Goal: Task Accomplishment & Management: Use online tool/utility

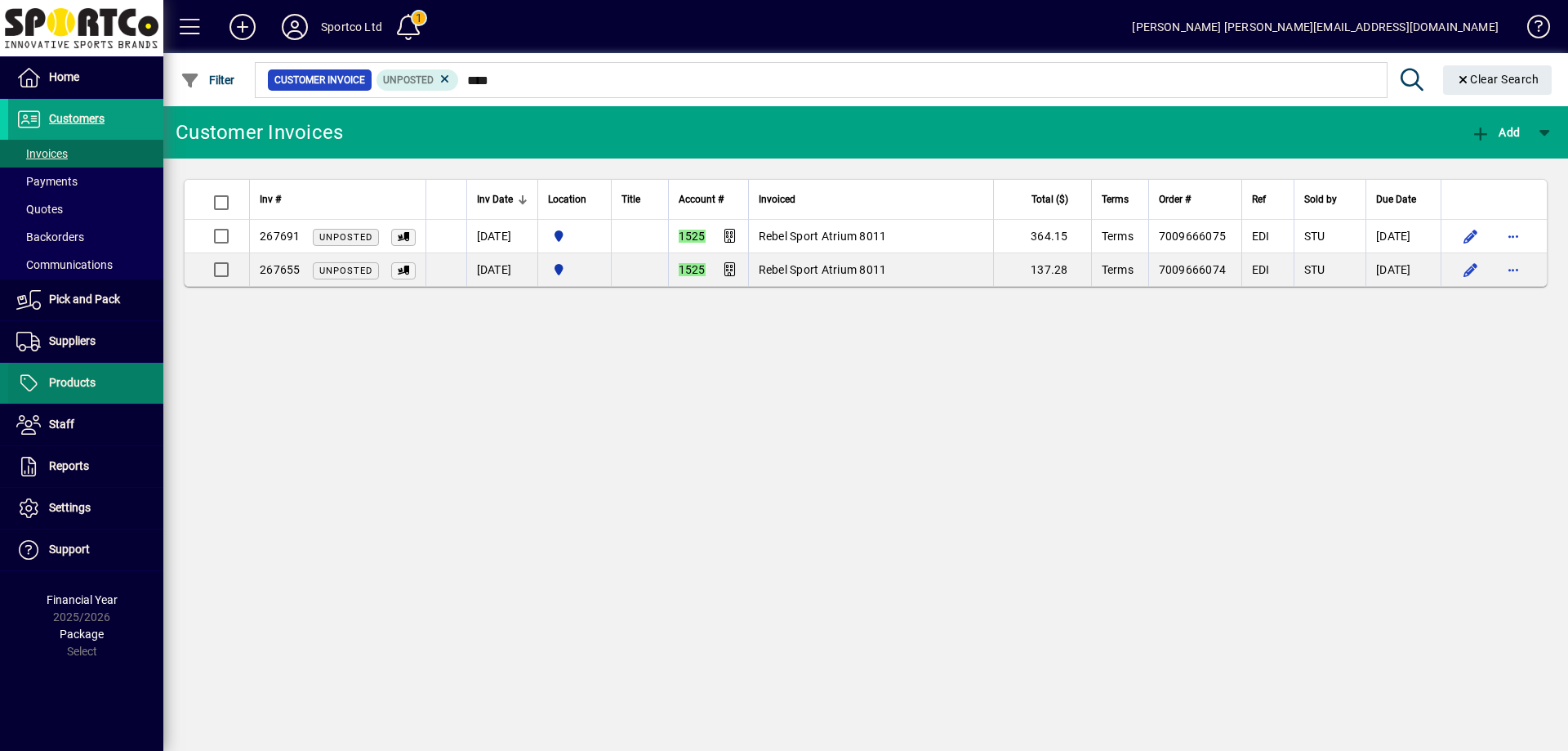
click at [67, 376] on span "Products" at bounding box center [73, 382] width 47 height 13
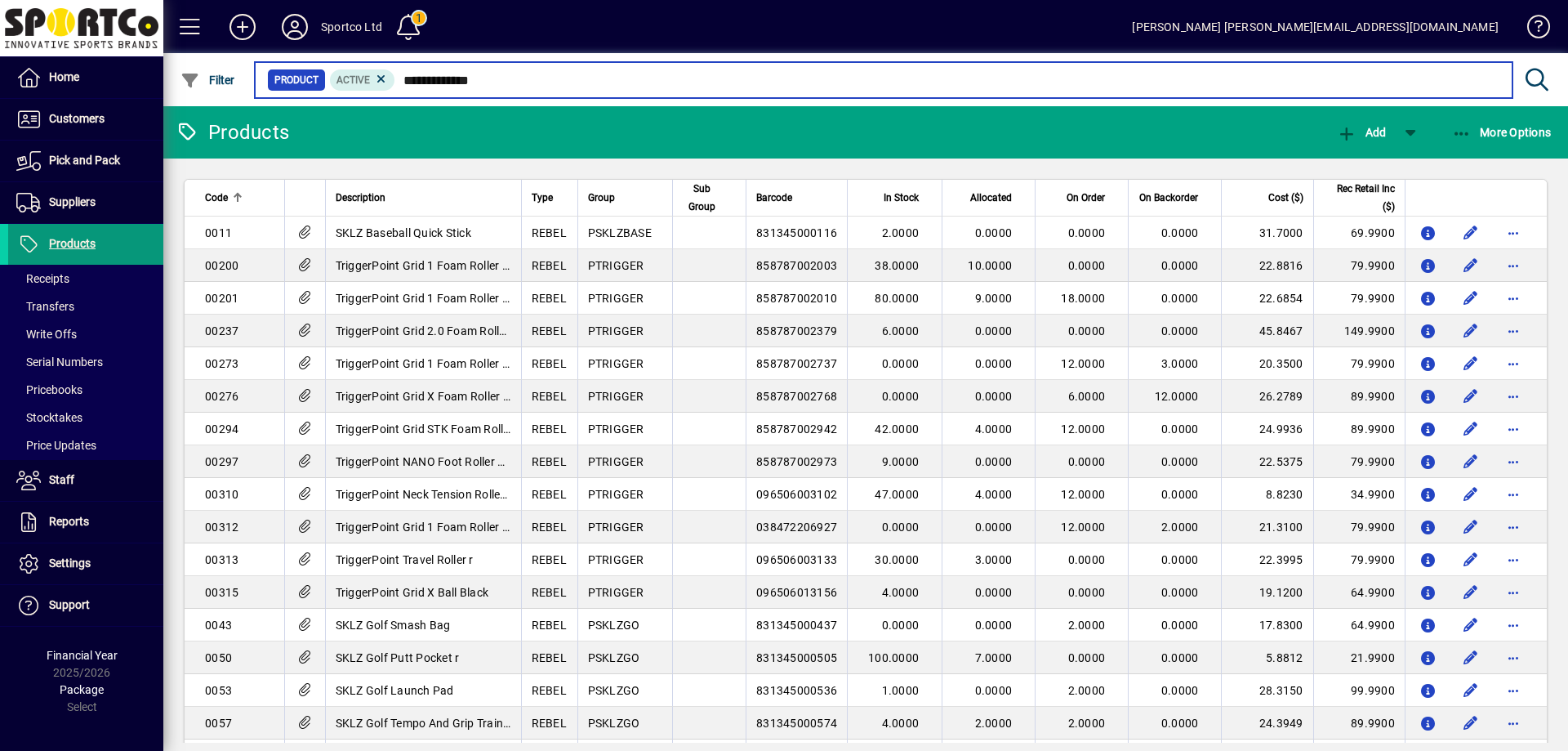
type input "**********"
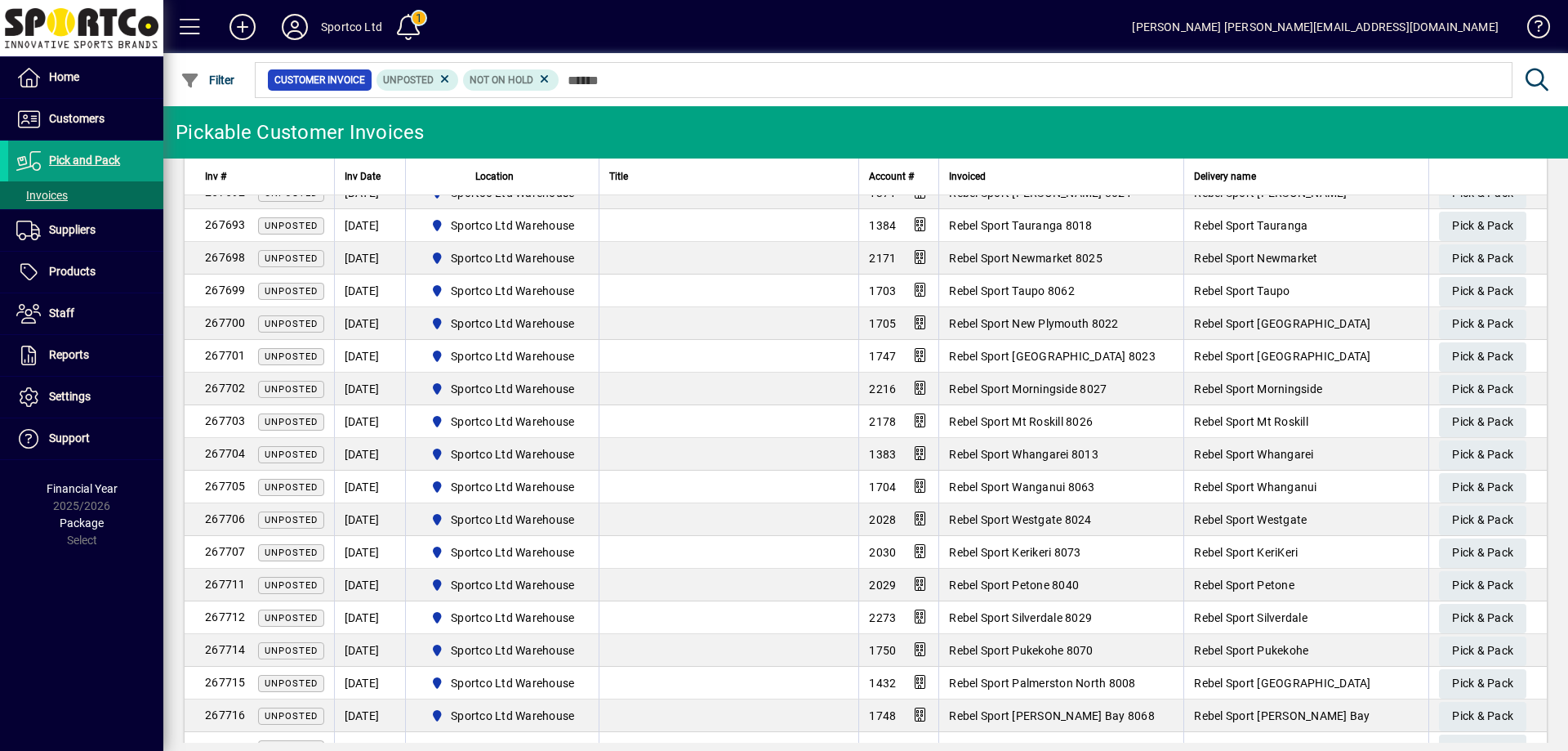
scroll to position [980, 0]
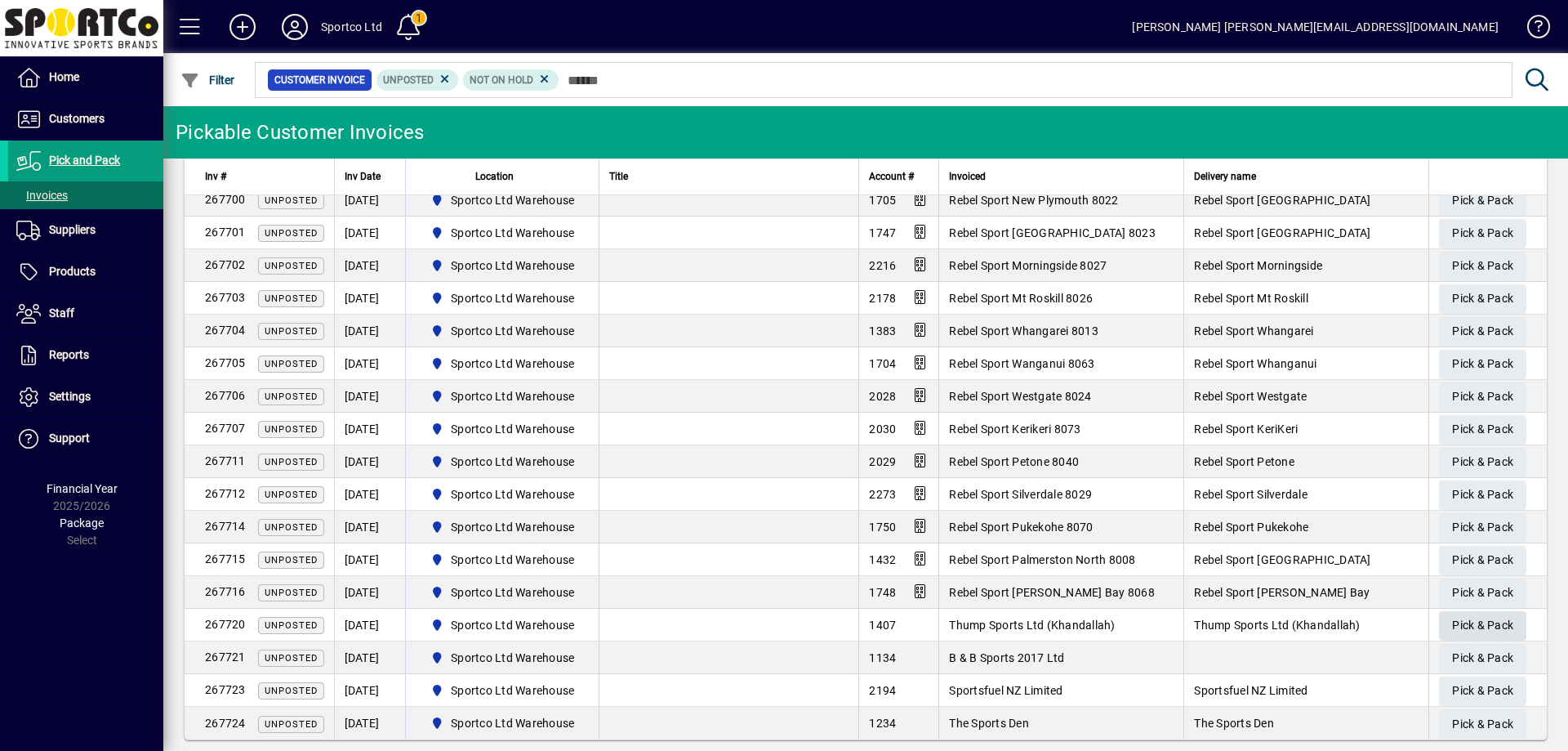
click at [1475, 624] on span "Pick & Pack" at bounding box center [1482, 625] width 61 height 27
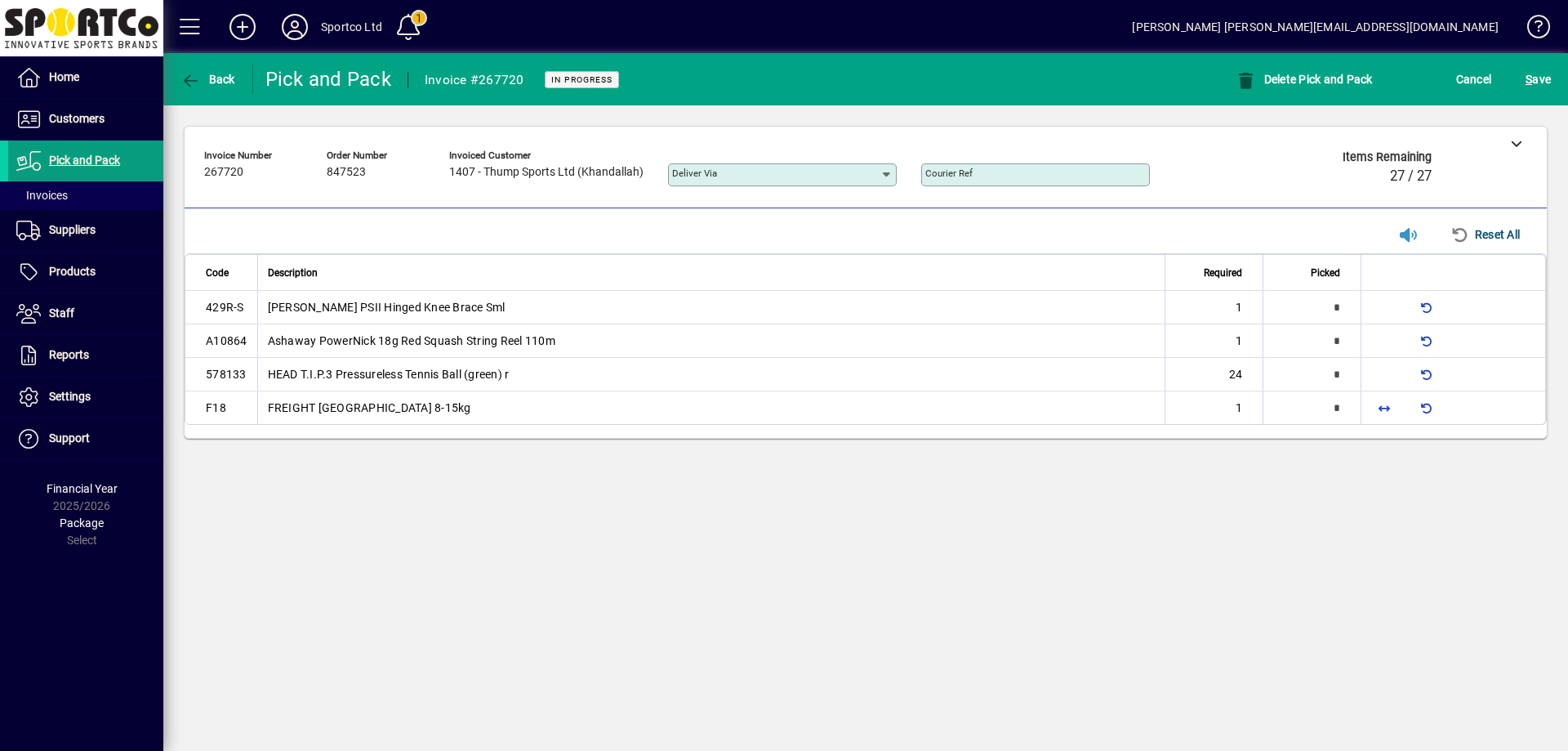
type input "*"
click at [1385, 372] on span "button" at bounding box center [1384, 374] width 39 height 39
type input "**"
click at [1380, 405] on span "button" at bounding box center [1384, 407] width 39 height 39
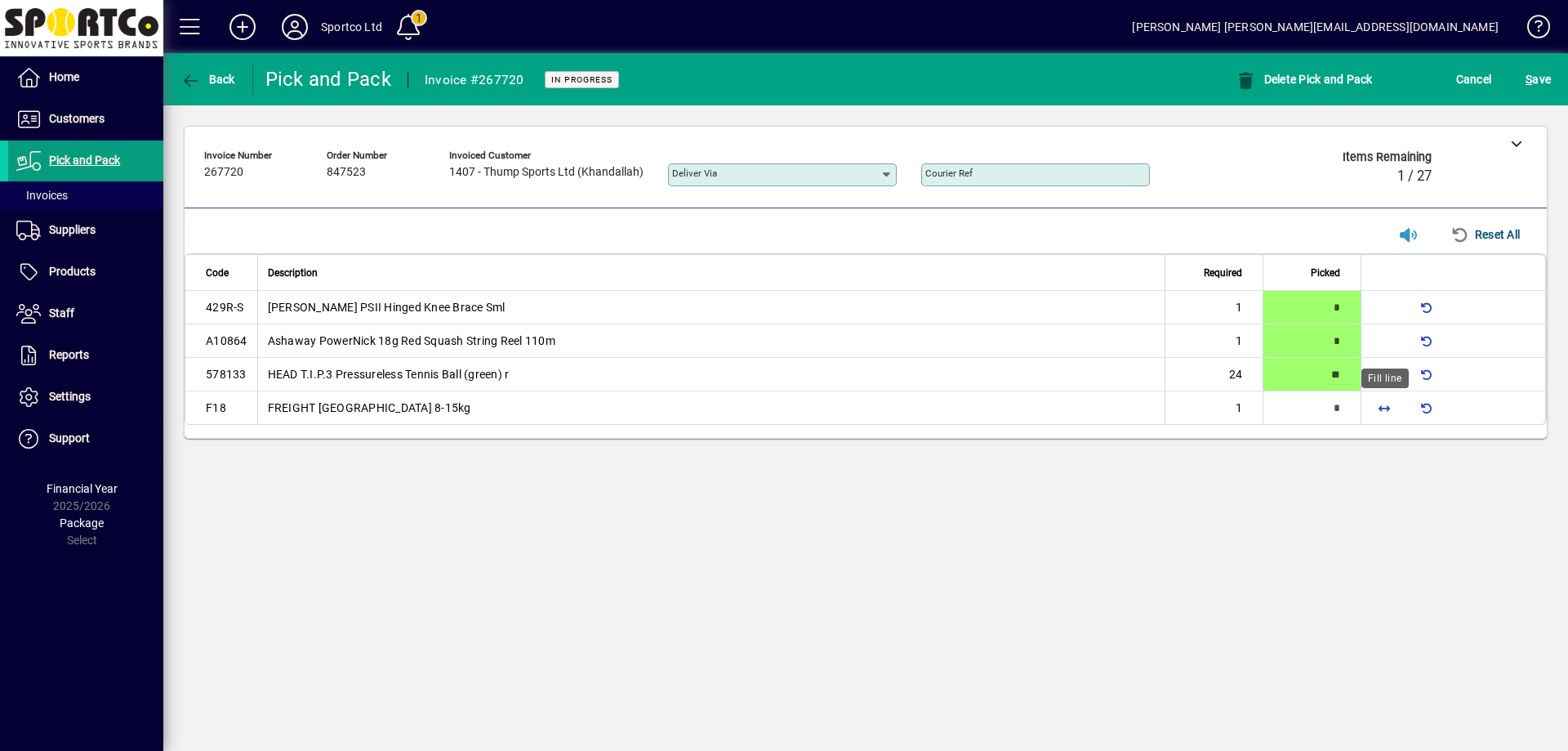
type input "*"
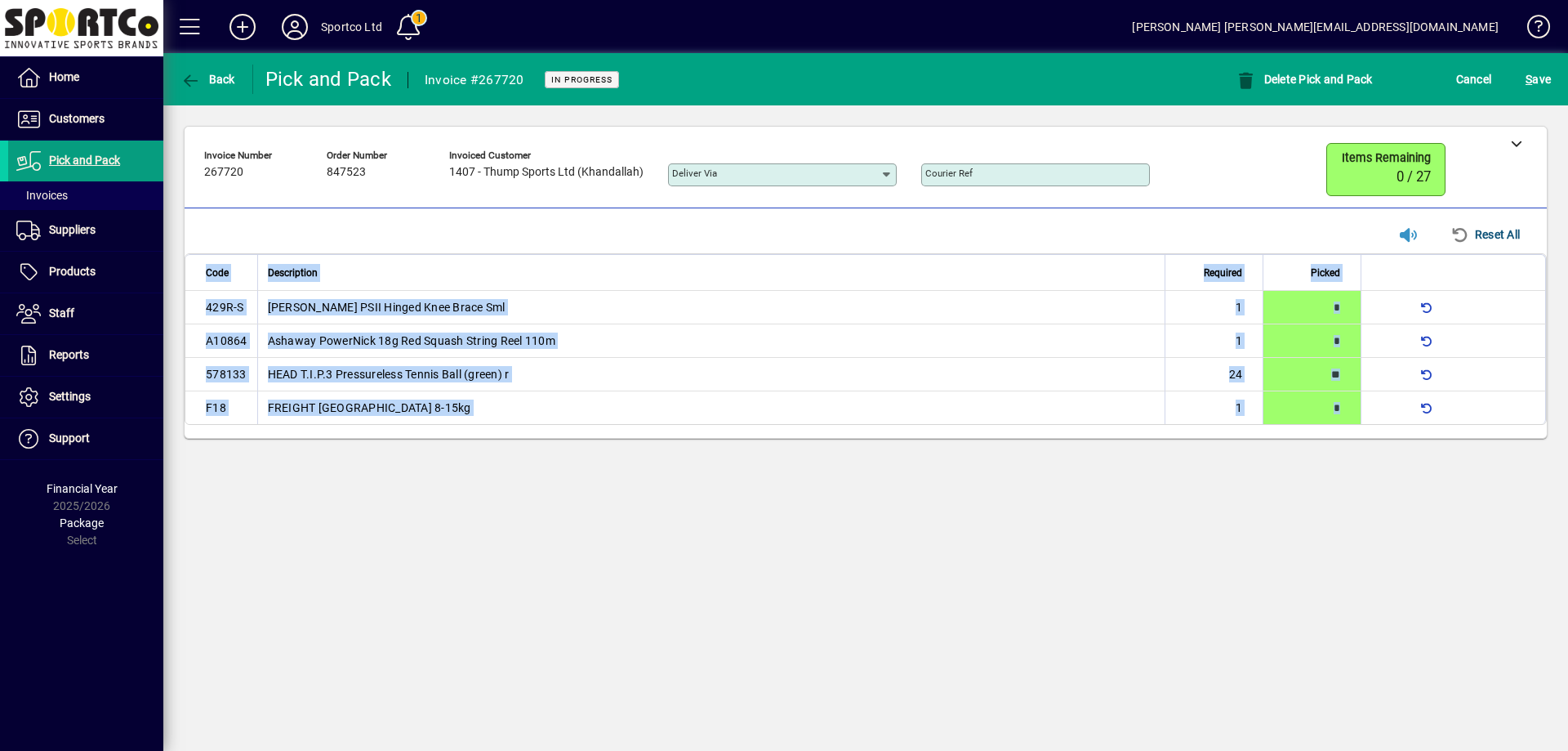
drag, startPoint x: 1380, startPoint y: 405, endPoint x: 1368, endPoint y: 412, distance: 13.9
click at [1379, 409] on div at bounding box center [1384, 407] width 26 height 26
click at [1533, 79] on span "S ave" at bounding box center [1538, 78] width 25 height 26
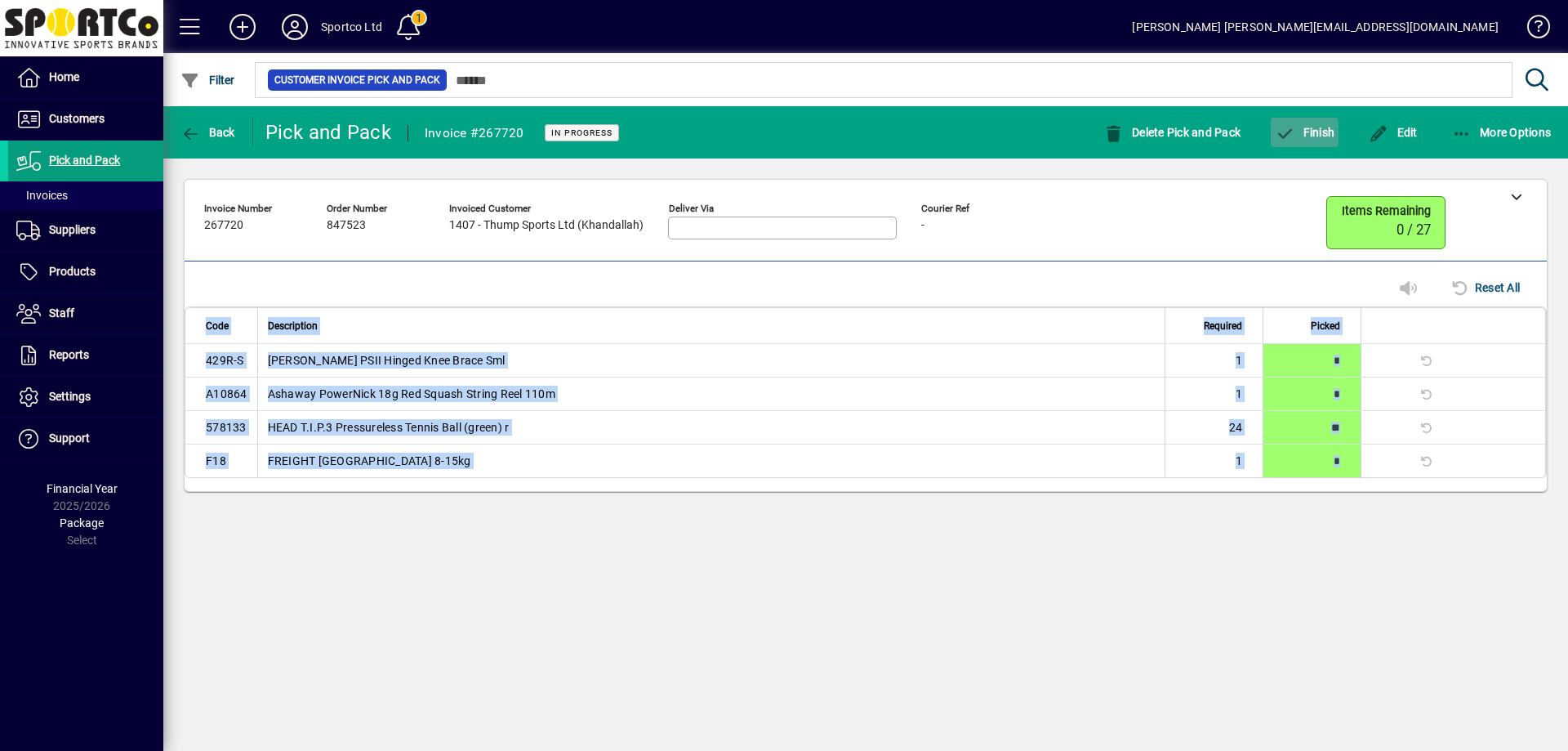
click at [1318, 123] on span "button" at bounding box center [1304, 132] width 68 height 39
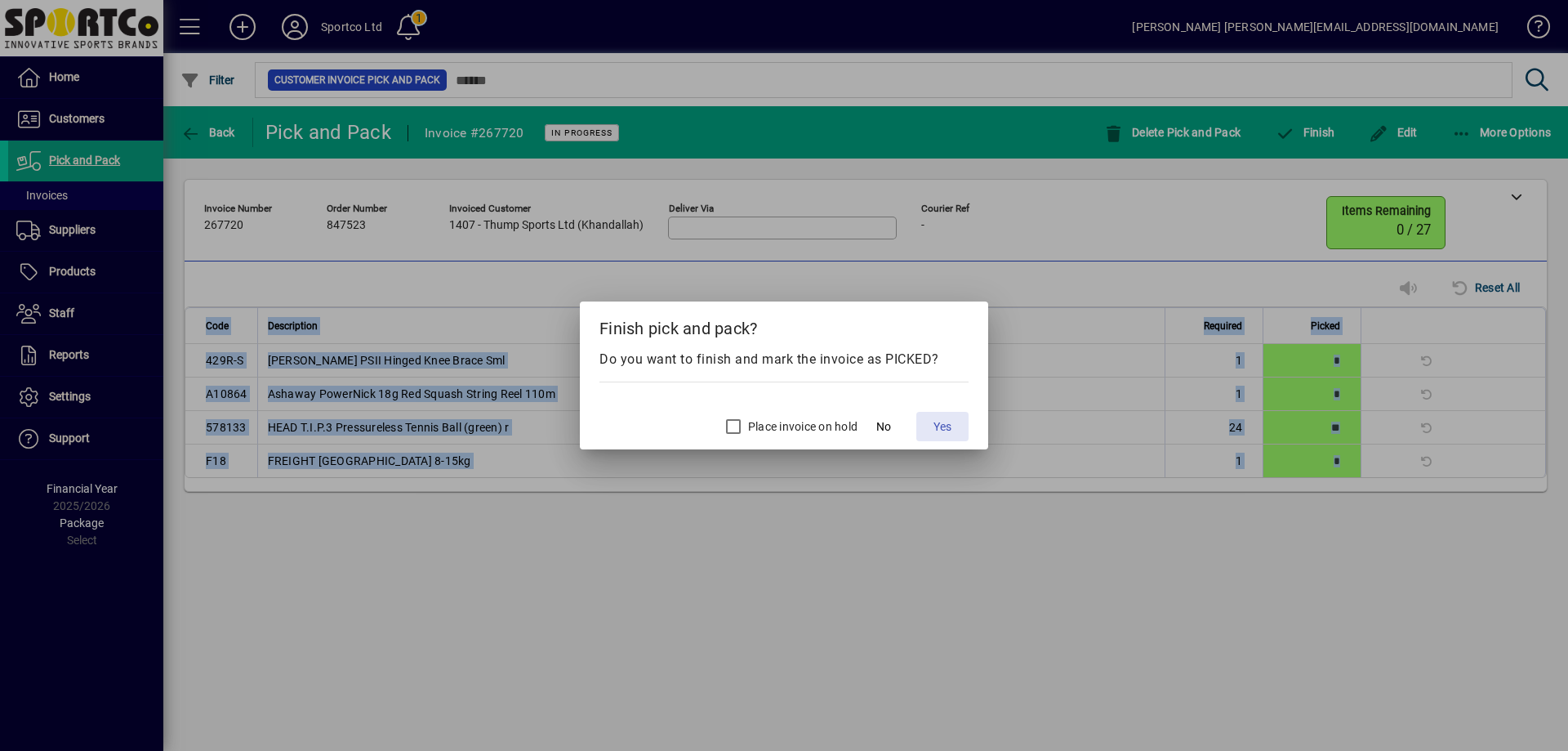
click at [939, 430] on span "Yes" at bounding box center [942, 426] width 18 height 18
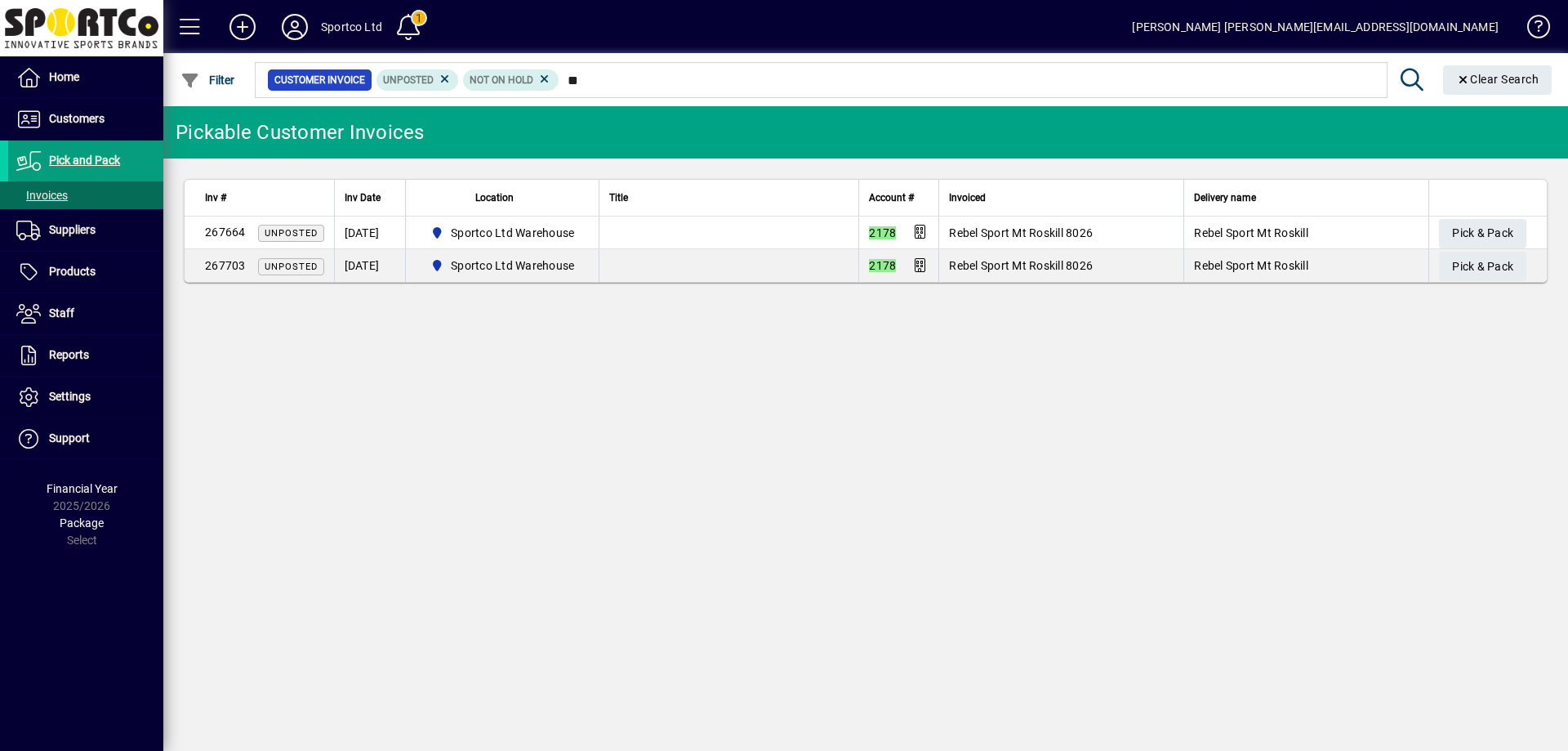
type input "*"
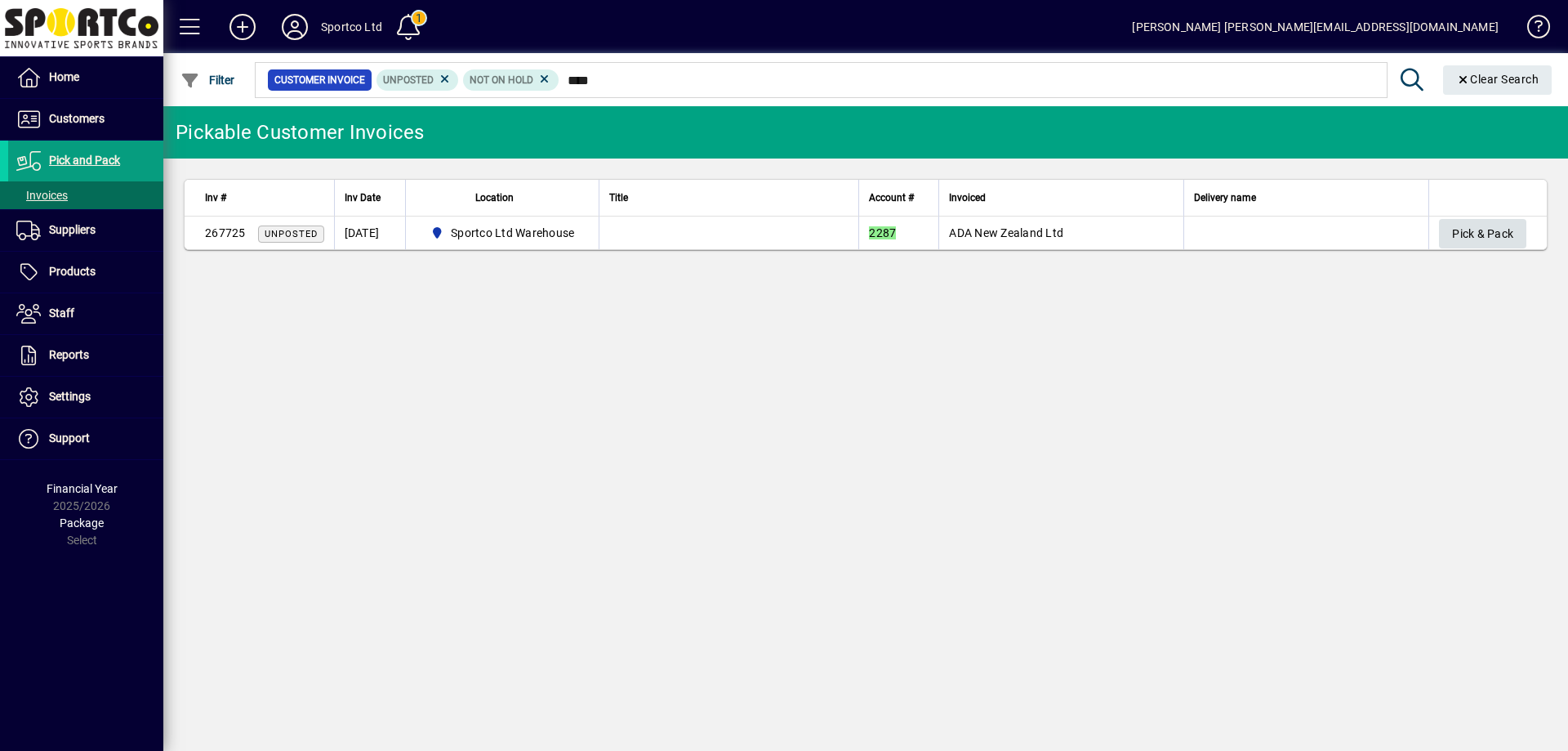
type input "****"
click at [1477, 227] on span "Pick & Pack" at bounding box center [1482, 234] width 61 height 27
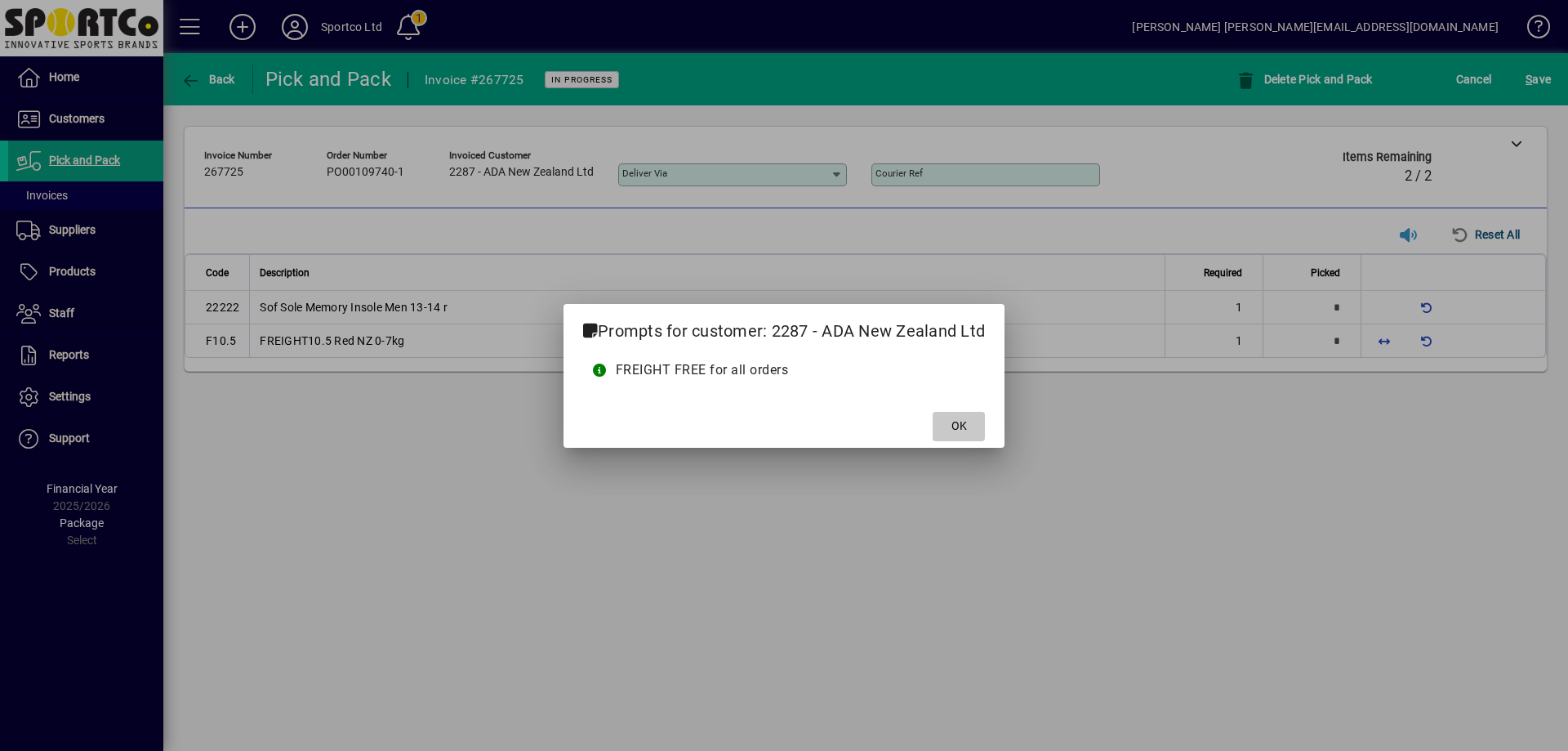
click at [976, 432] on span at bounding box center [958, 426] width 53 height 39
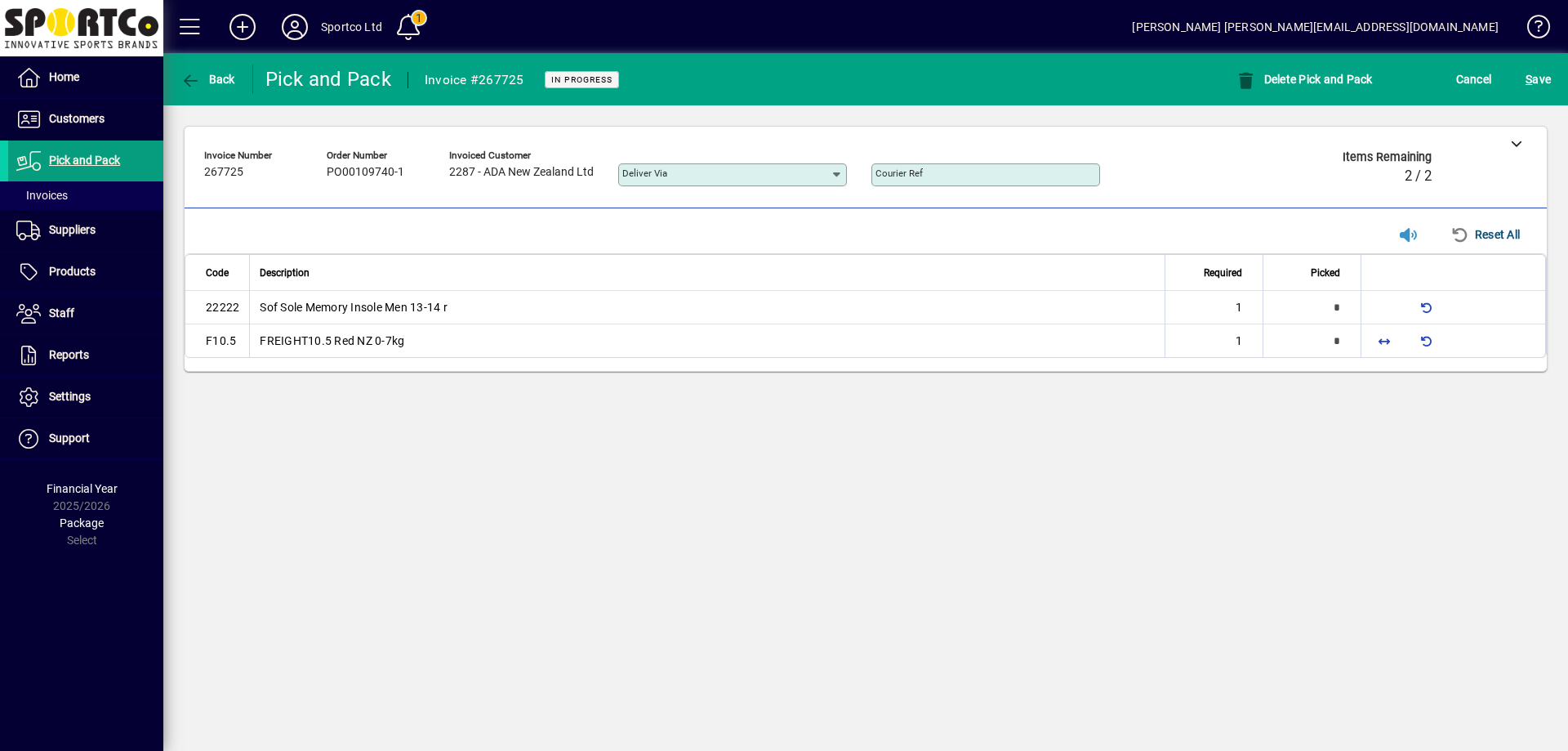
type input "*"
click at [1373, 342] on span "button" at bounding box center [1384, 340] width 39 height 39
type input "*"
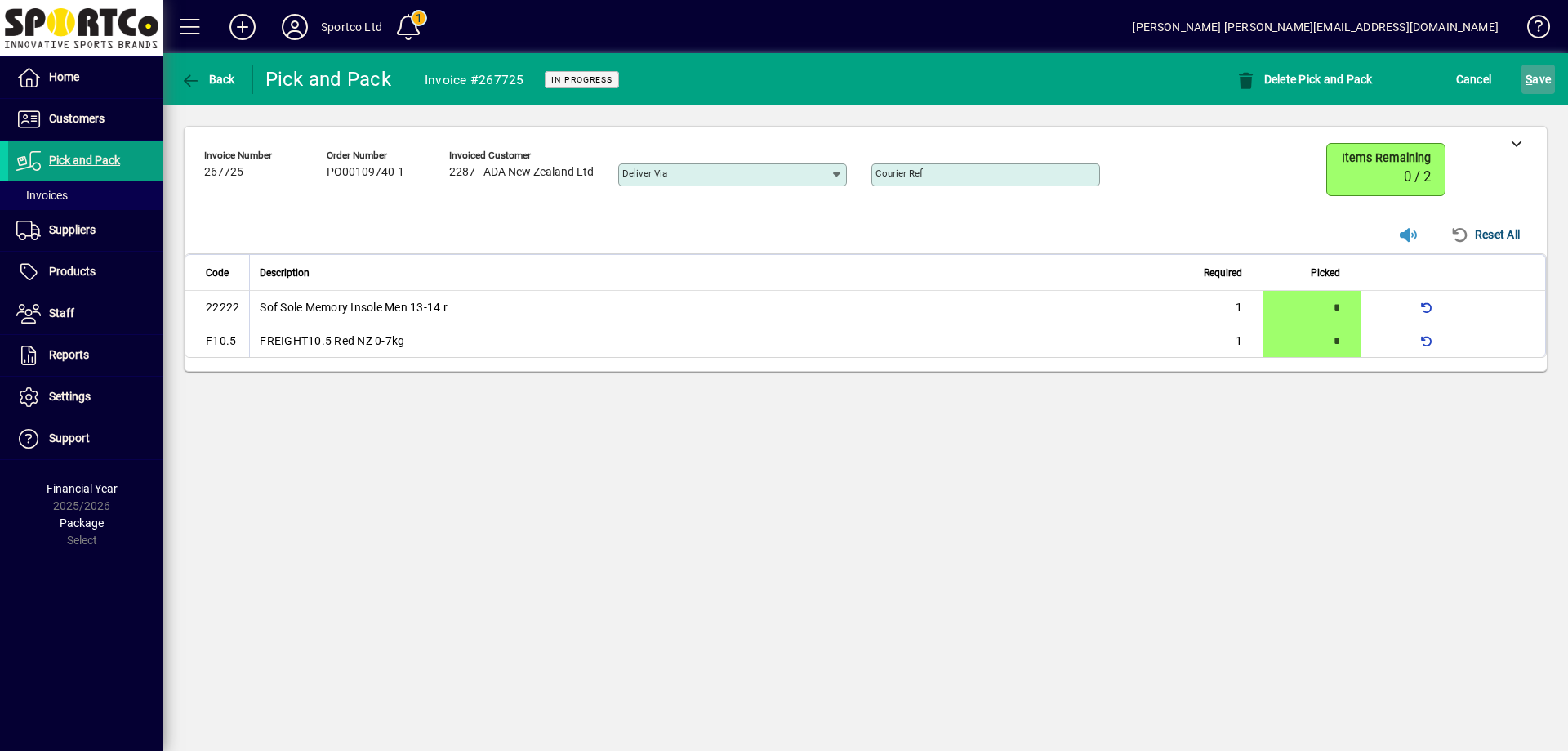
click at [1542, 79] on span "S ave" at bounding box center [1538, 78] width 25 height 26
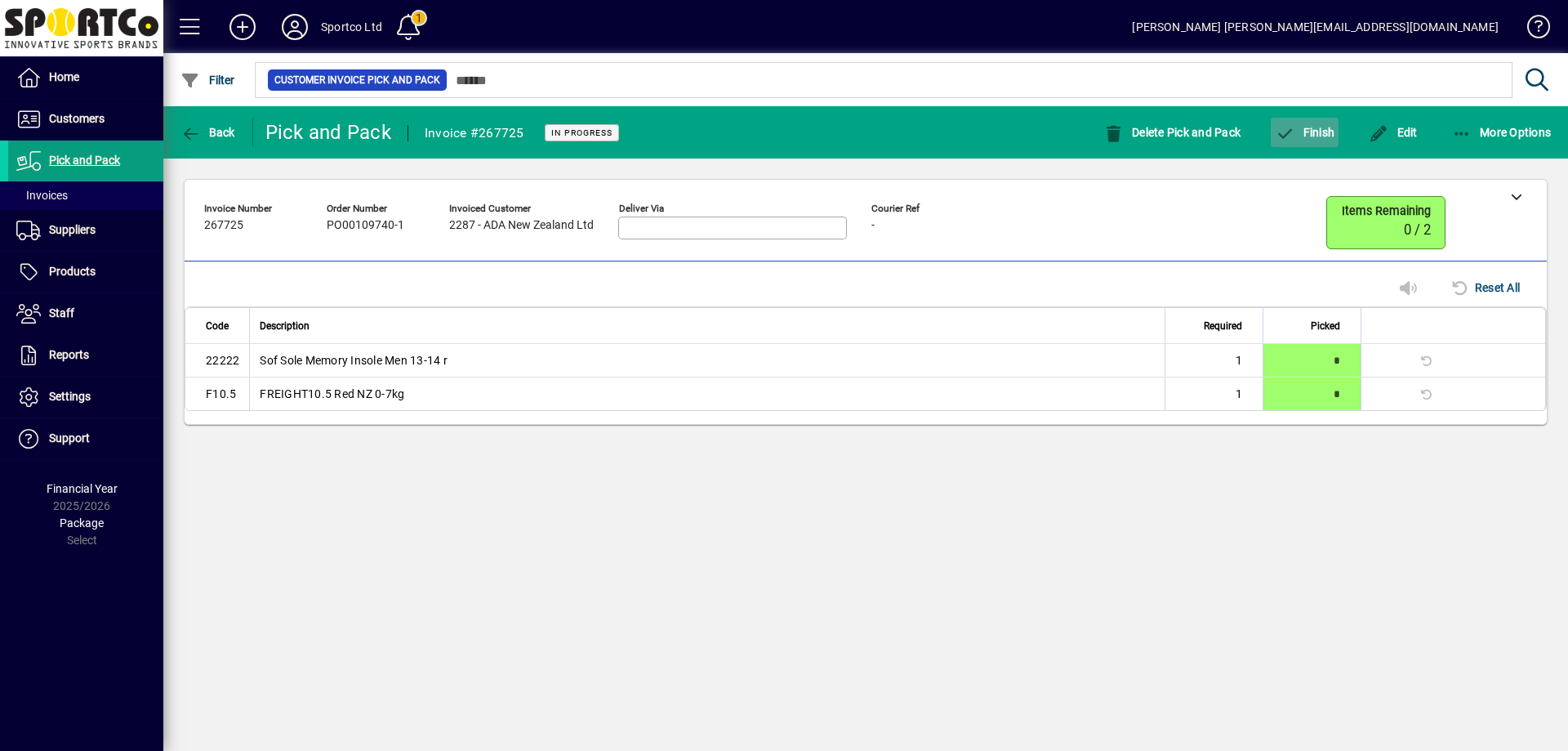
click at [1305, 128] on span "Finish" at bounding box center [1304, 133] width 59 height 13
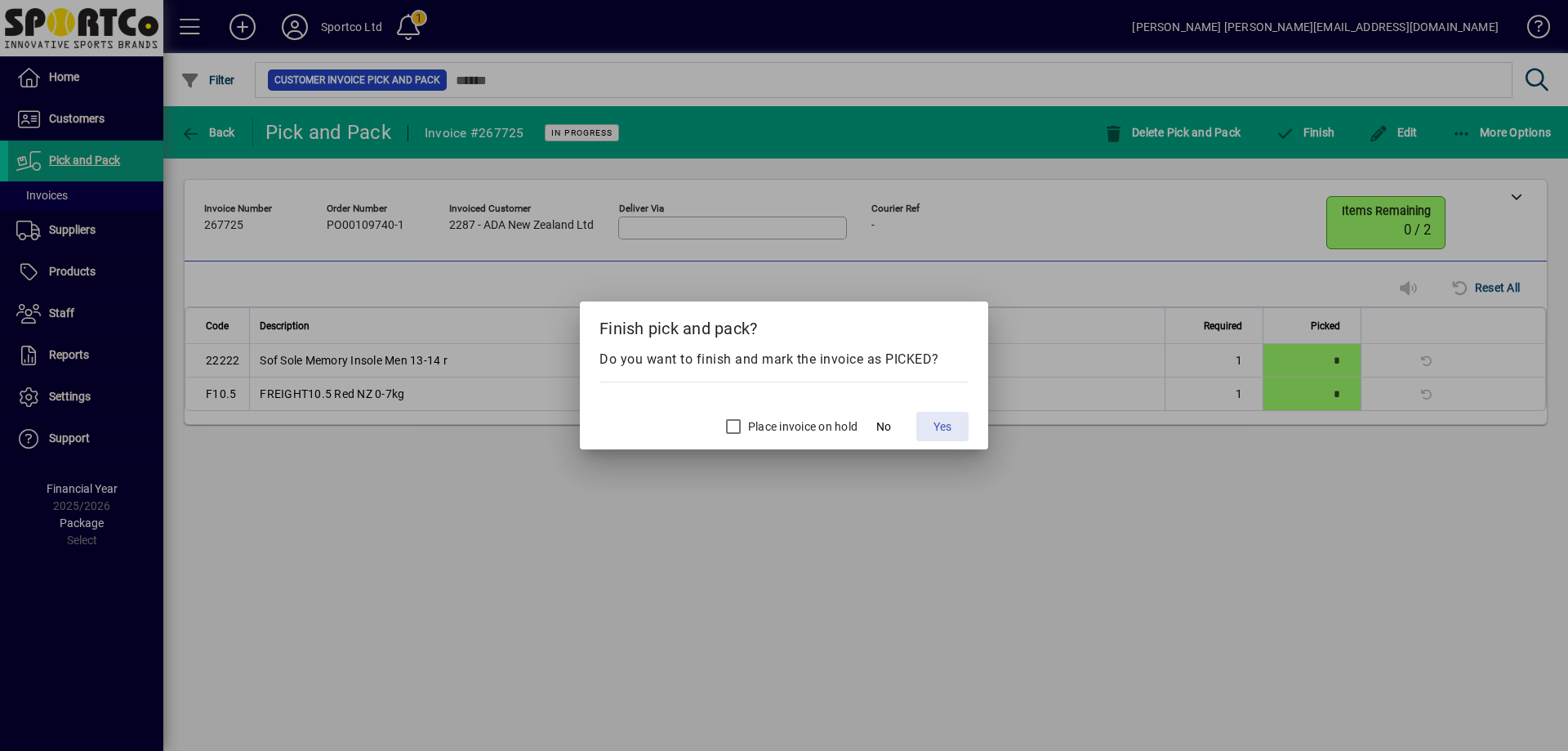
click at [940, 426] on span "Yes" at bounding box center [942, 426] width 18 height 18
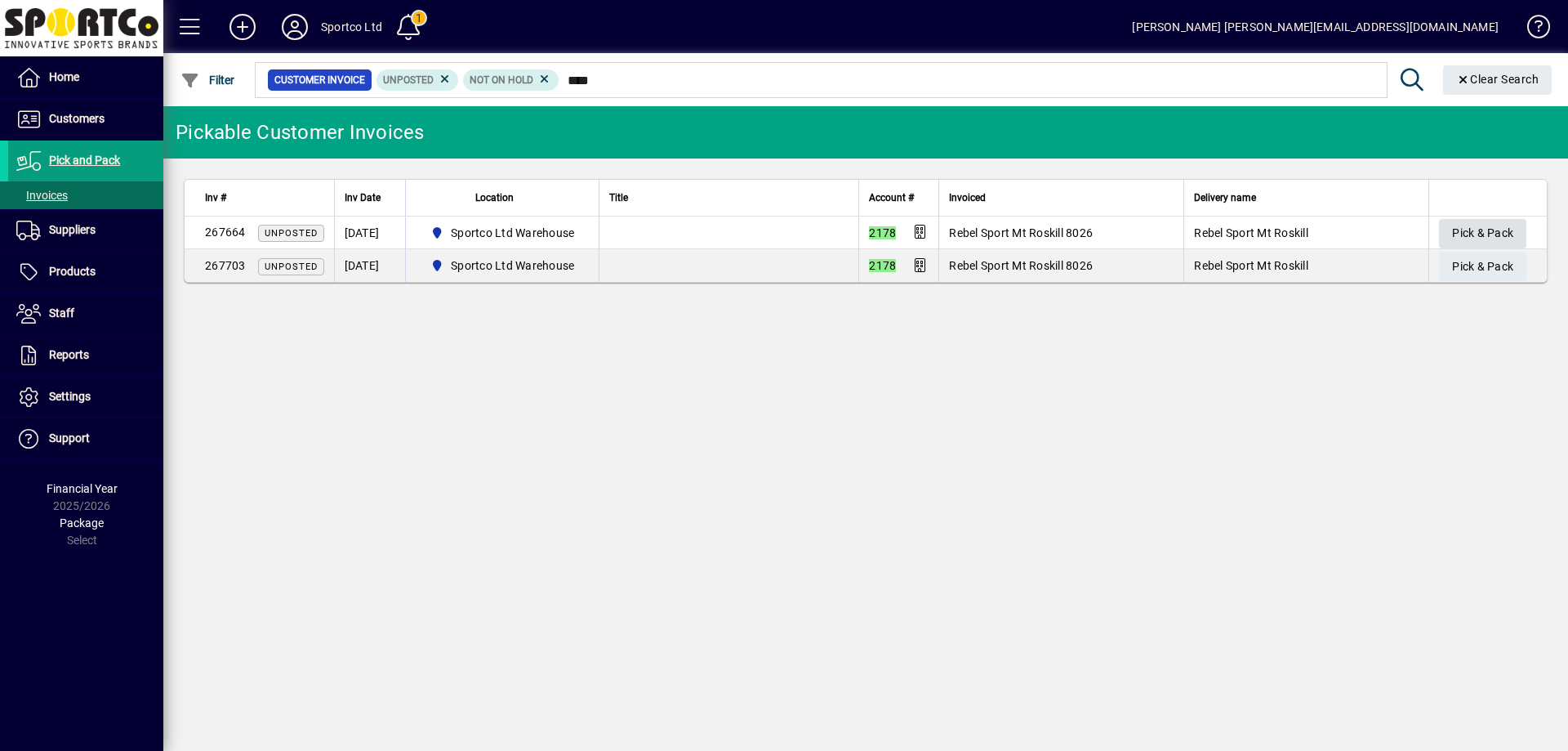
type input "****"
click at [1505, 222] on span "Pick & Pack" at bounding box center [1482, 233] width 61 height 27
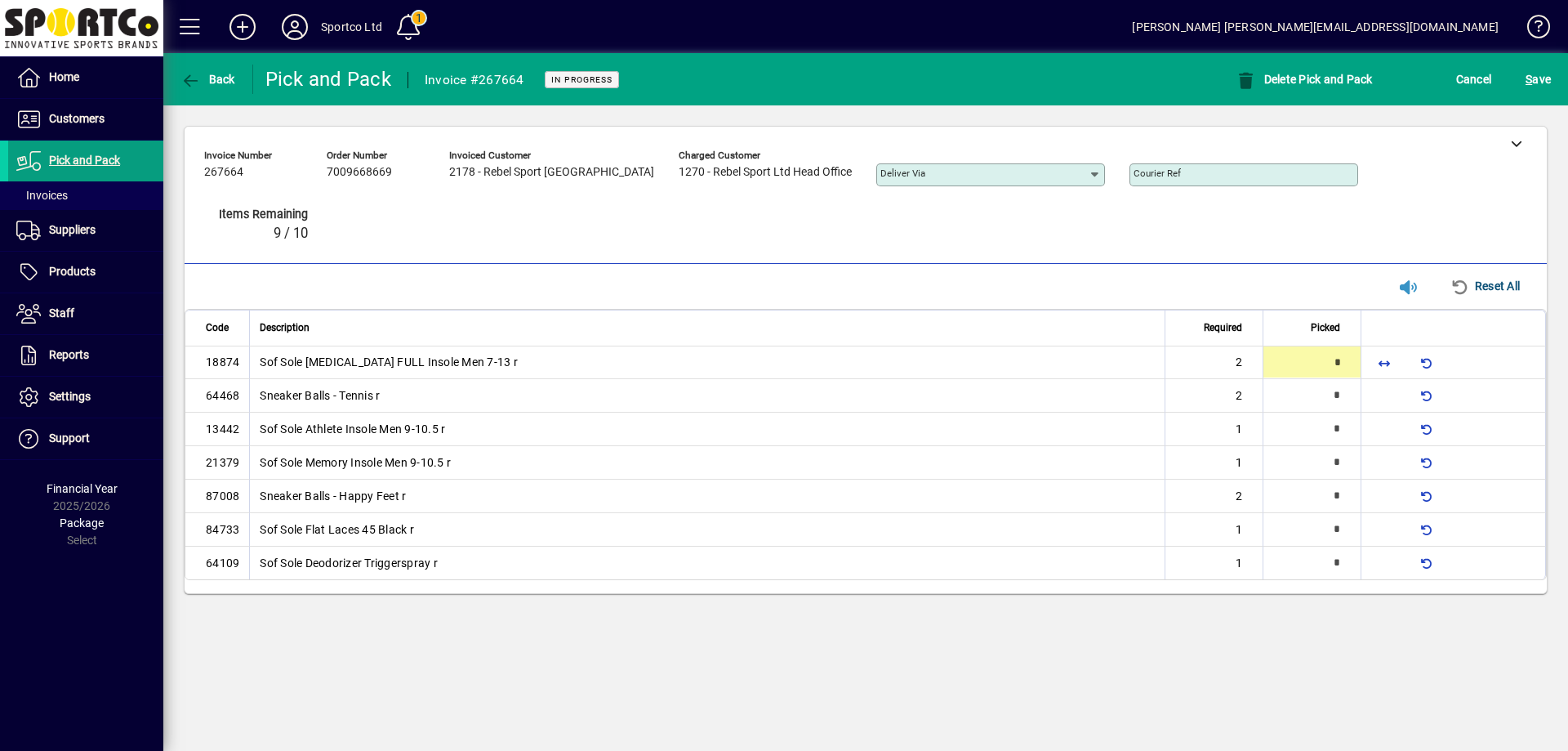
type input "*"
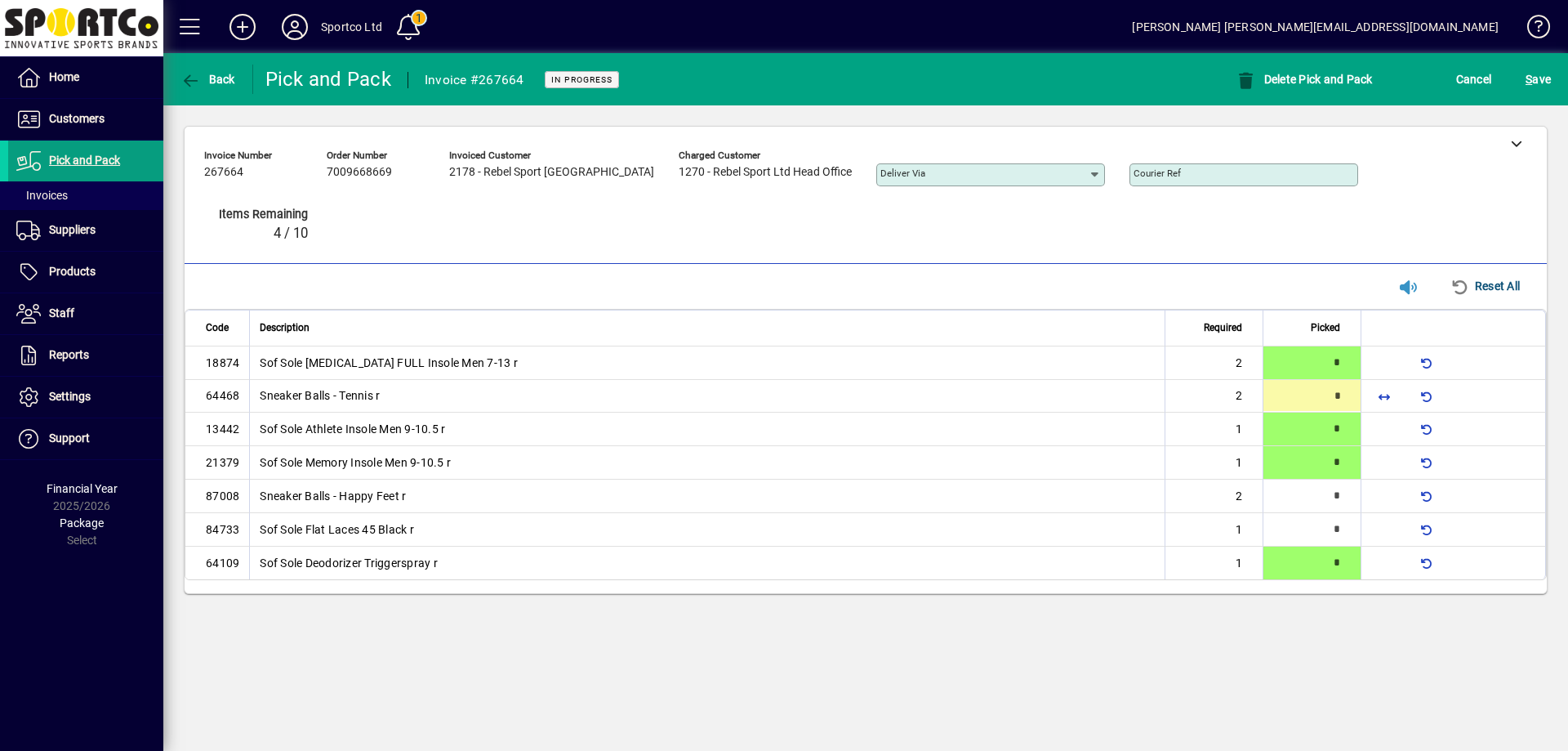
type input "*"
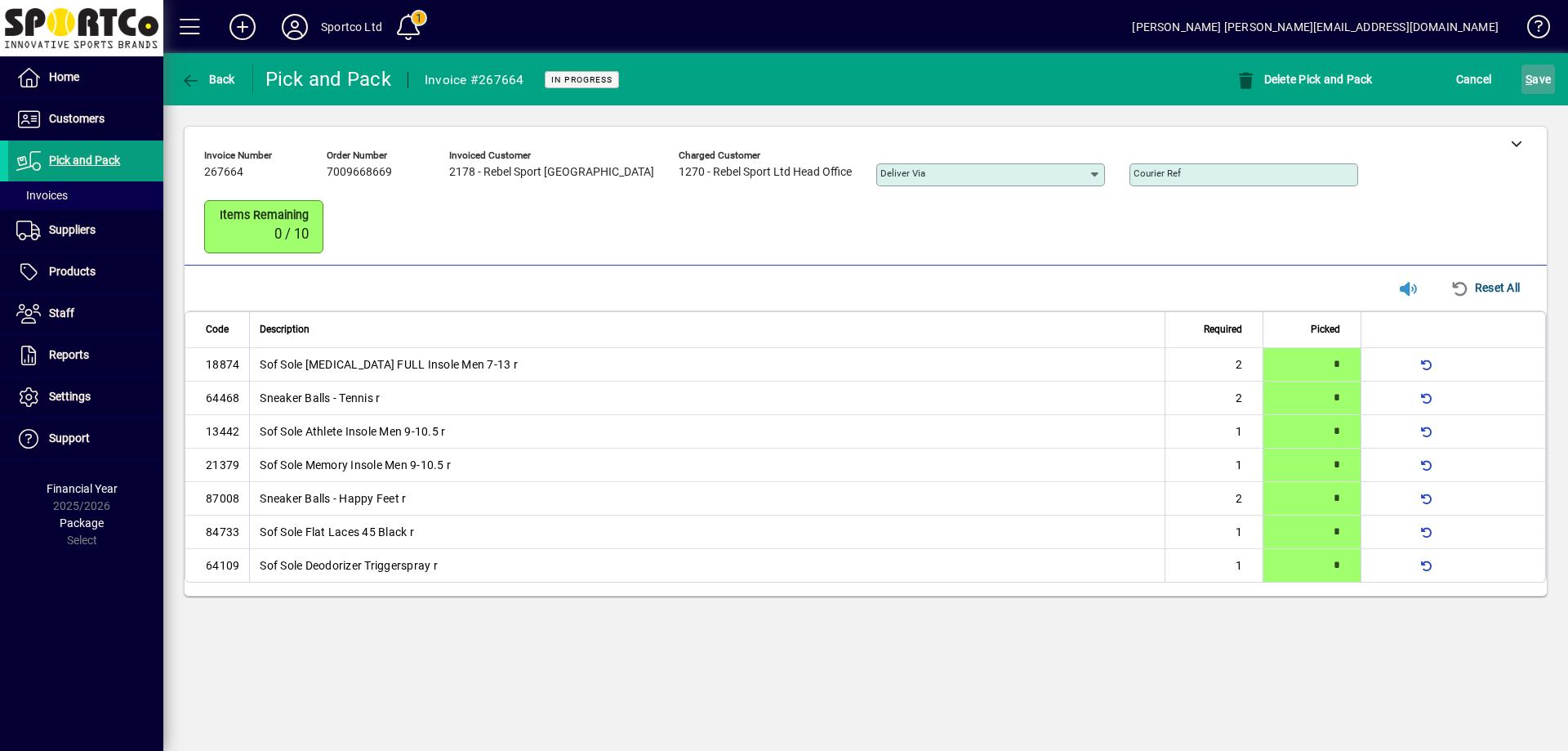
click at [1538, 76] on span "S ave" at bounding box center [1538, 78] width 25 height 26
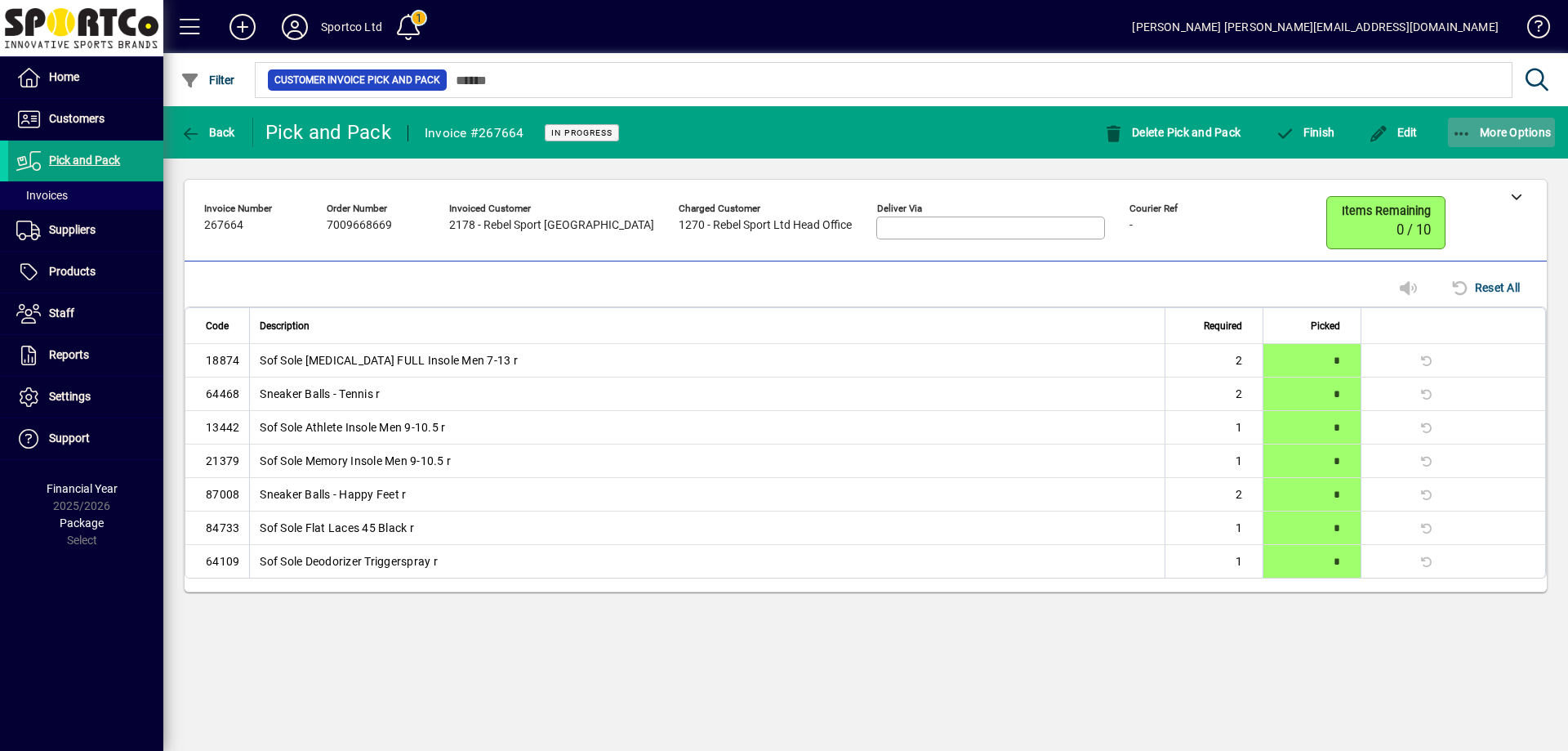
click at [1460, 121] on span "button" at bounding box center [1501, 132] width 108 height 39
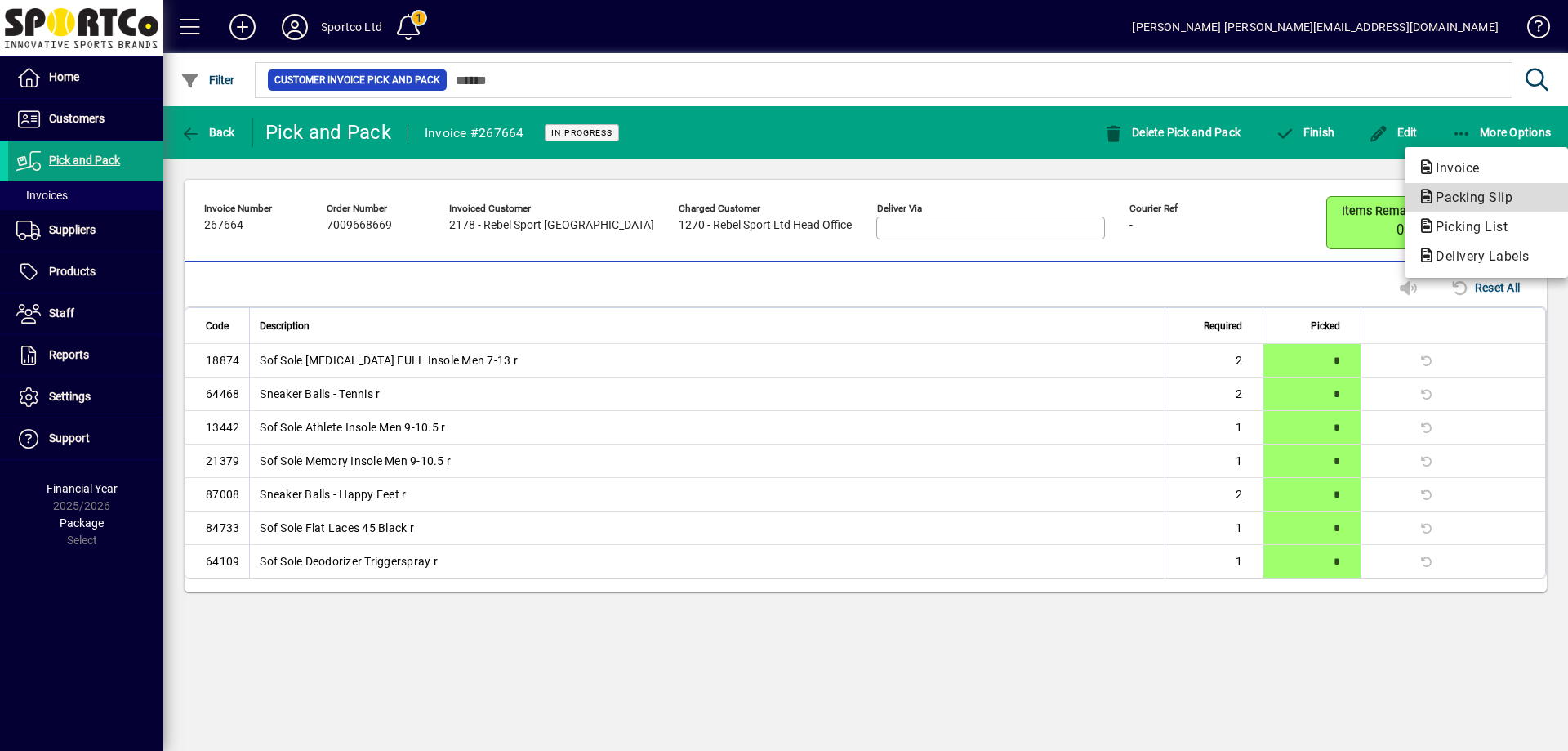
click at [1475, 192] on span "Packing Slip" at bounding box center [1469, 197] width 103 height 16
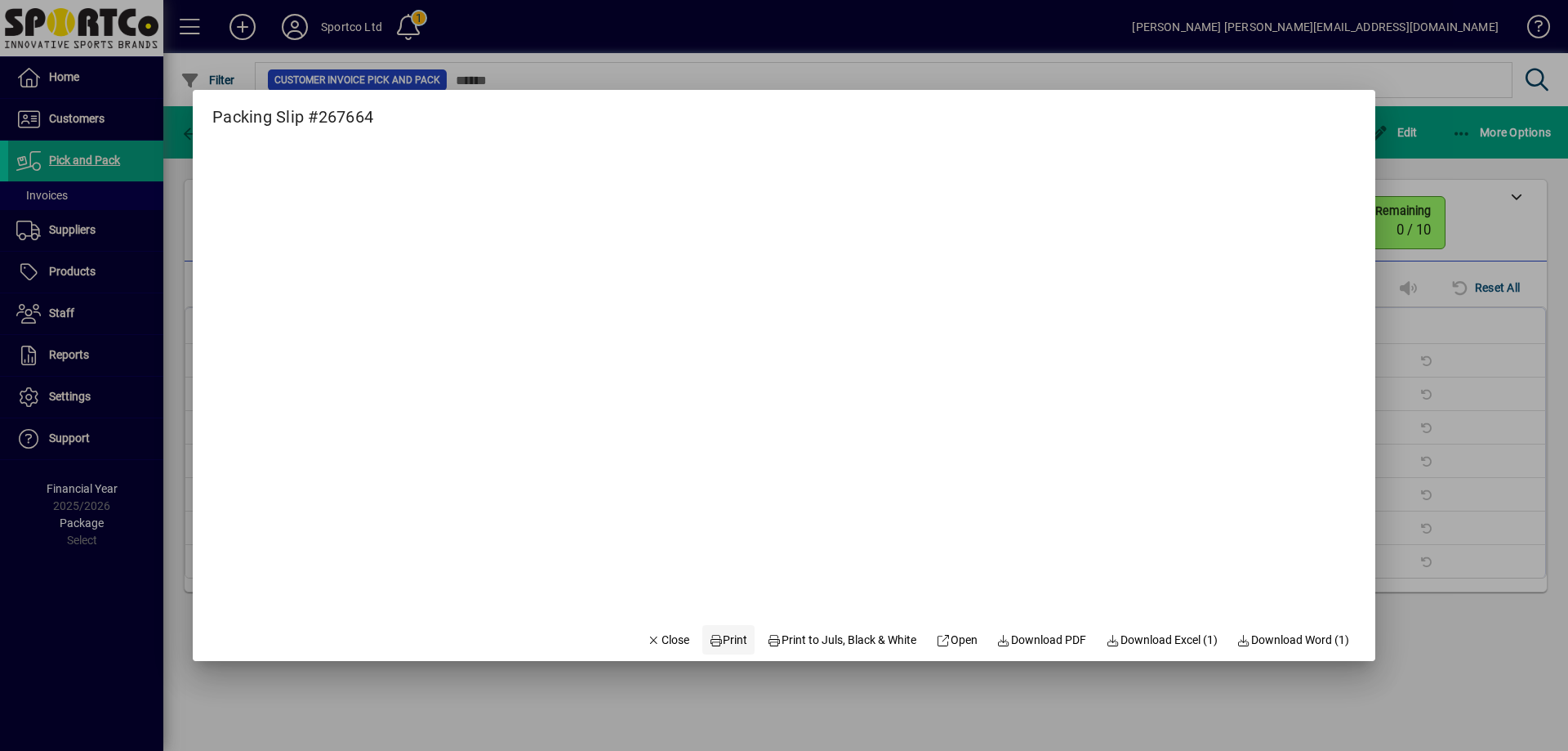
click at [721, 635] on span "Print" at bounding box center [728, 640] width 39 height 18
click at [676, 638] on span "button" at bounding box center [668, 639] width 56 height 39
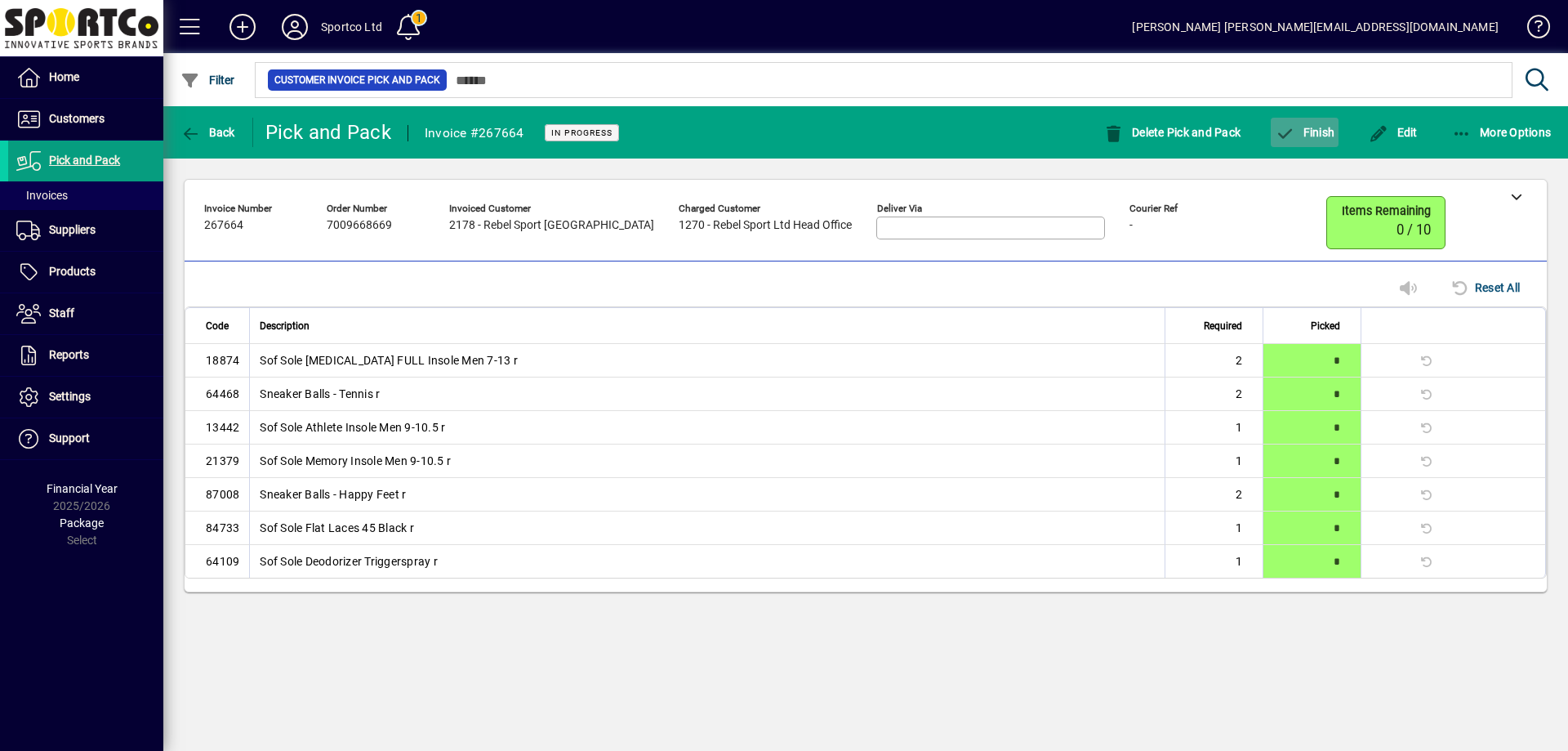
click at [1309, 134] on span "Finish" at bounding box center [1304, 133] width 59 height 13
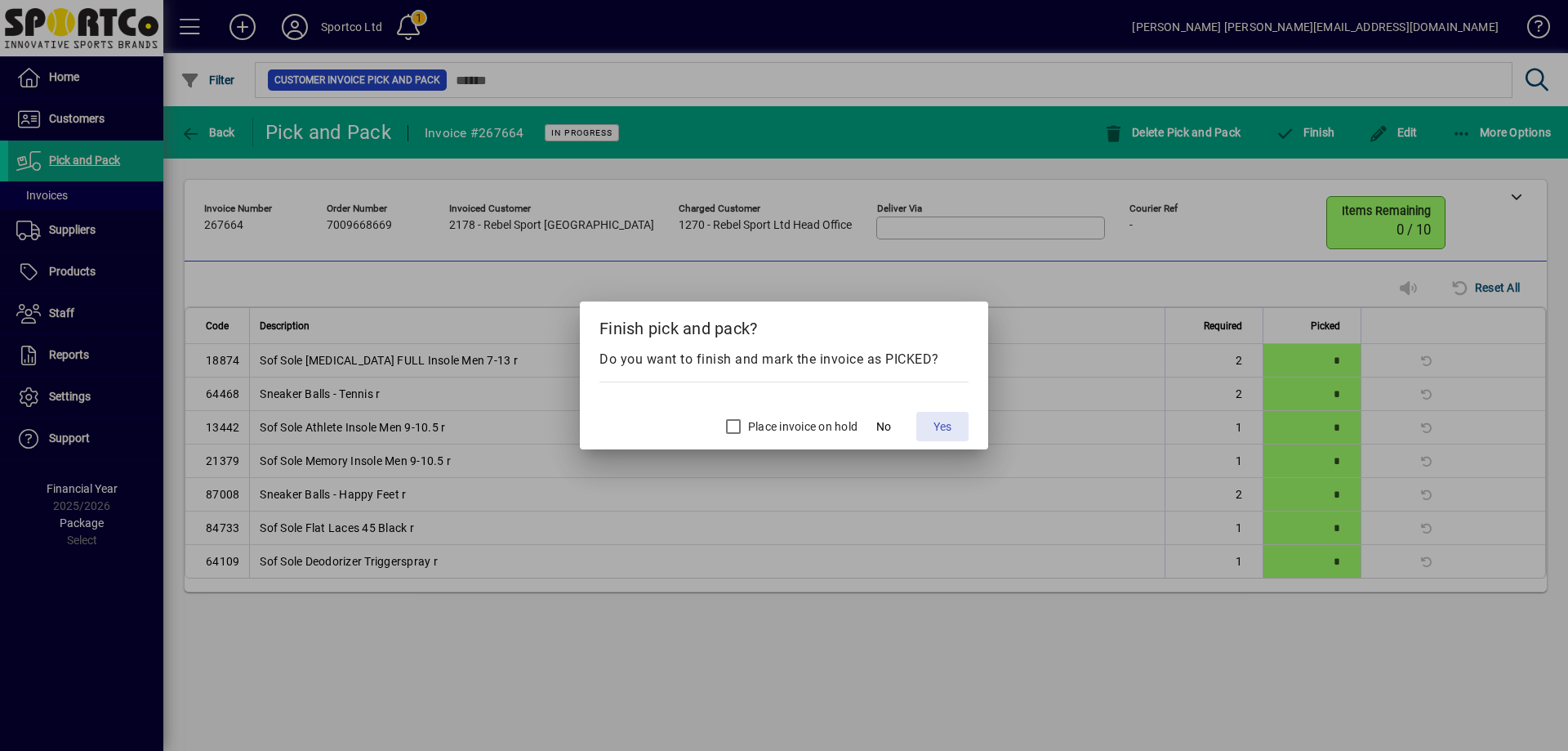
click at [942, 426] on span "Yes" at bounding box center [942, 426] width 18 height 18
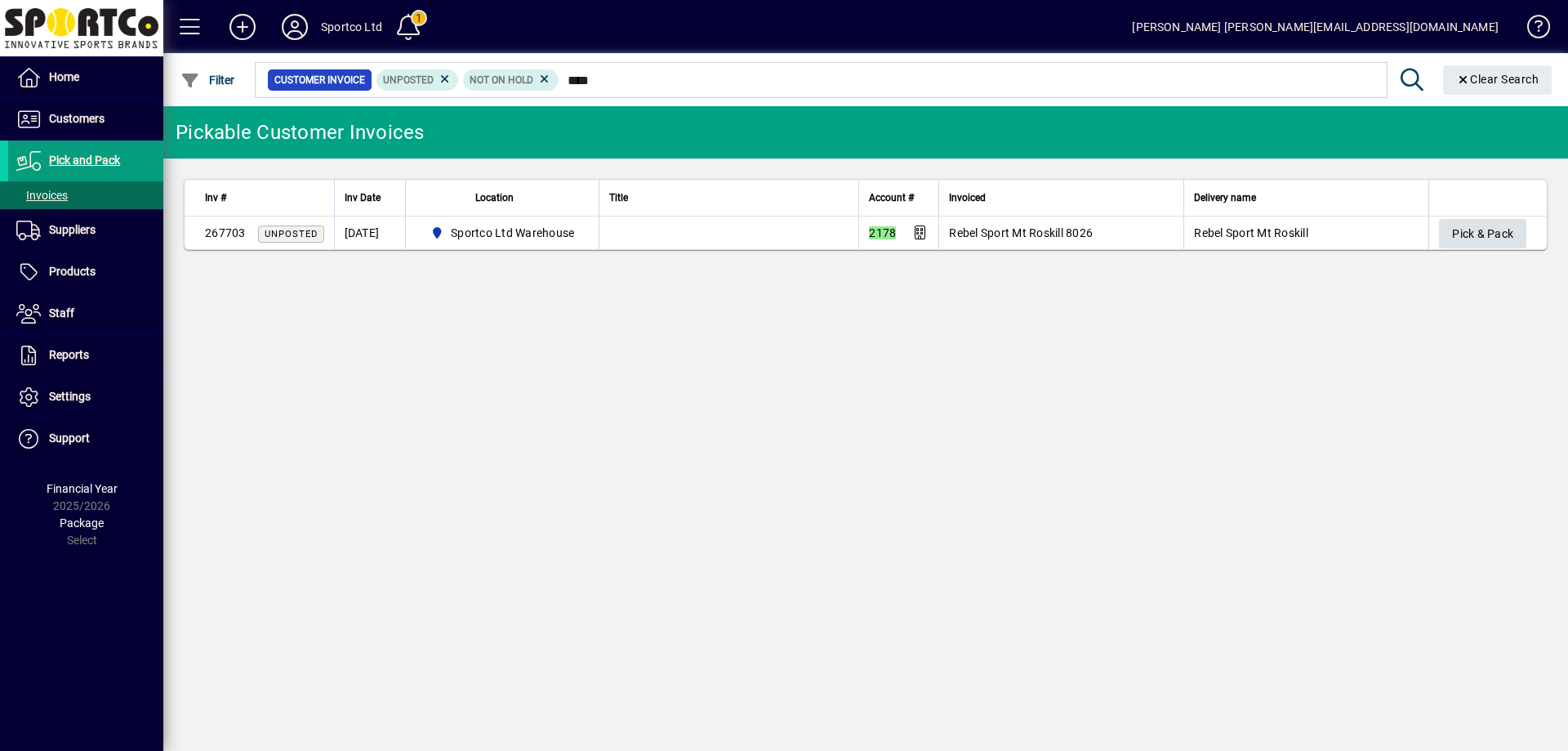
type input "****"
click at [1476, 229] on span "Pick & Pack" at bounding box center [1482, 234] width 61 height 27
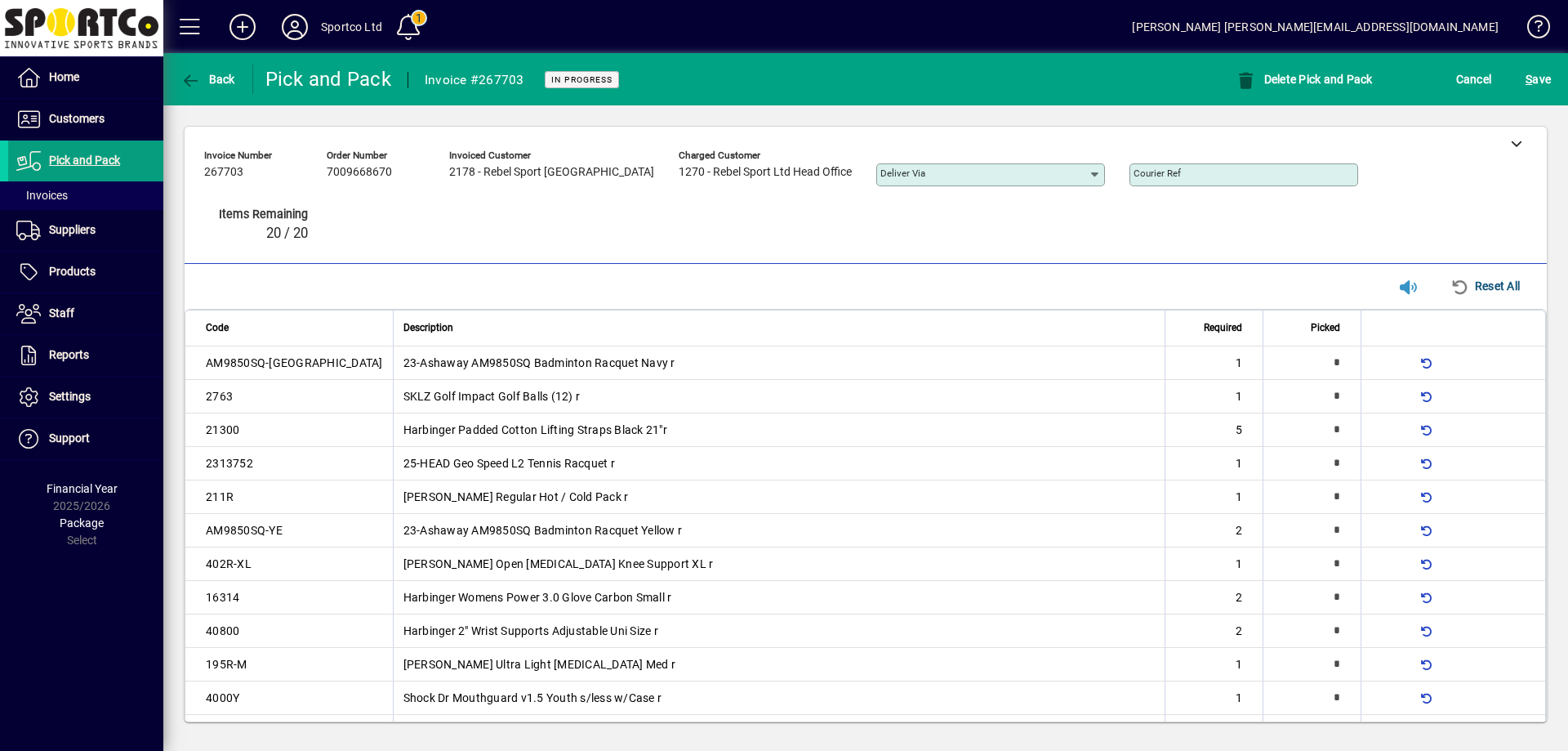
type input "*"
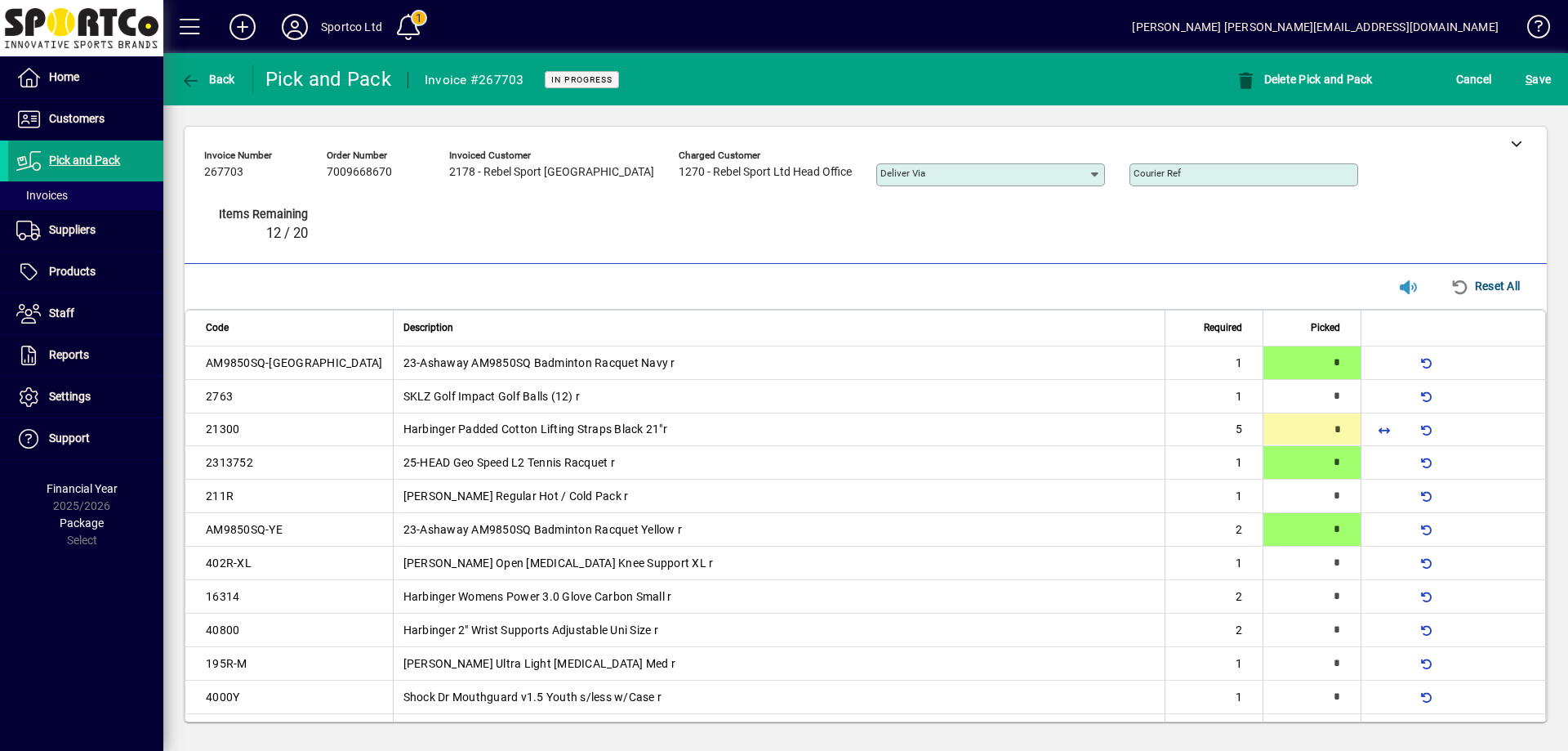
type input "*"
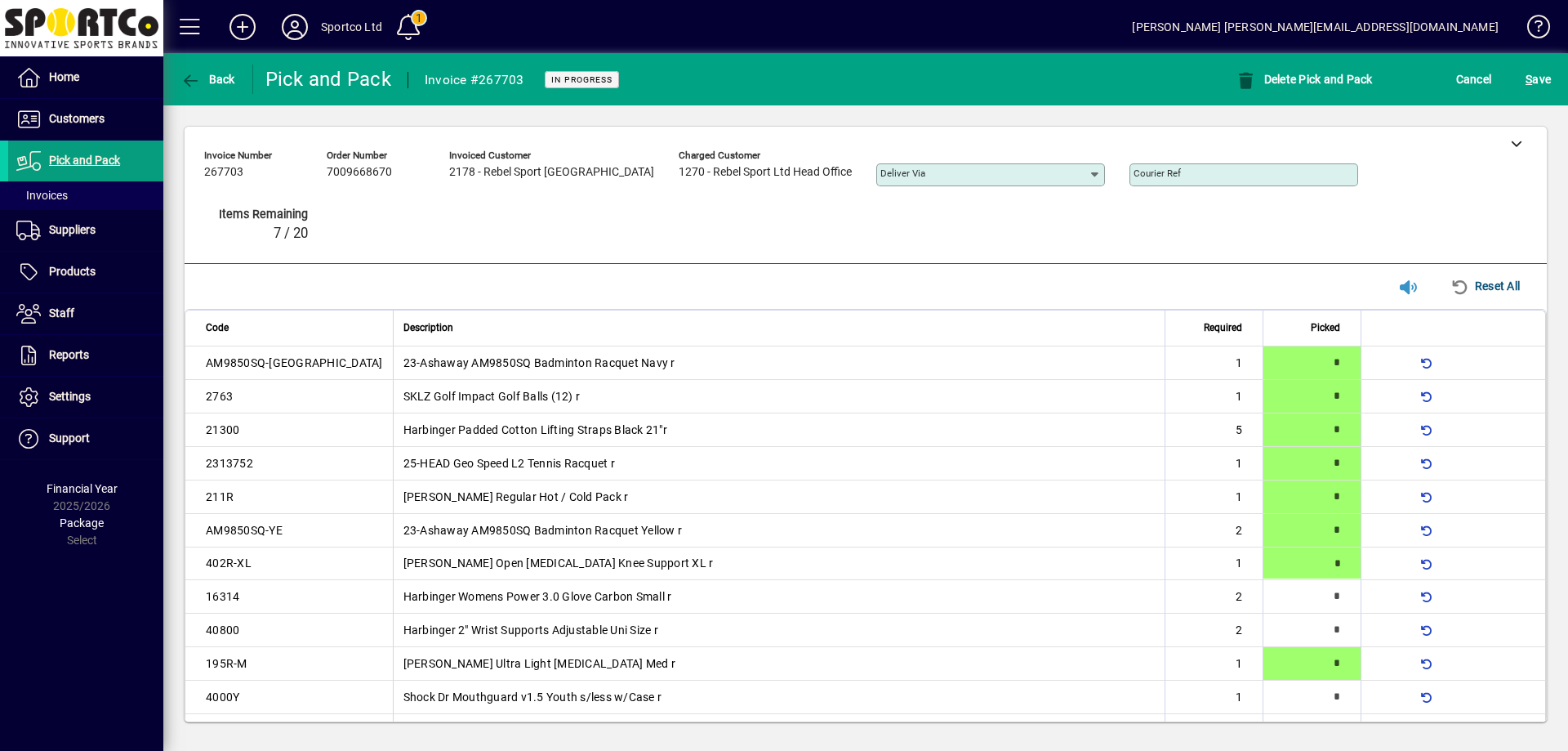
type input "*"
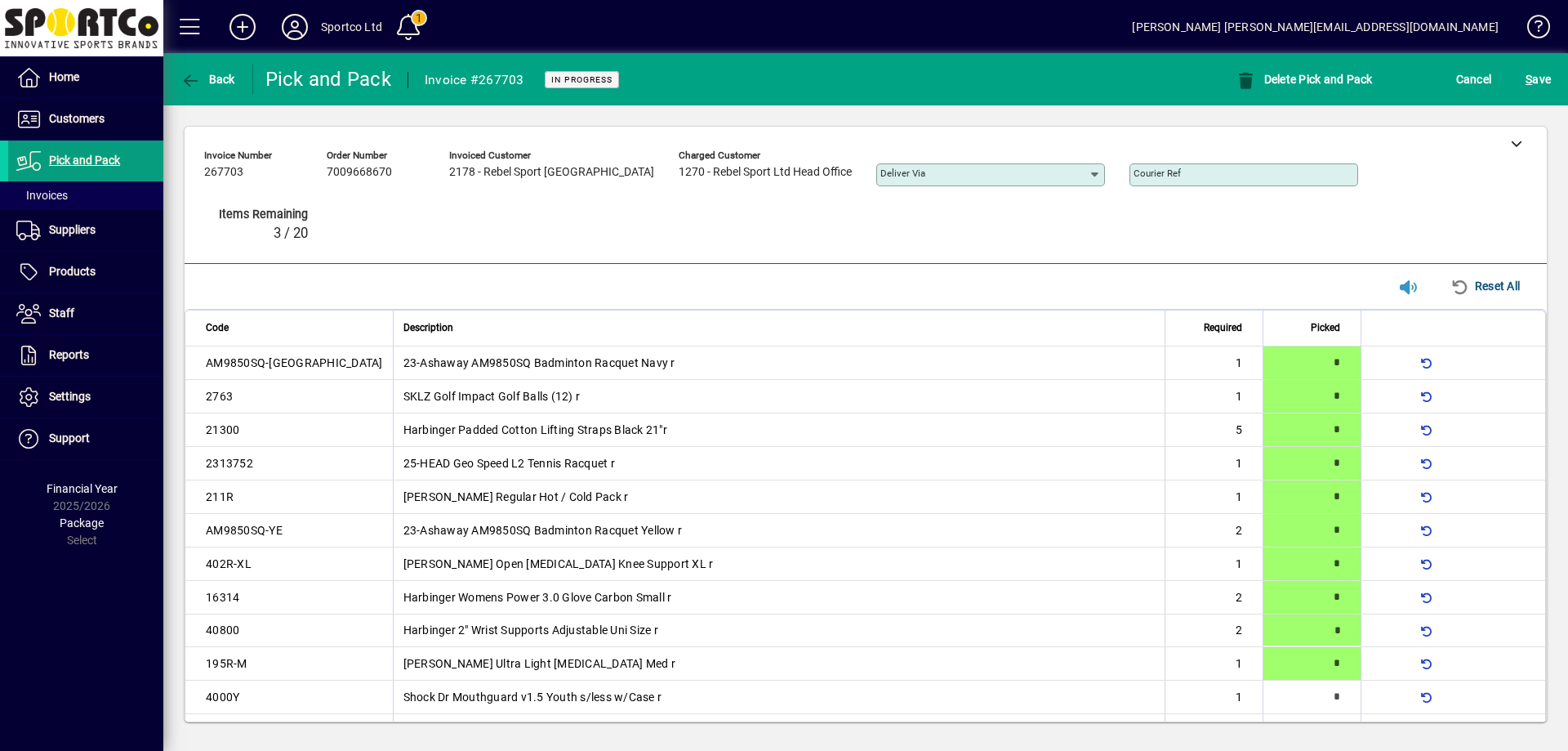
type input "*"
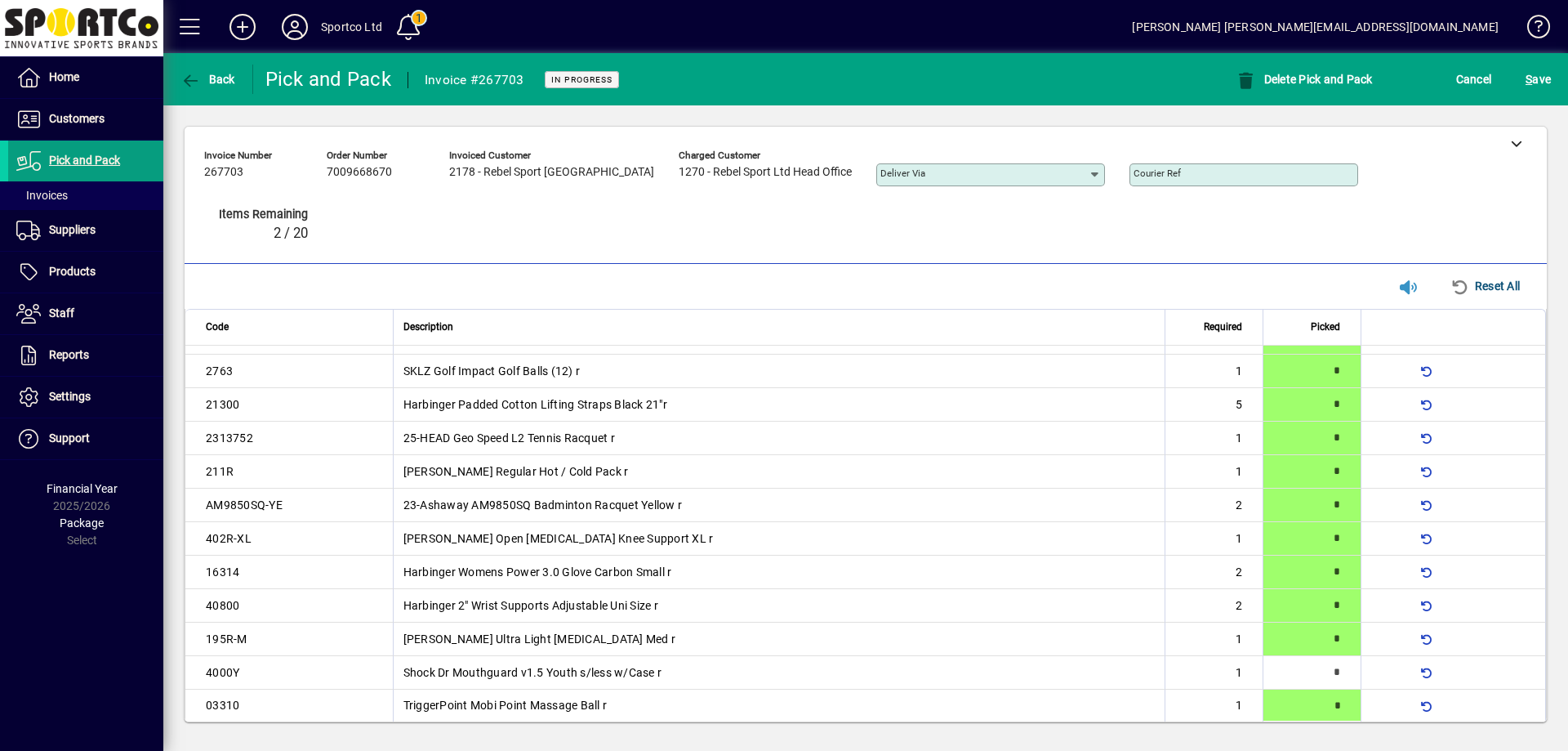
type input "*"
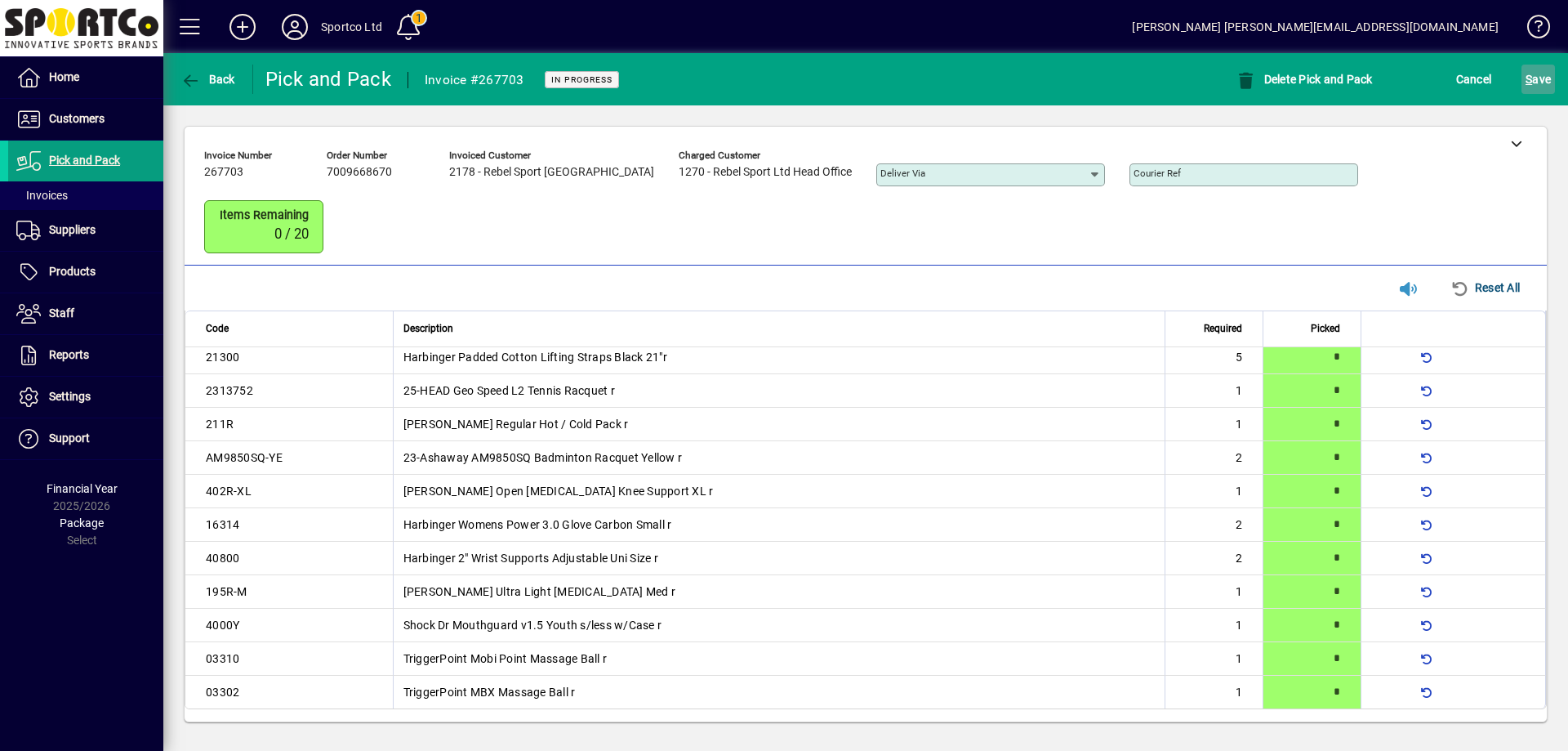
click at [1540, 79] on span "S ave" at bounding box center [1538, 78] width 25 height 26
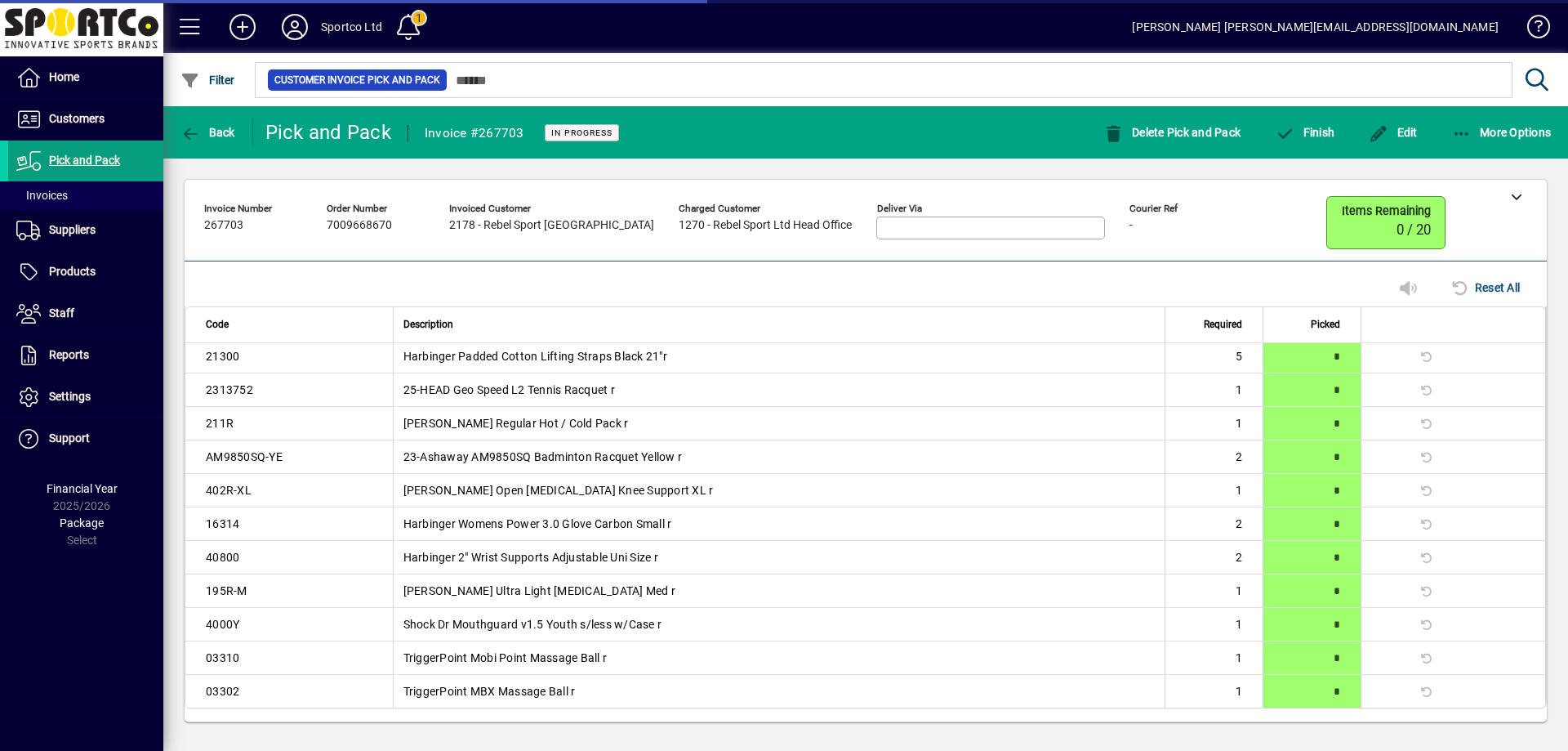
scroll to position [45, 0]
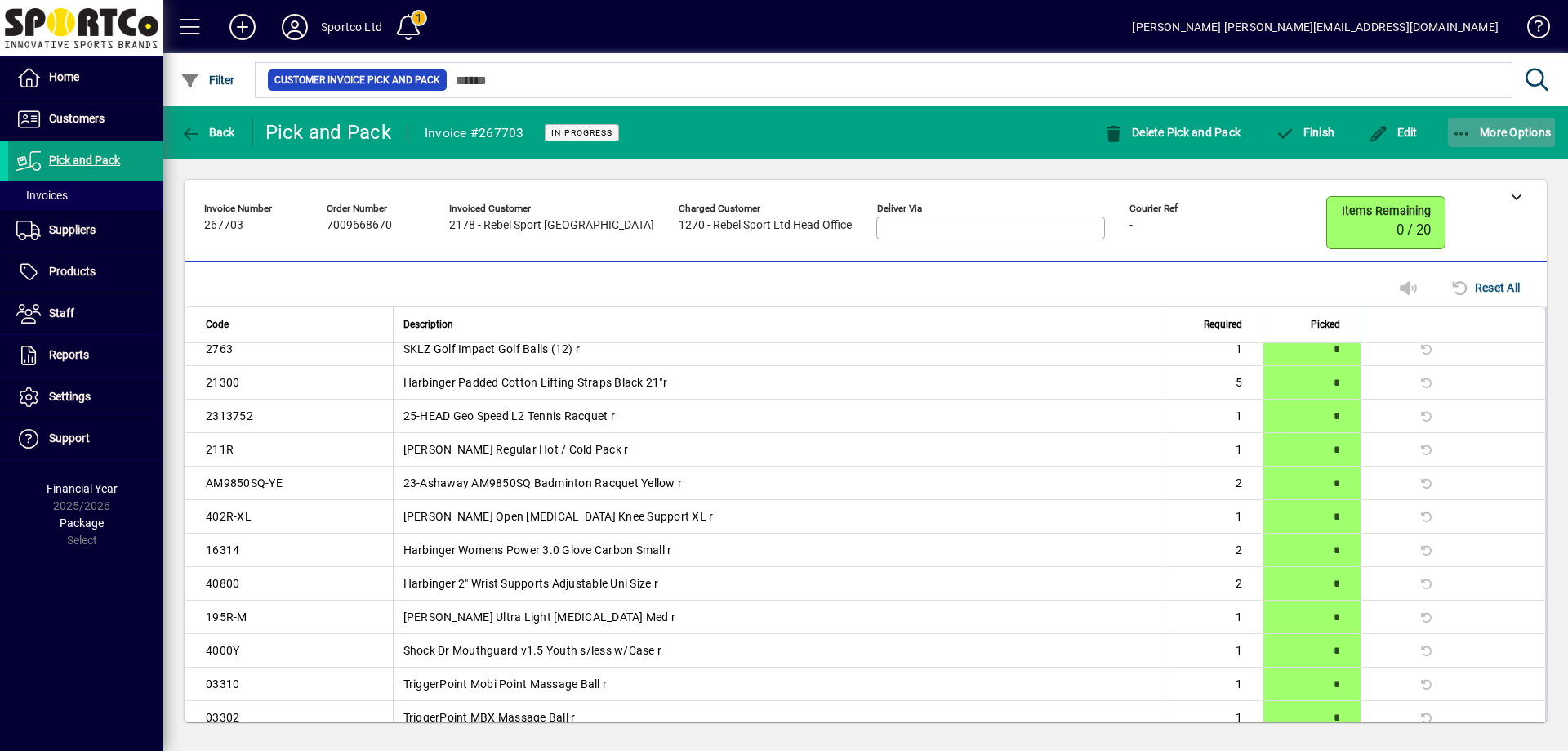
click at [1454, 129] on icon "button" at bounding box center [1462, 134] width 20 height 17
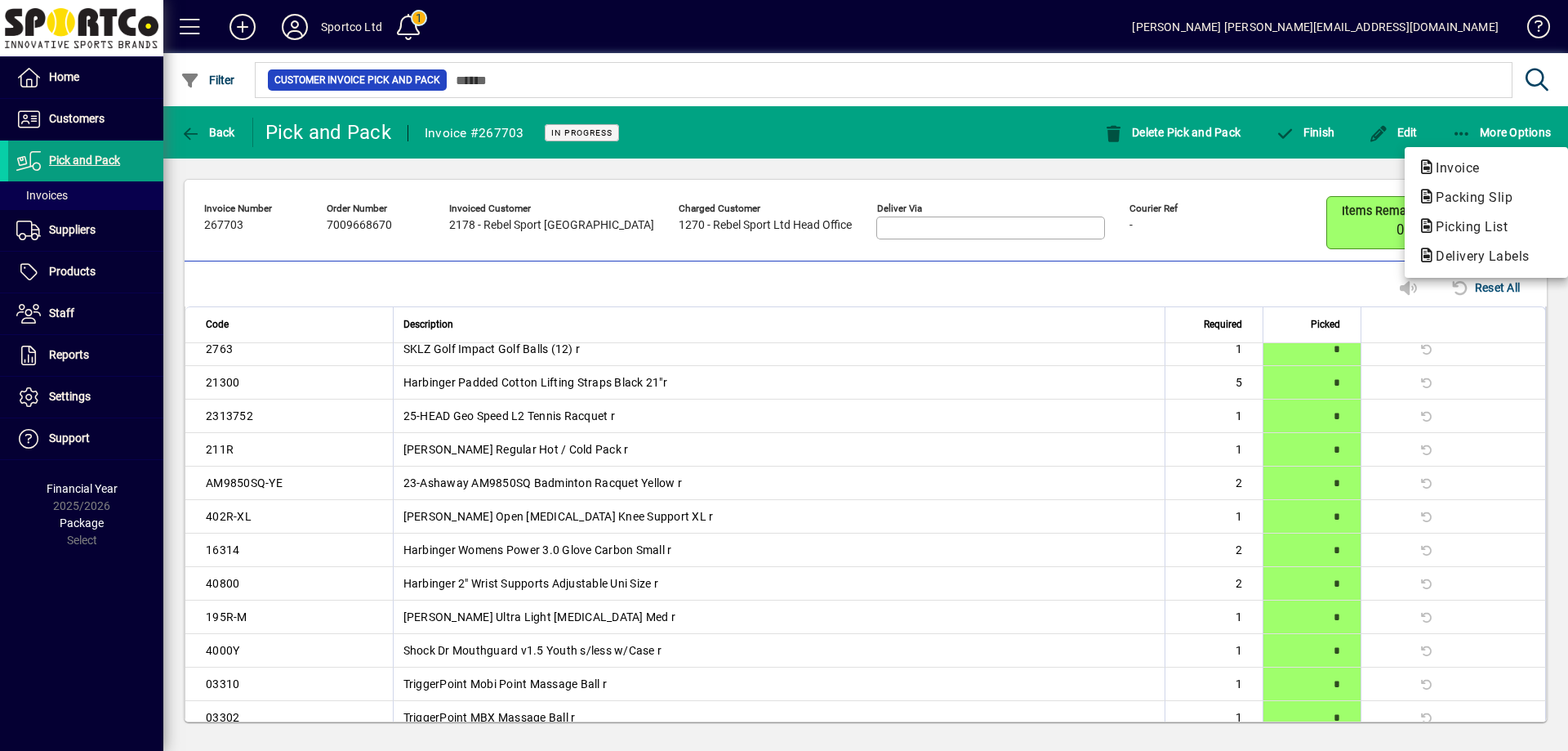
click at [1477, 199] on span "Packing Slip" at bounding box center [1469, 197] width 103 height 16
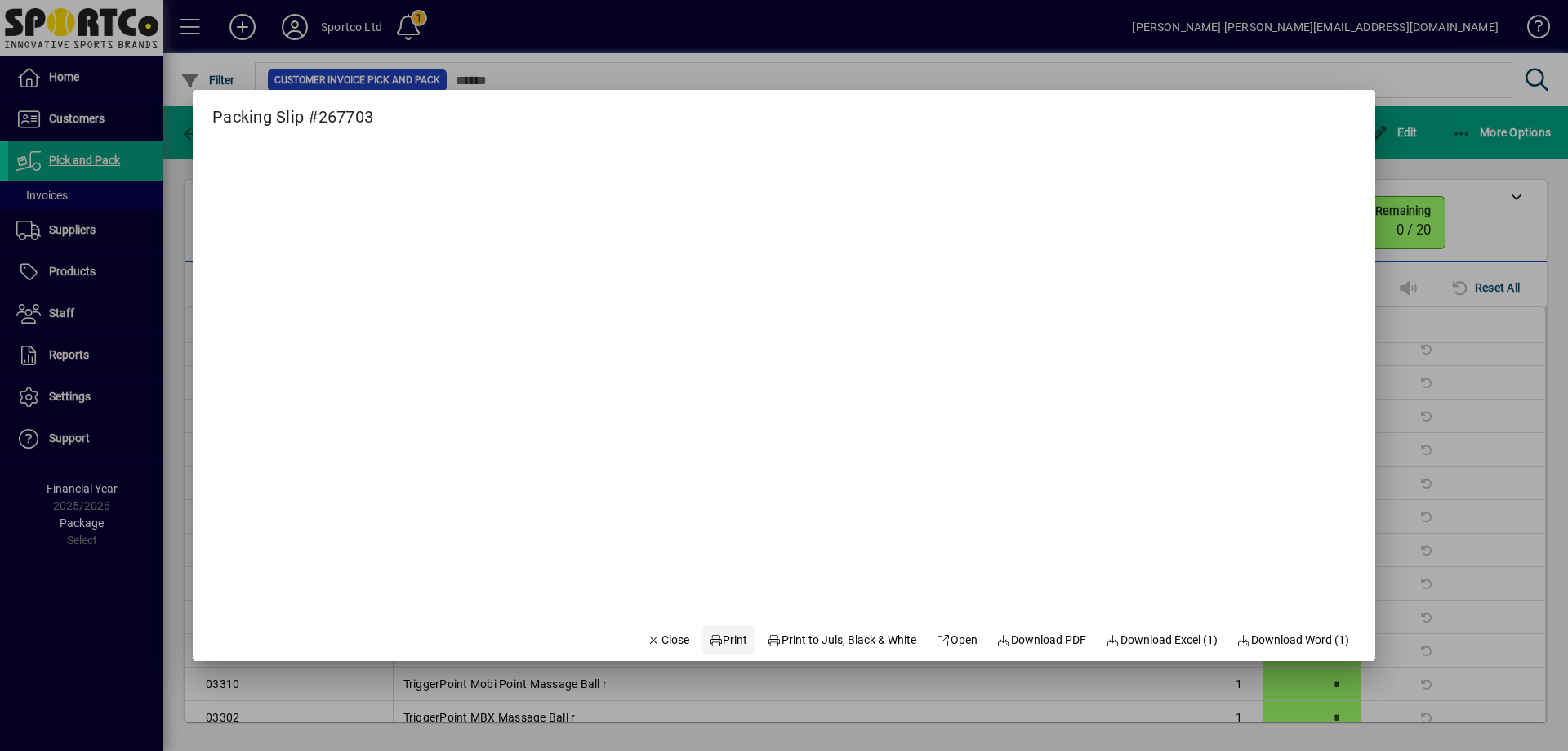
click at [726, 638] on span "Print" at bounding box center [728, 640] width 39 height 18
click at [656, 640] on span "Close" at bounding box center [667, 640] width 43 height 18
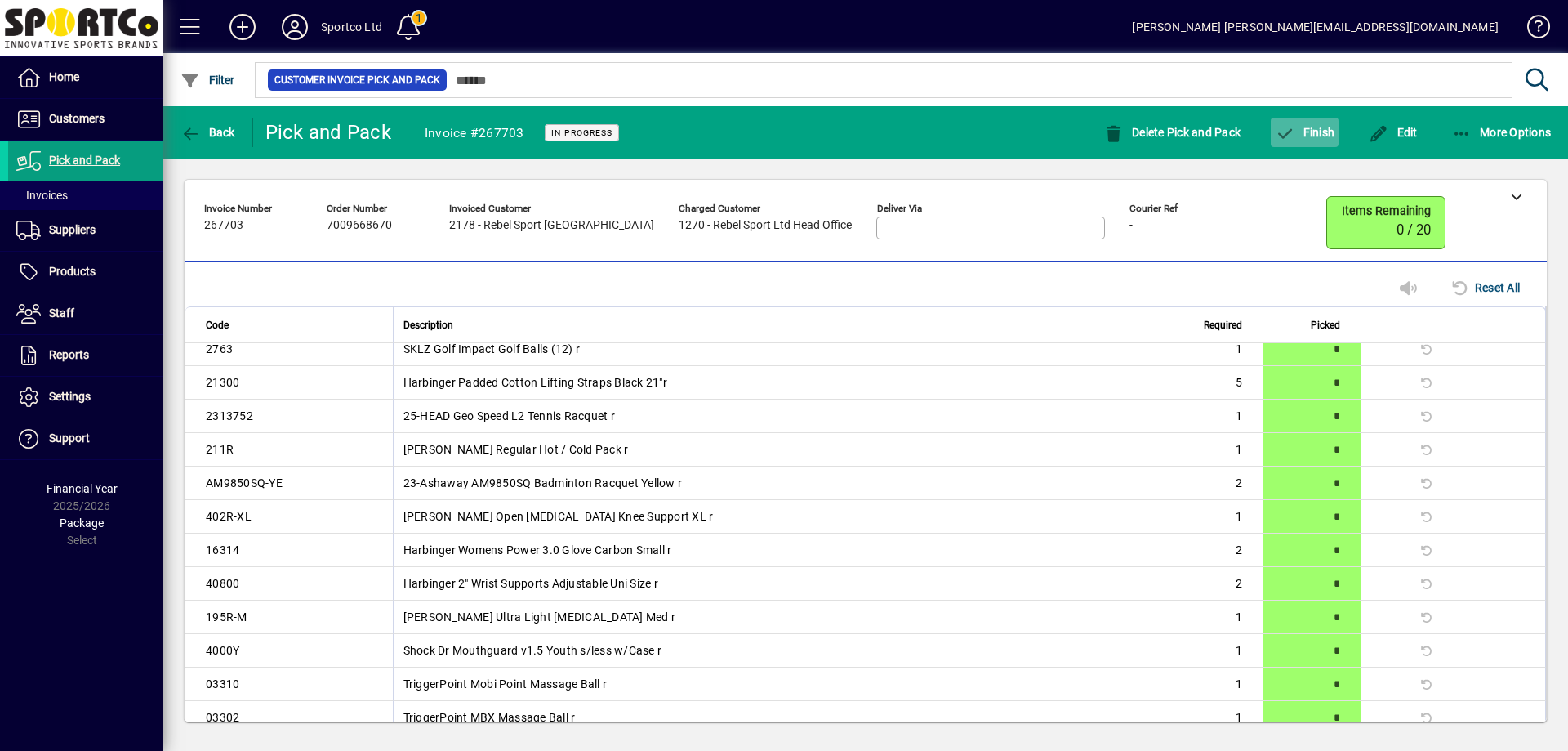
click at [1325, 128] on span "Finish" at bounding box center [1304, 133] width 59 height 13
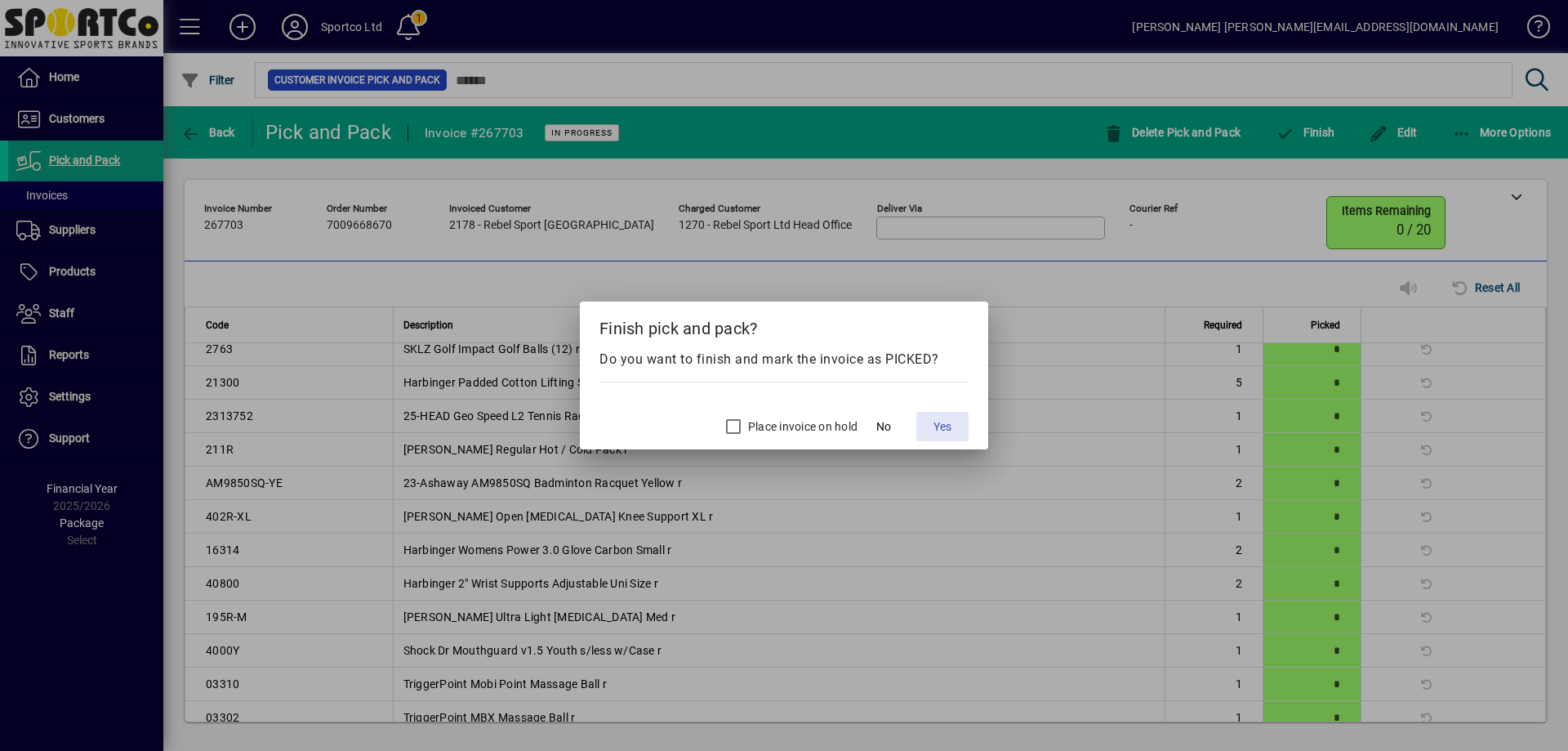
click at [942, 418] on span "Yes" at bounding box center [942, 426] width 18 height 18
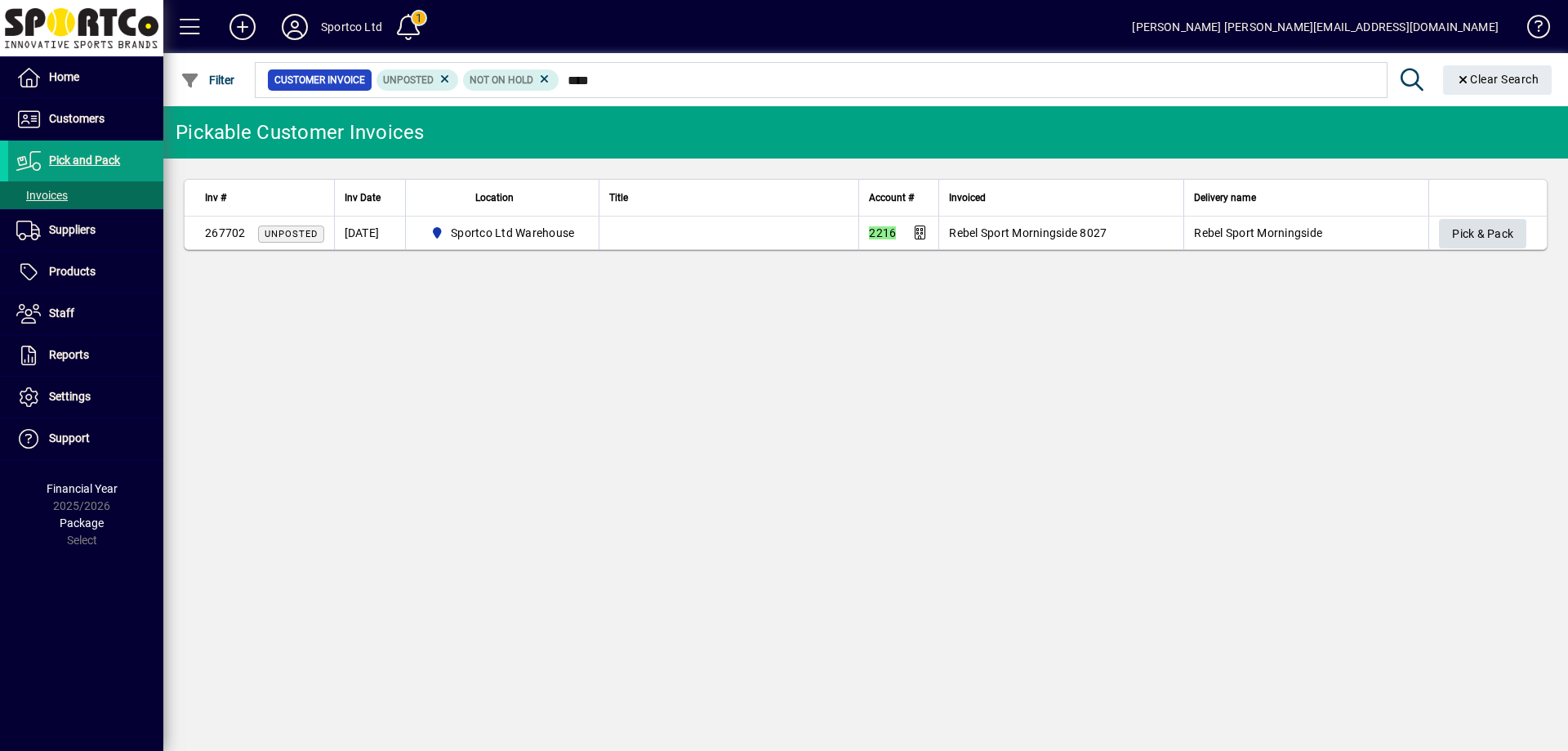
type input "****"
click at [1492, 227] on span "Pick & Pack" at bounding box center [1482, 234] width 61 height 27
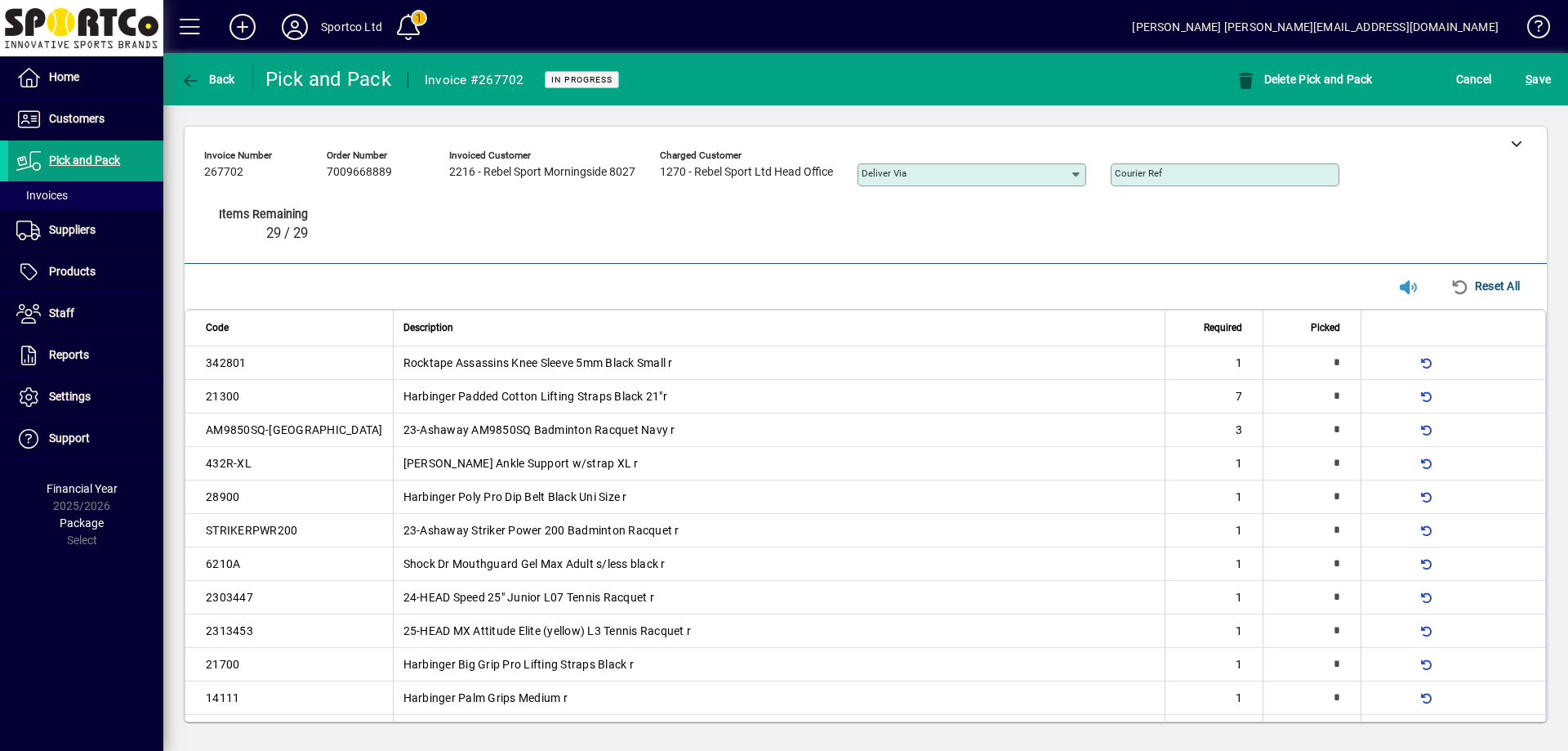
type input "*"
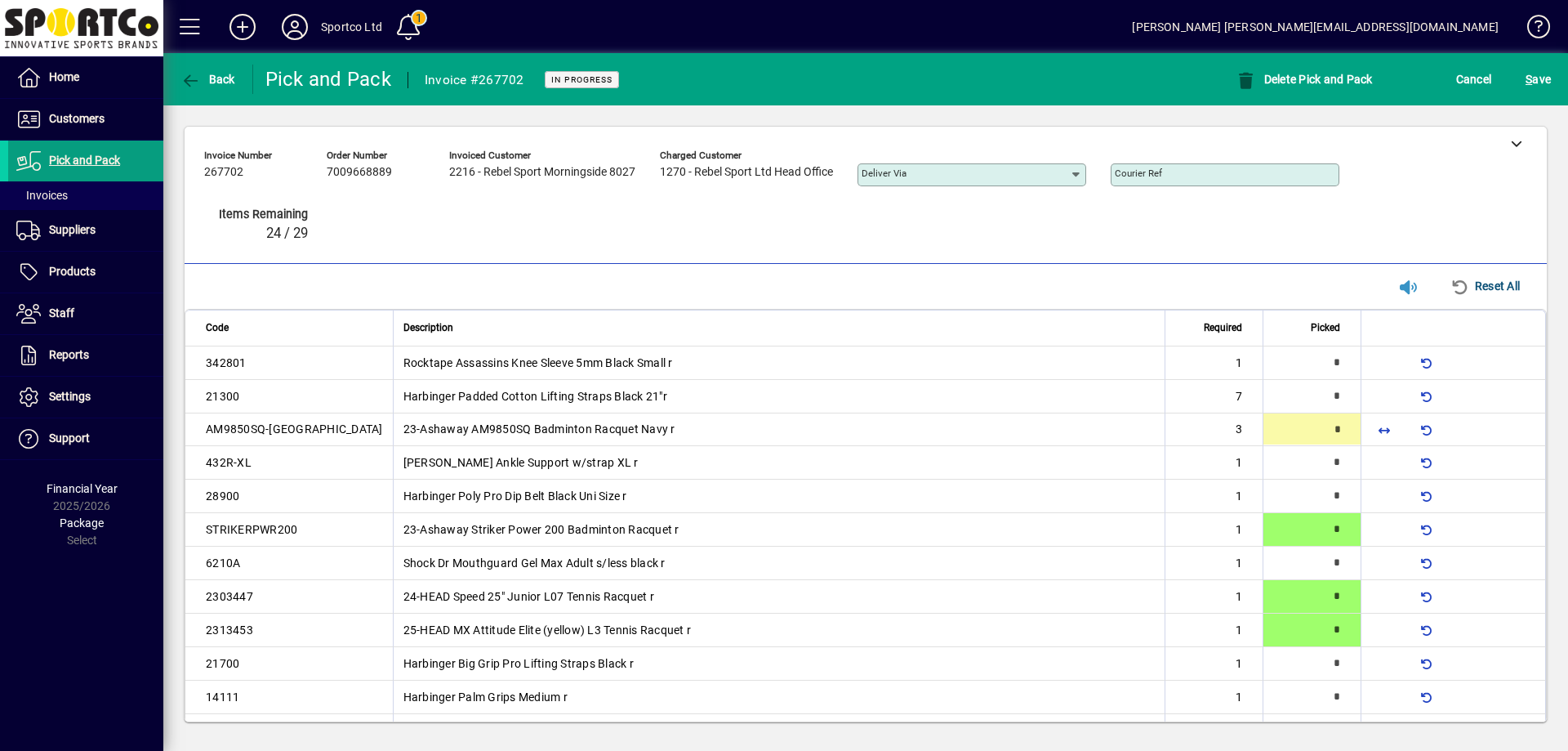
type input "*"
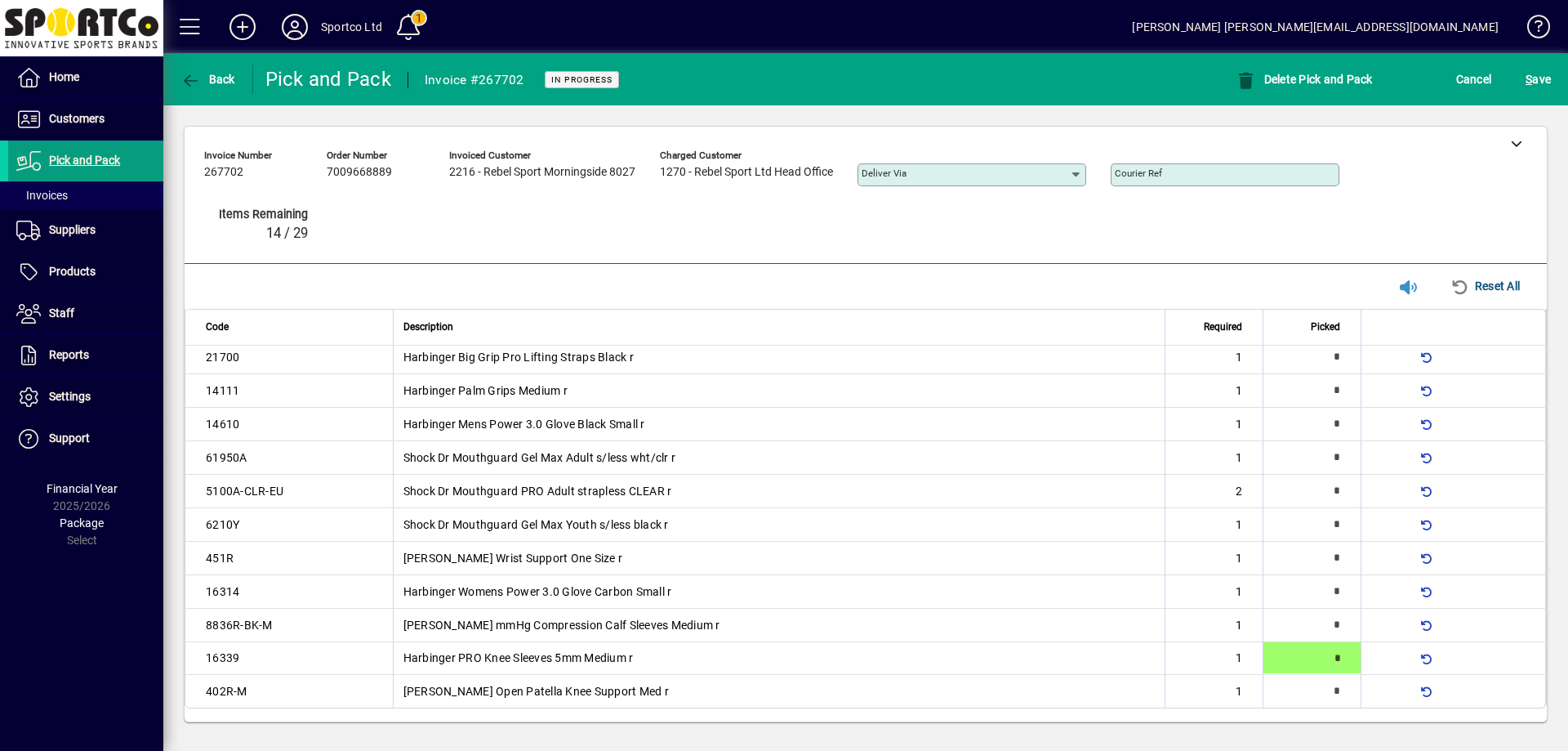
type input "*"
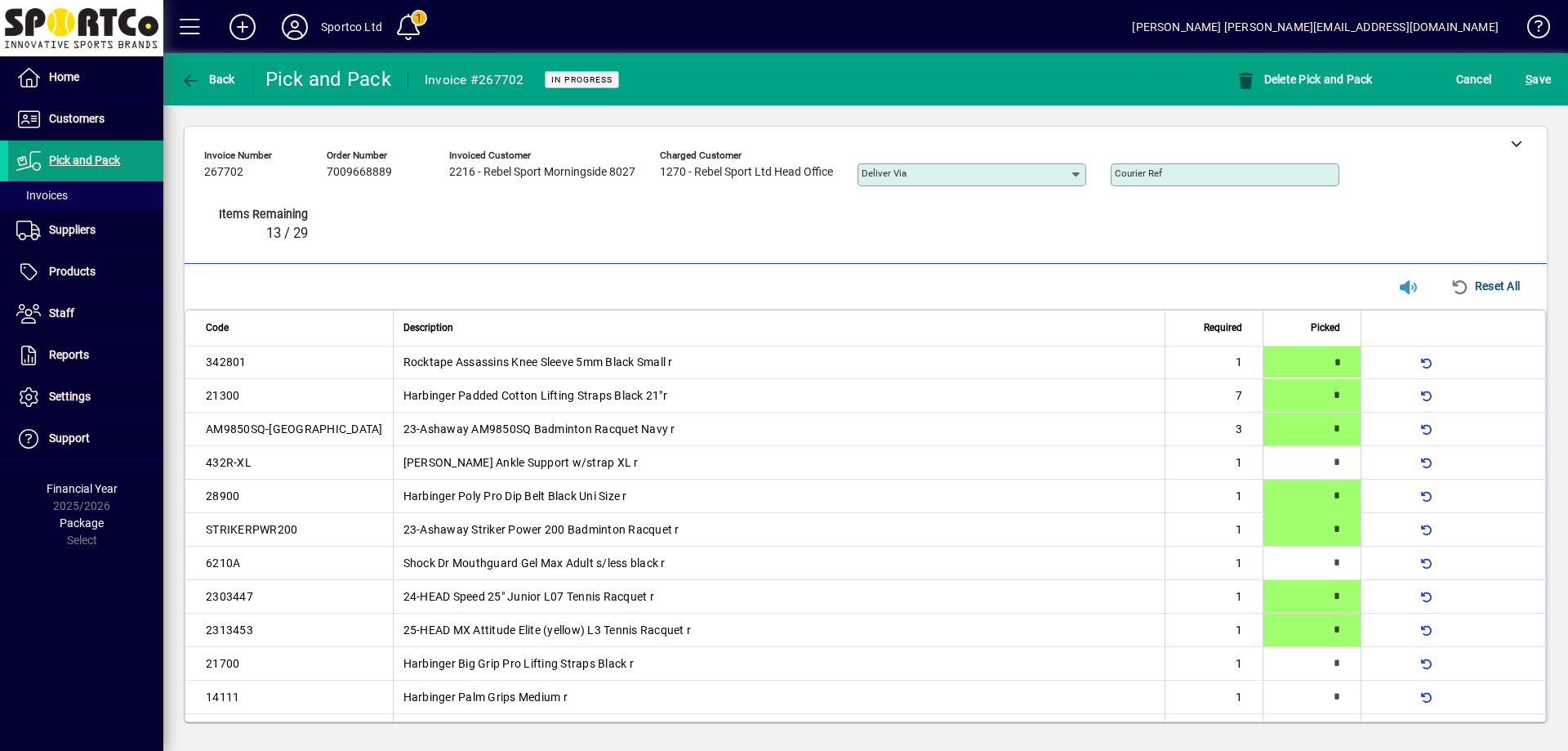
type input "*"
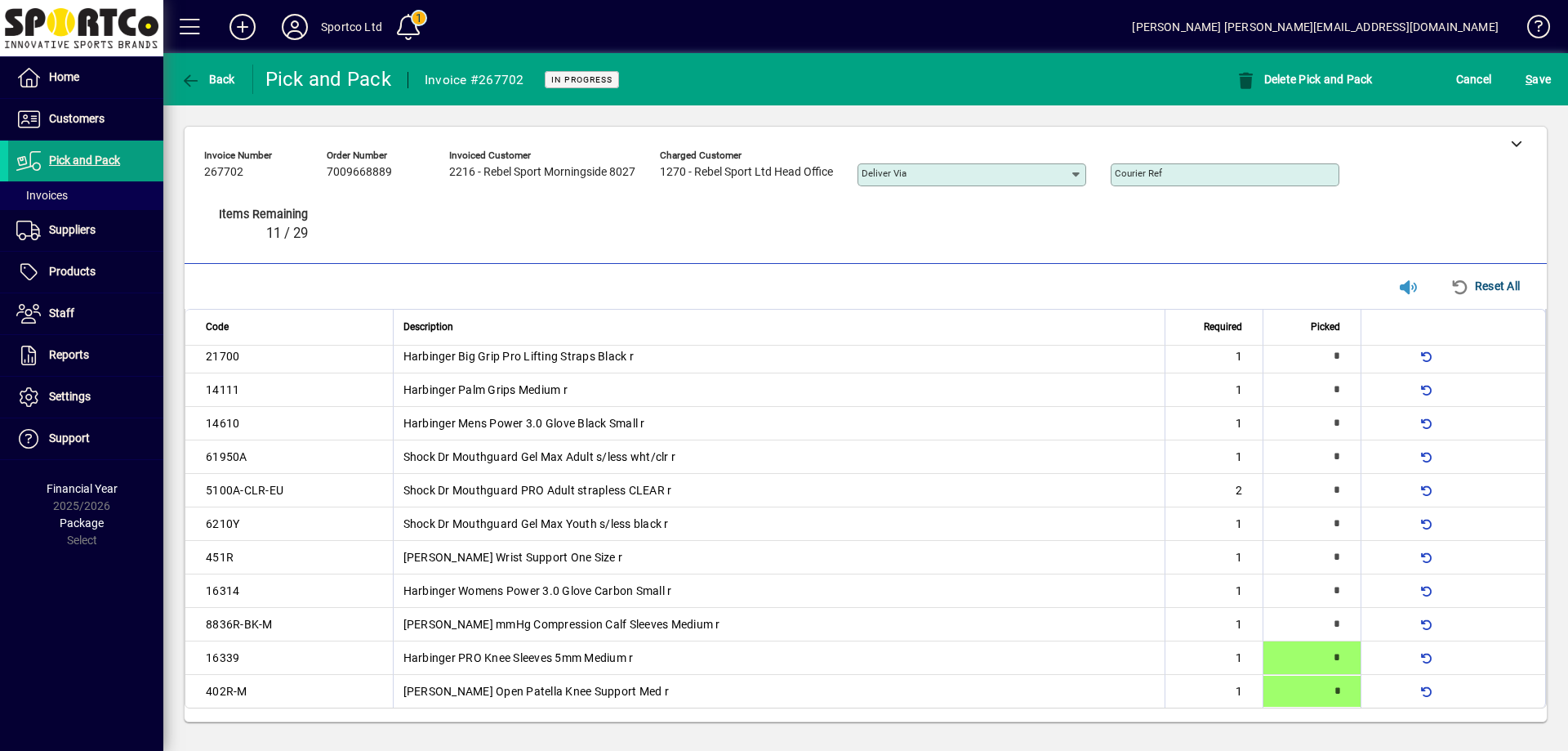
type input "*"
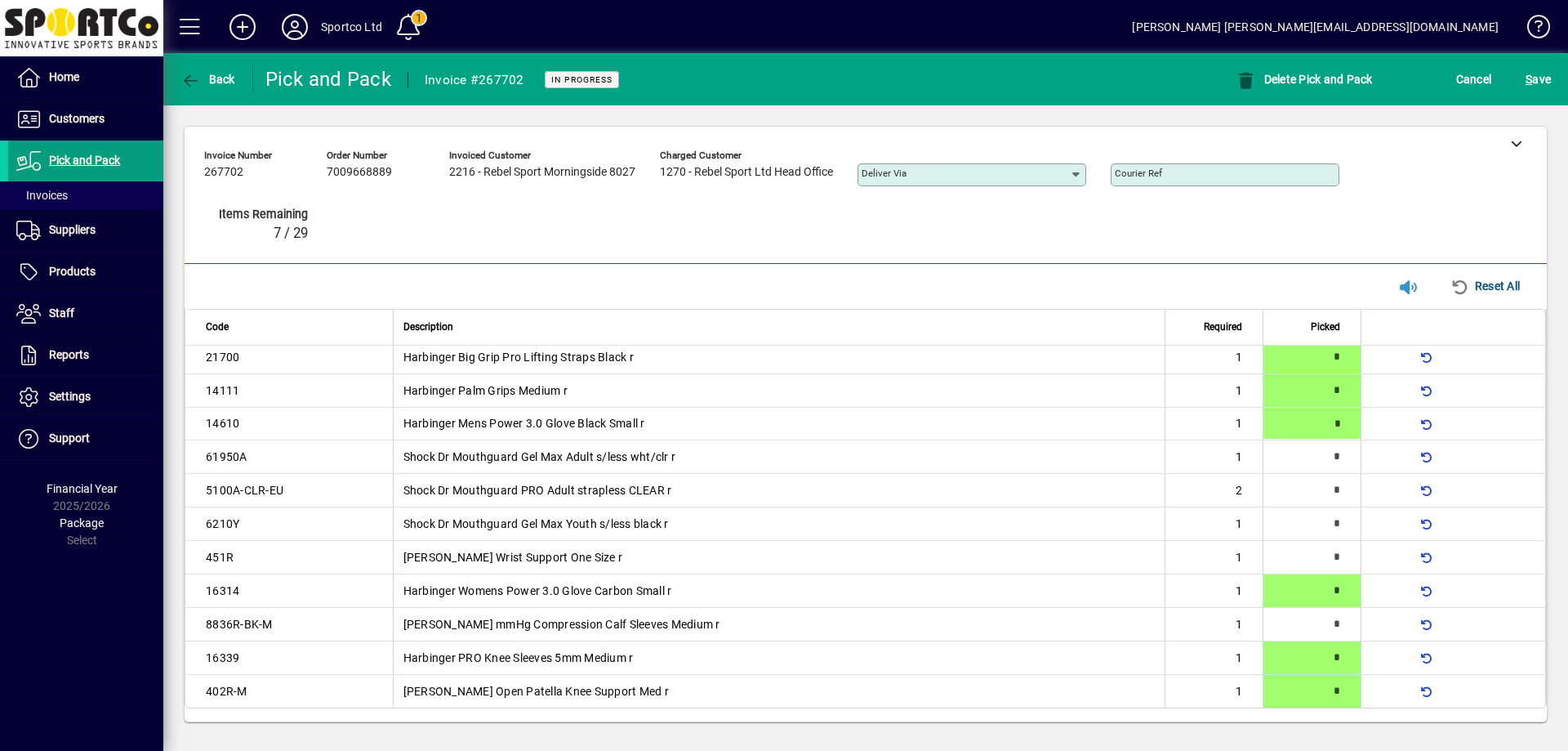
type input "*"
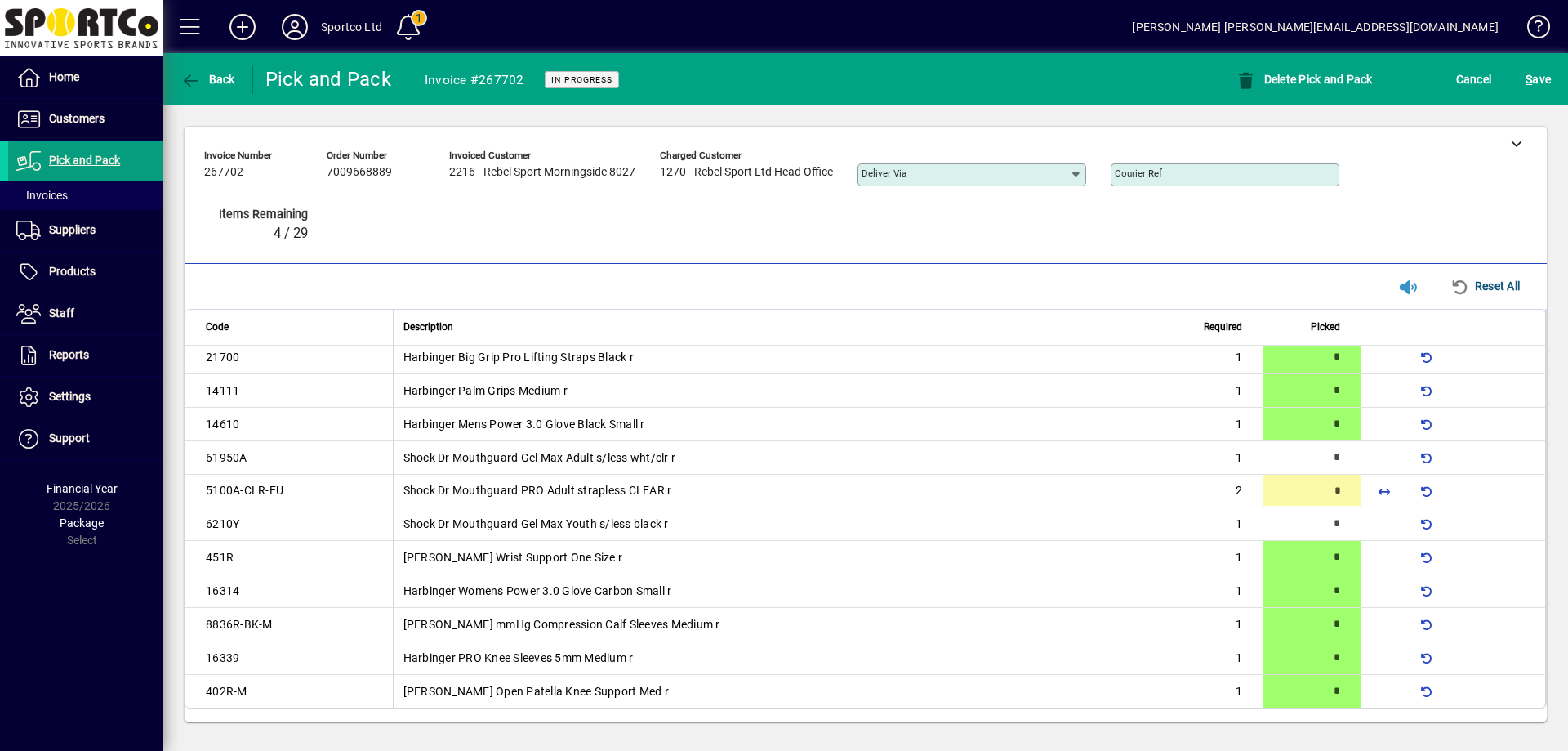
type input "*"
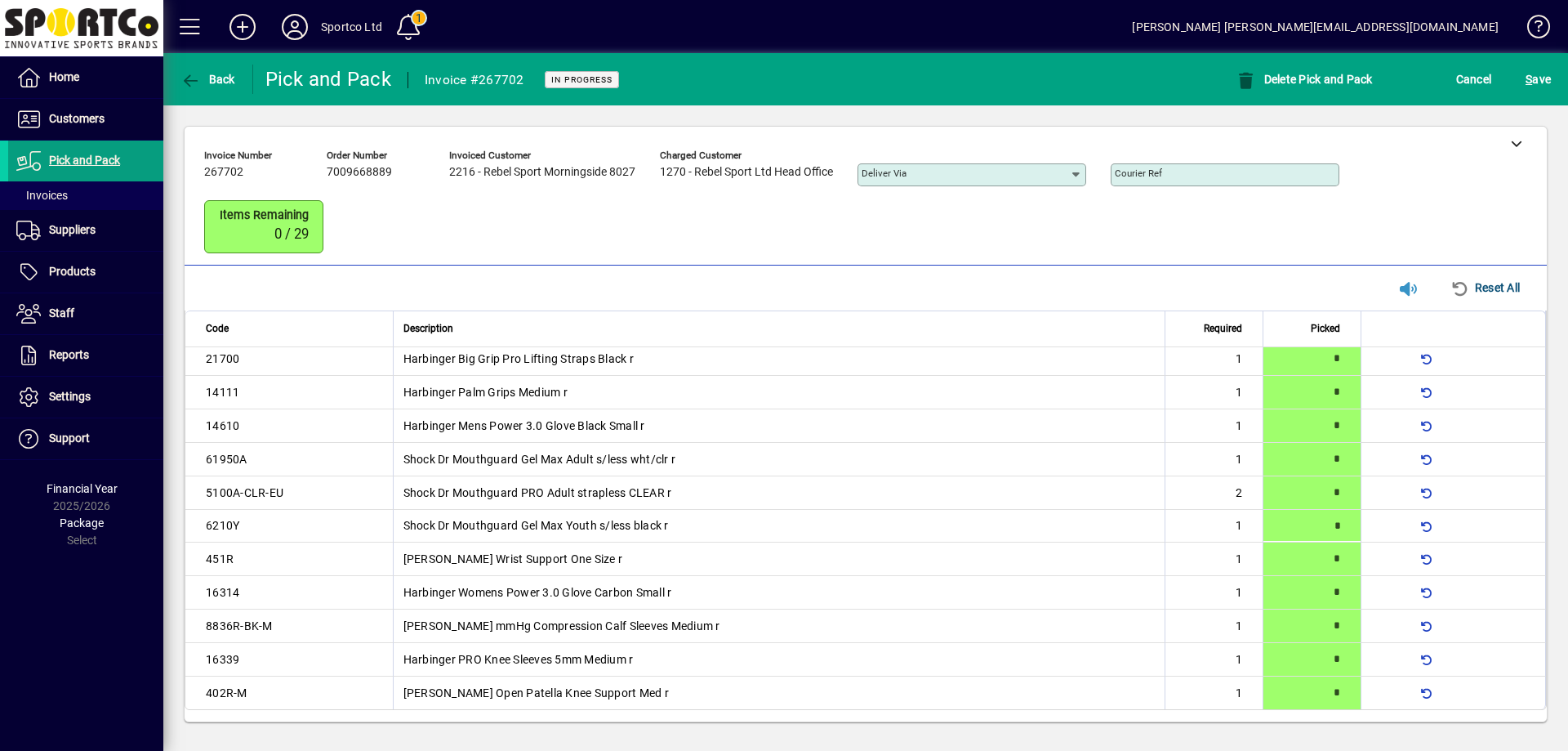
scroll to position [49, 0]
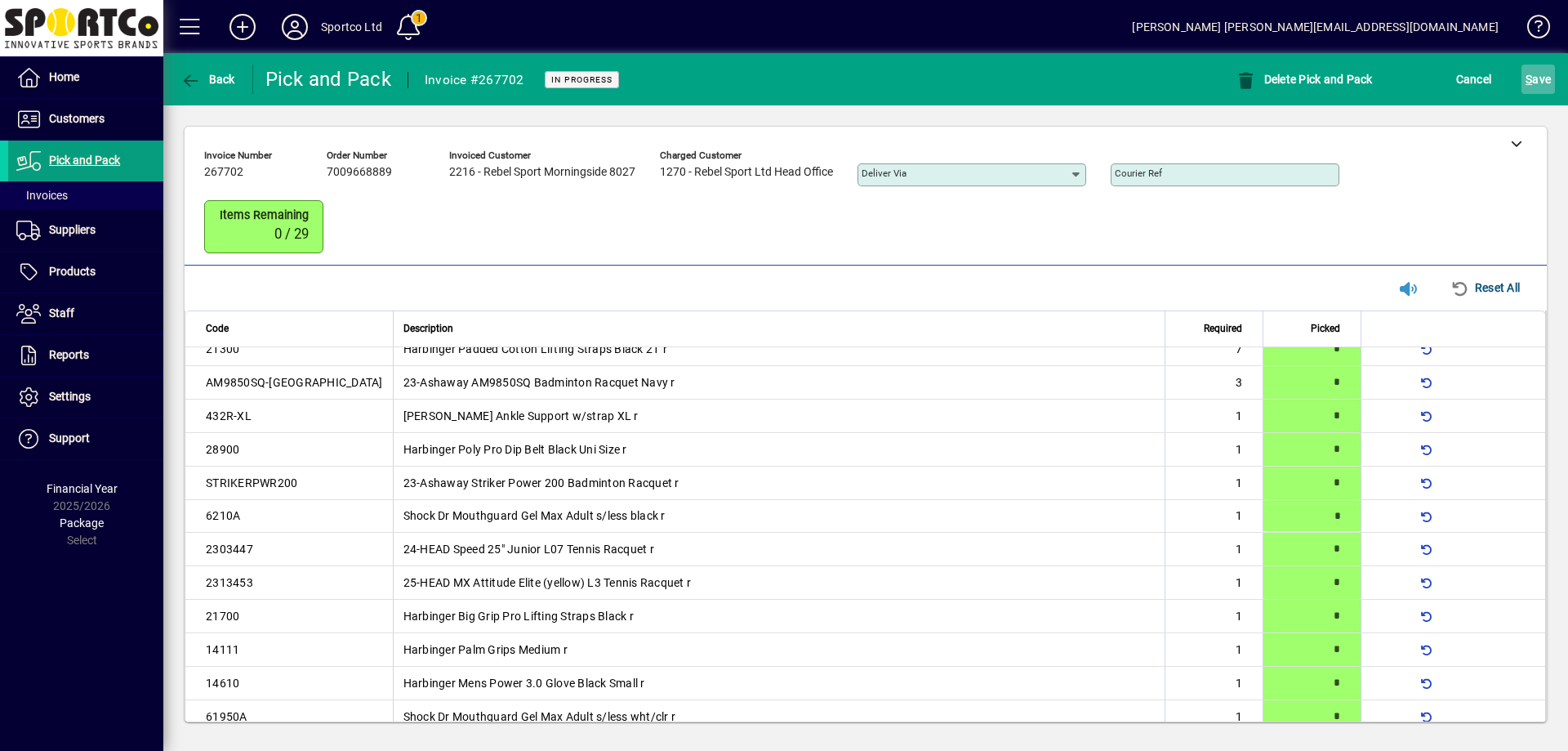
click at [1540, 71] on span "S ave" at bounding box center [1538, 78] width 25 height 26
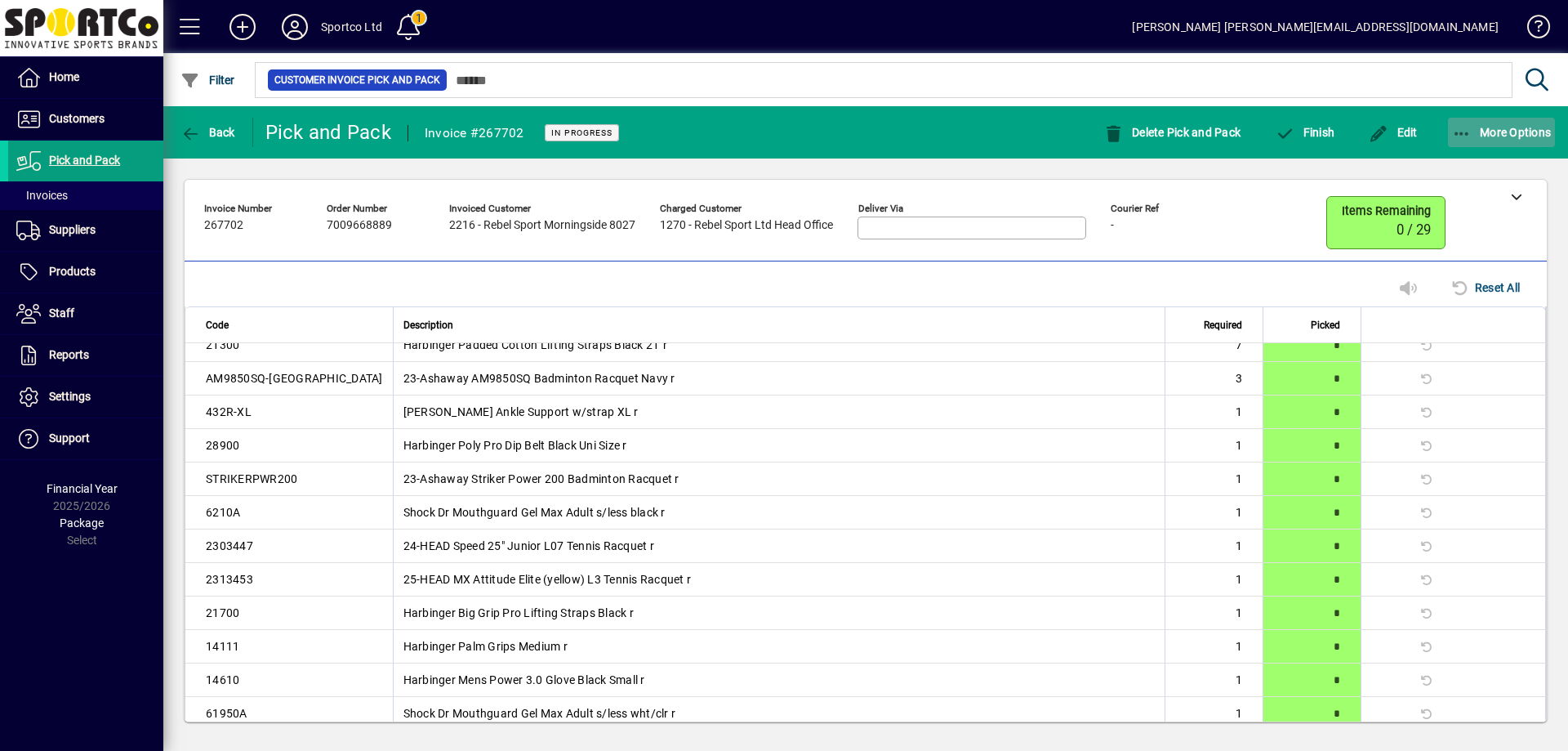
click at [1460, 131] on icon "button" at bounding box center [1462, 134] width 20 height 17
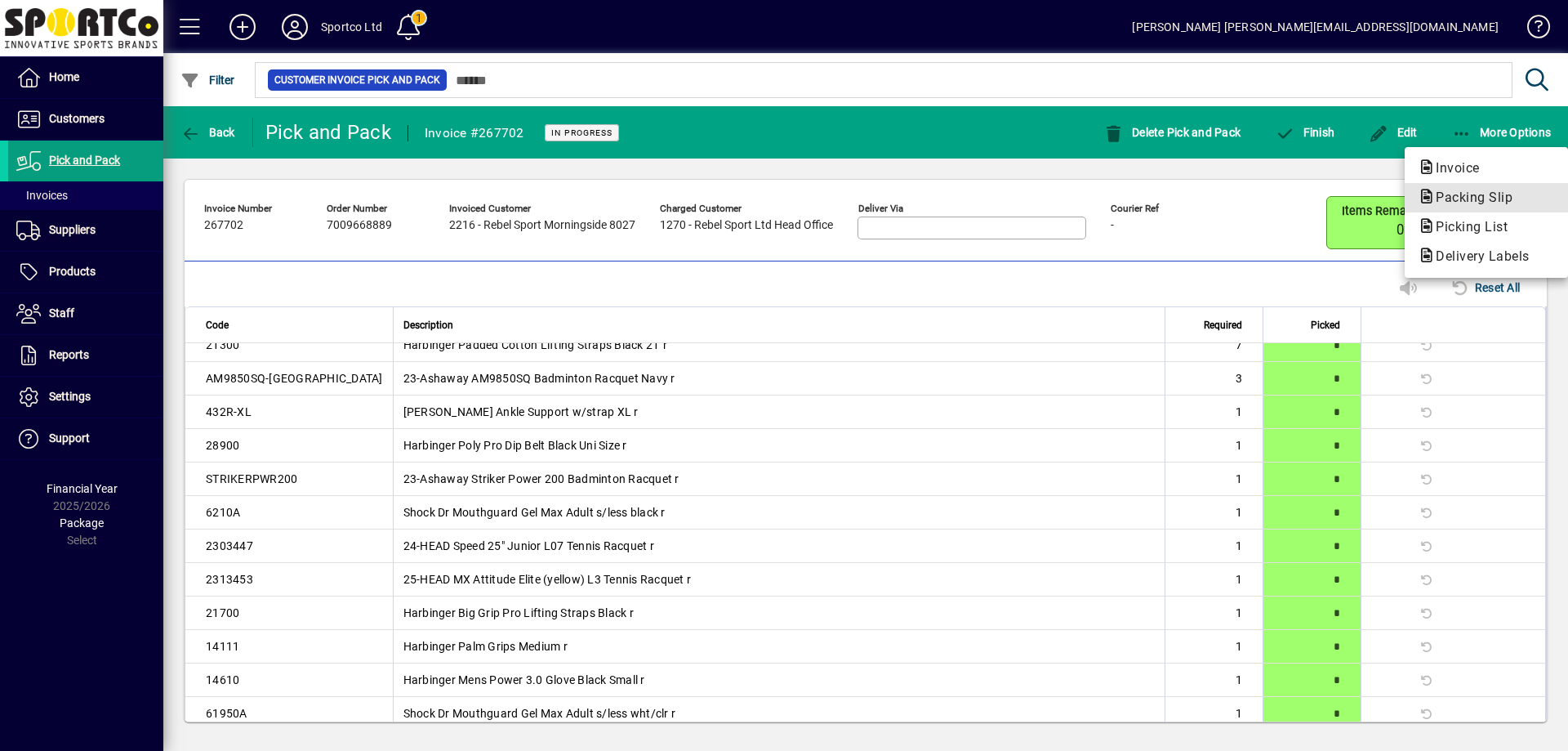
click at [1481, 197] on span "Packing Slip" at bounding box center [1469, 197] width 103 height 16
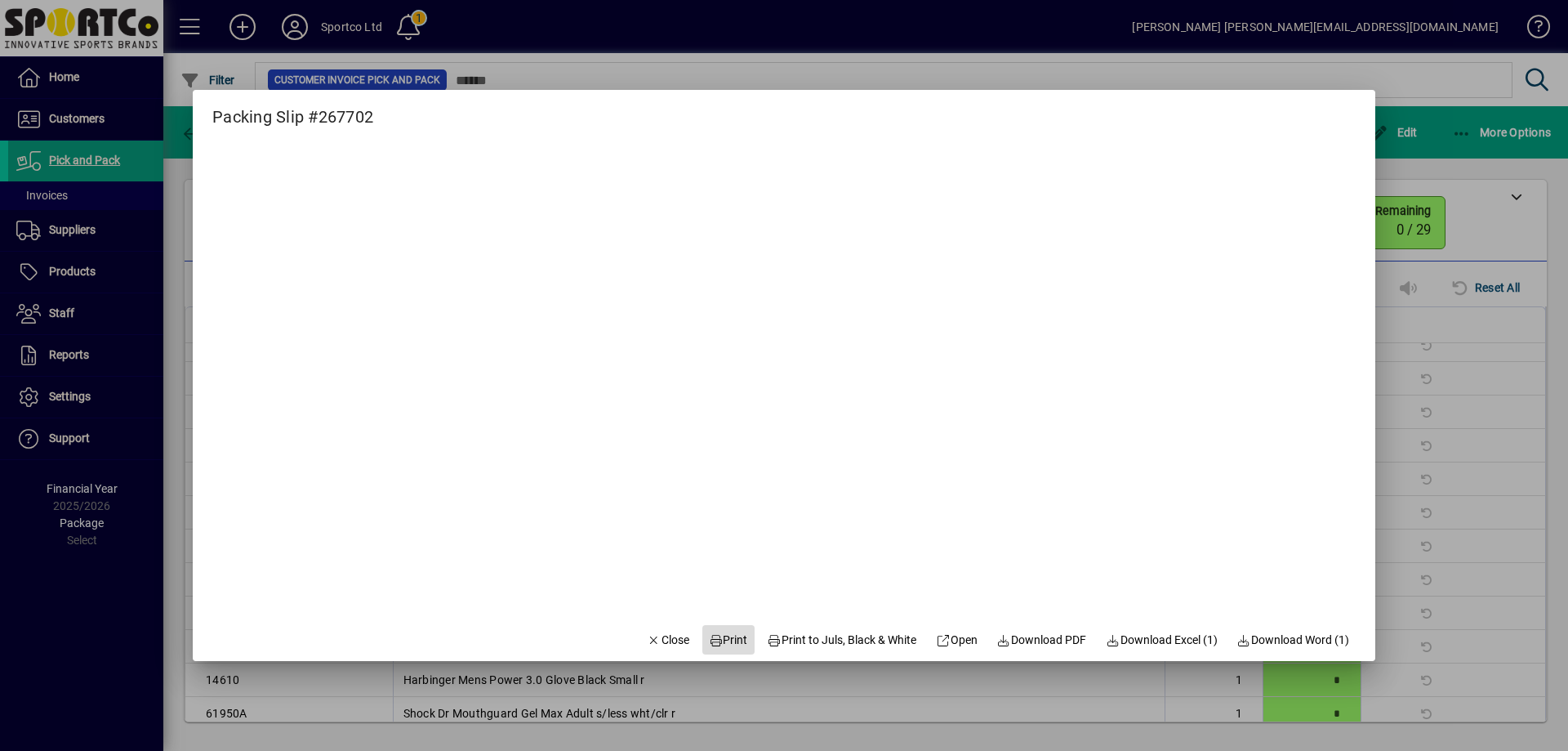
click at [721, 636] on span "Print" at bounding box center [728, 640] width 39 height 18
click at [646, 638] on span "Close" at bounding box center [667, 640] width 43 height 18
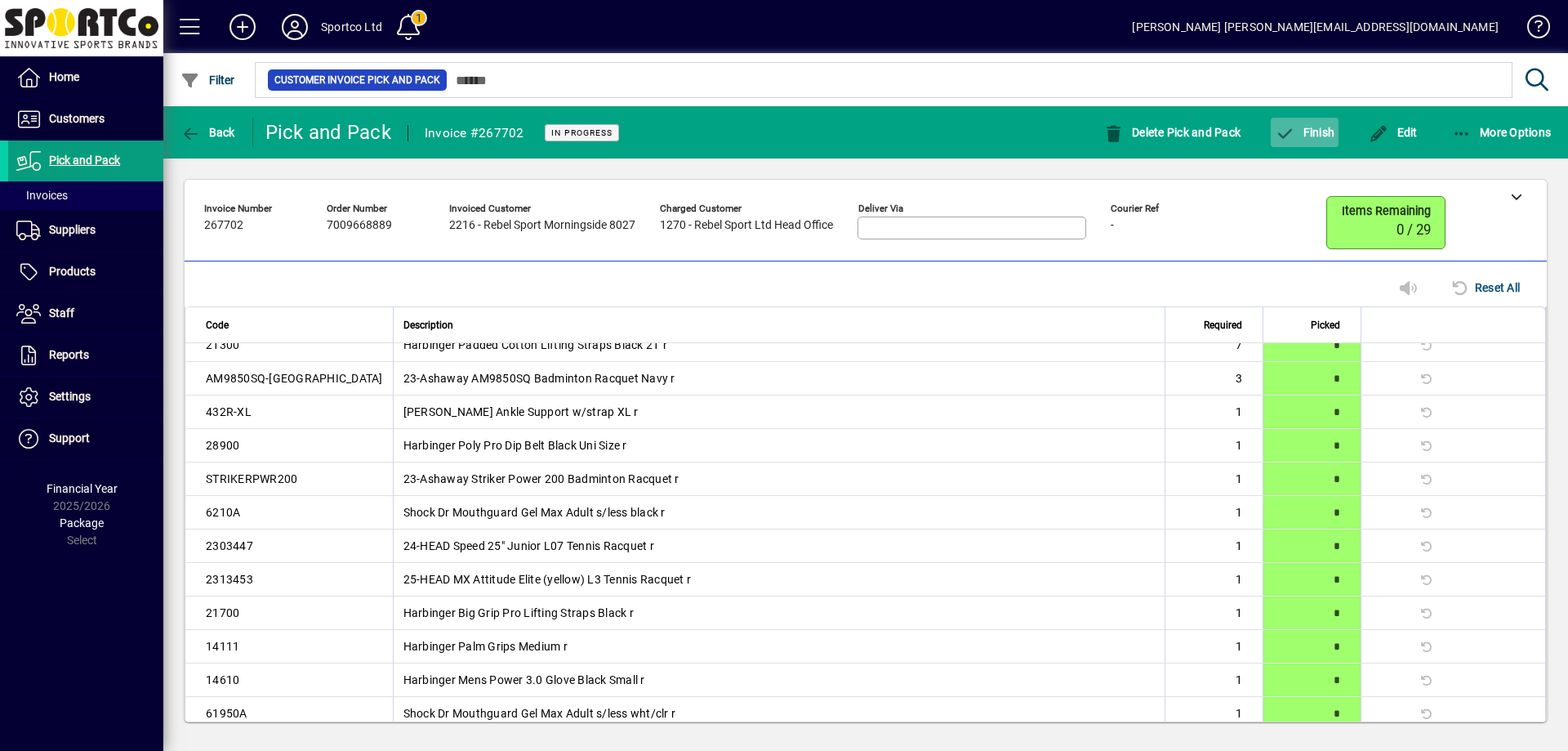
click at [1323, 150] on span "button" at bounding box center [1304, 132] width 68 height 39
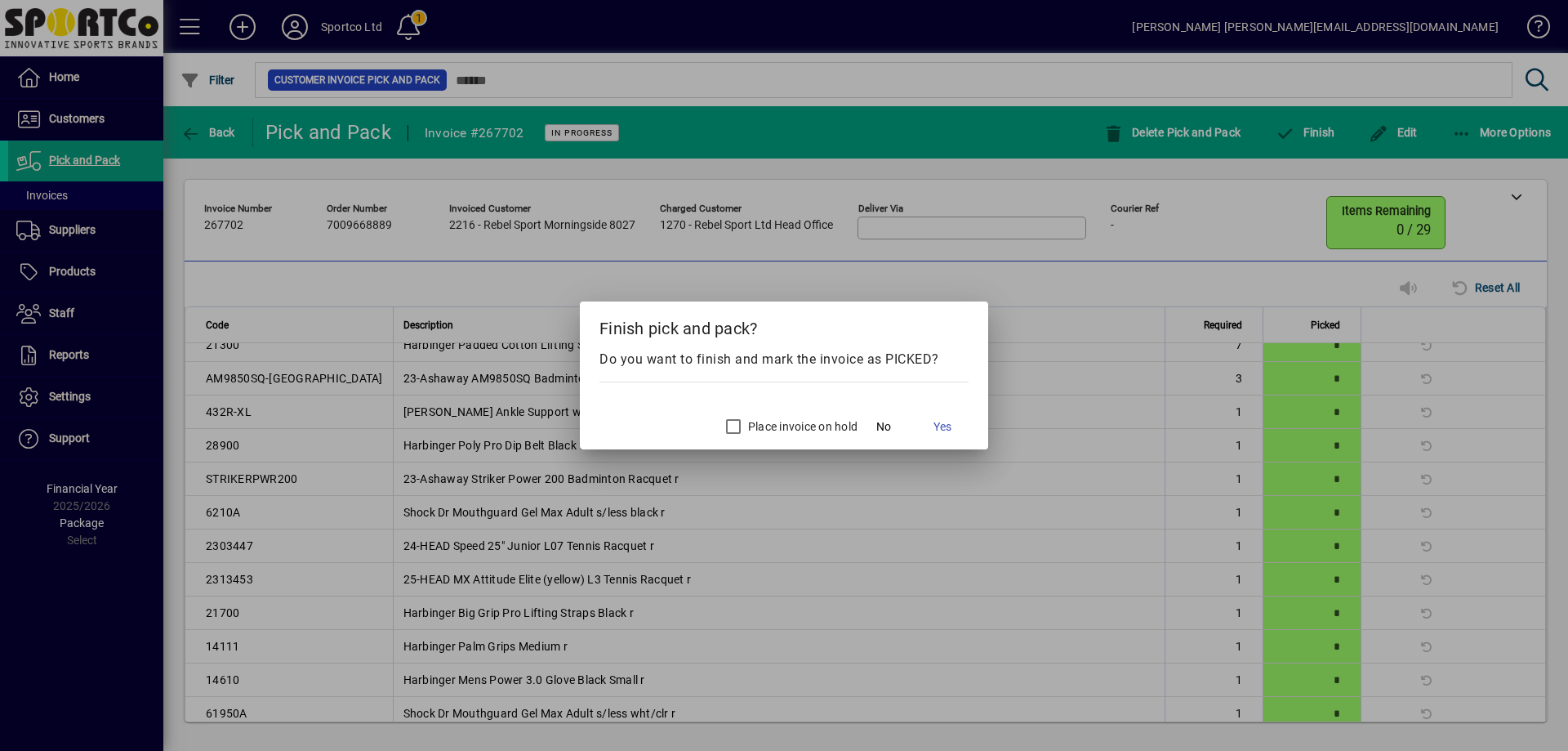
click at [1321, 143] on div at bounding box center [784, 376] width 1568 height 751
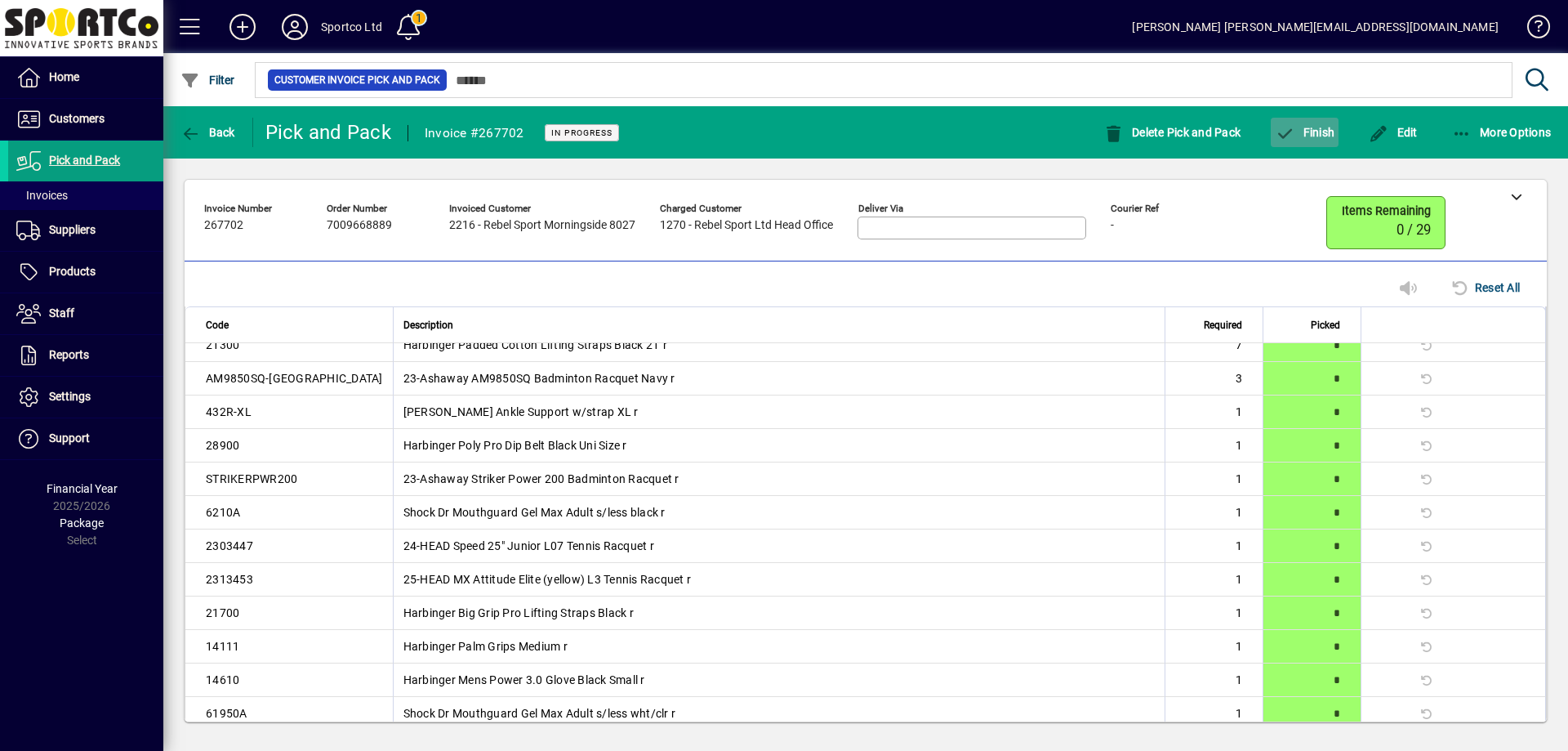
click at [1308, 140] on span "button" at bounding box center [1304, 132] width 68 height 39
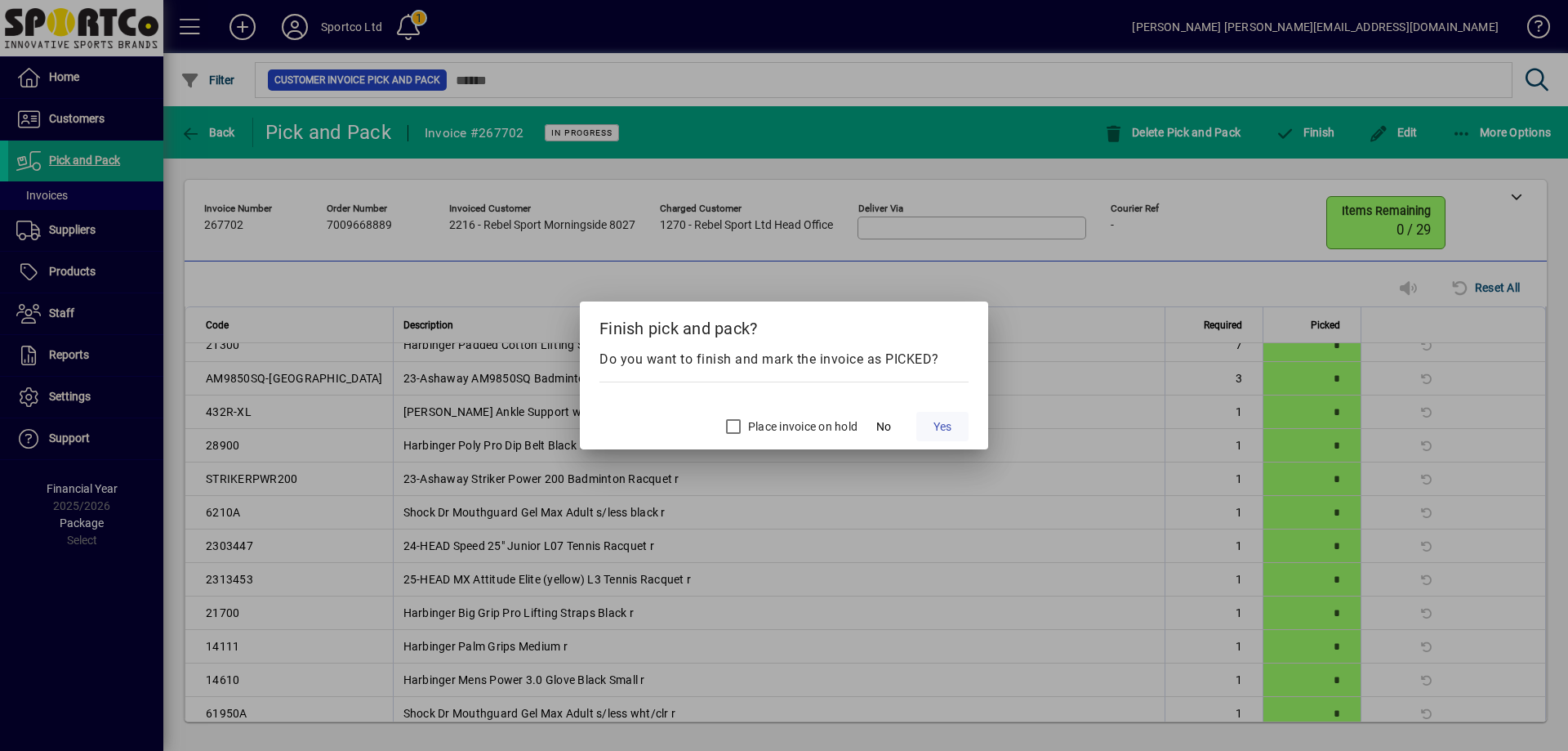
click at [947, 422] on span "Yes" at bounding box center [942, 426] width 18 height 18
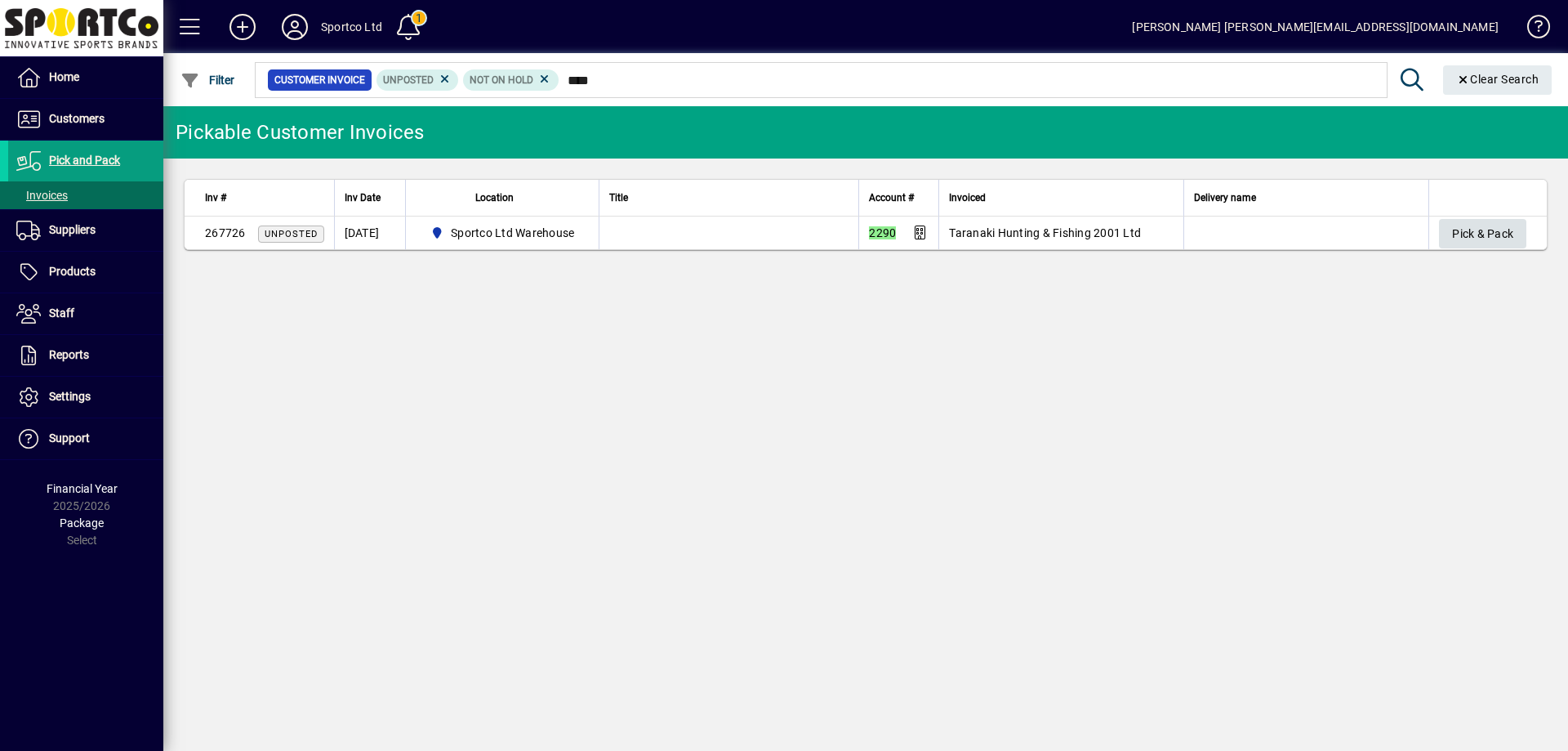
type input "****"
click at [1496, 229] on span "Pick & Pack" at bounding box center [1482, 234] width 61 height 27
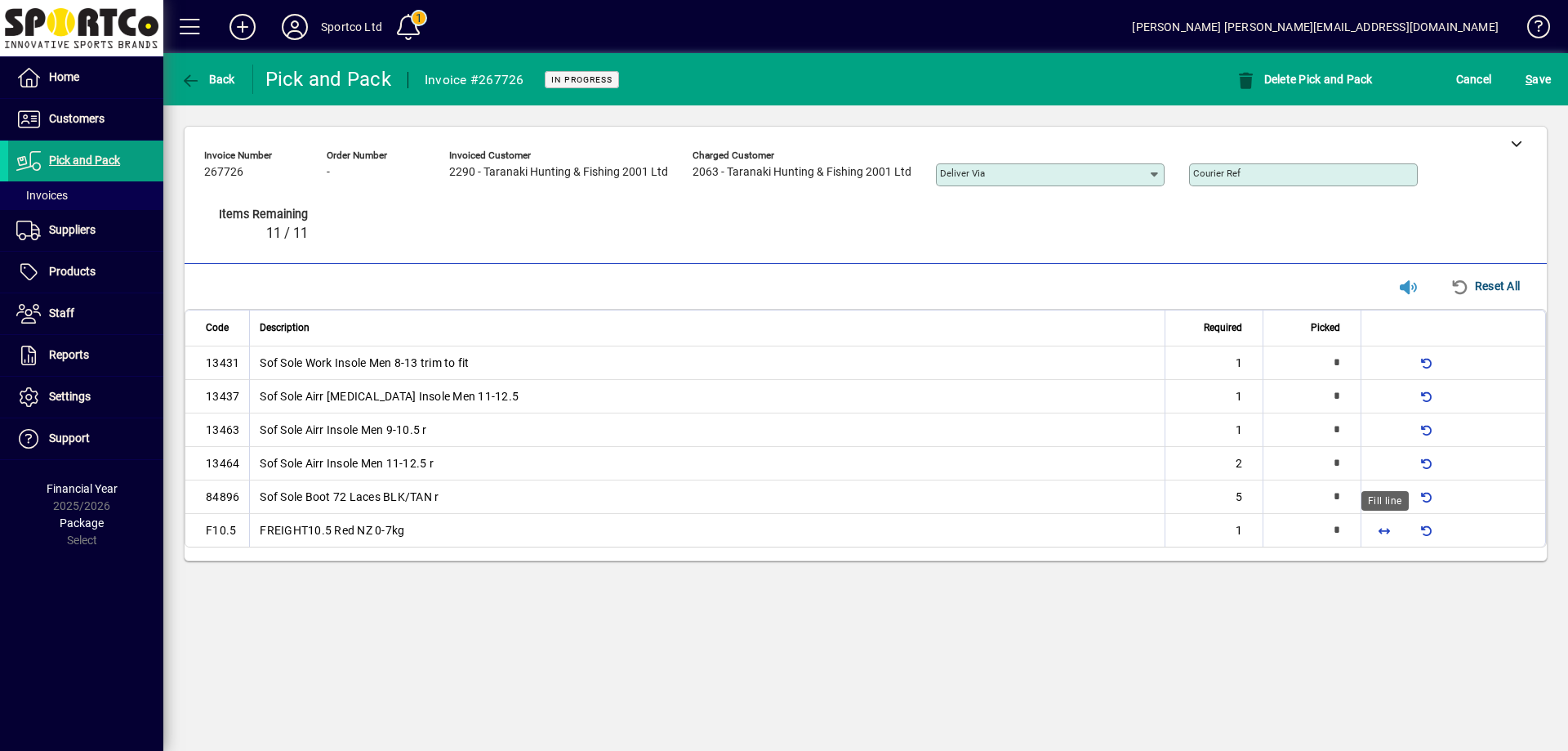
click at [1384, 529] on span "button" at bounding box center [1384, 530] width 39 height 39
type input "*"
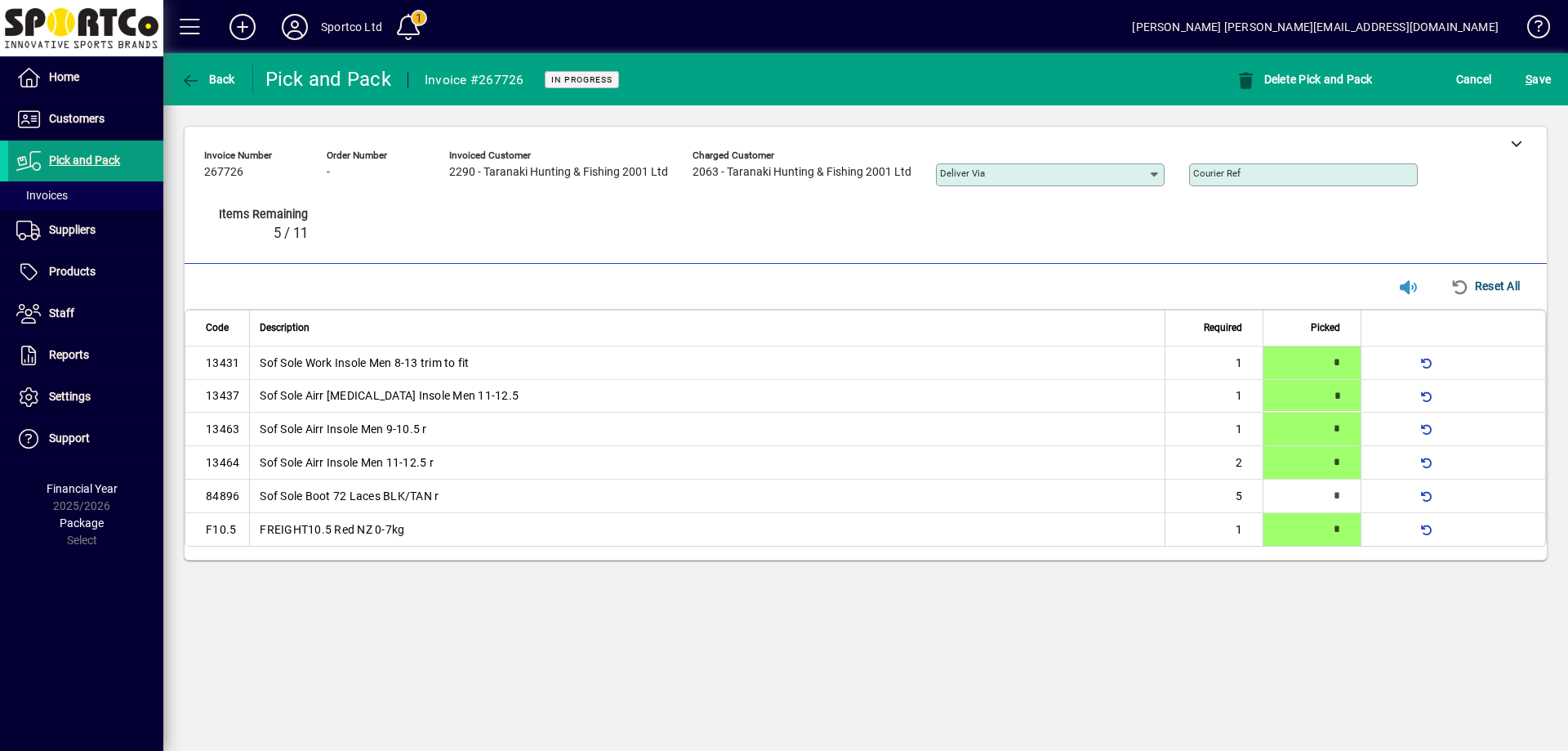
type input "*"
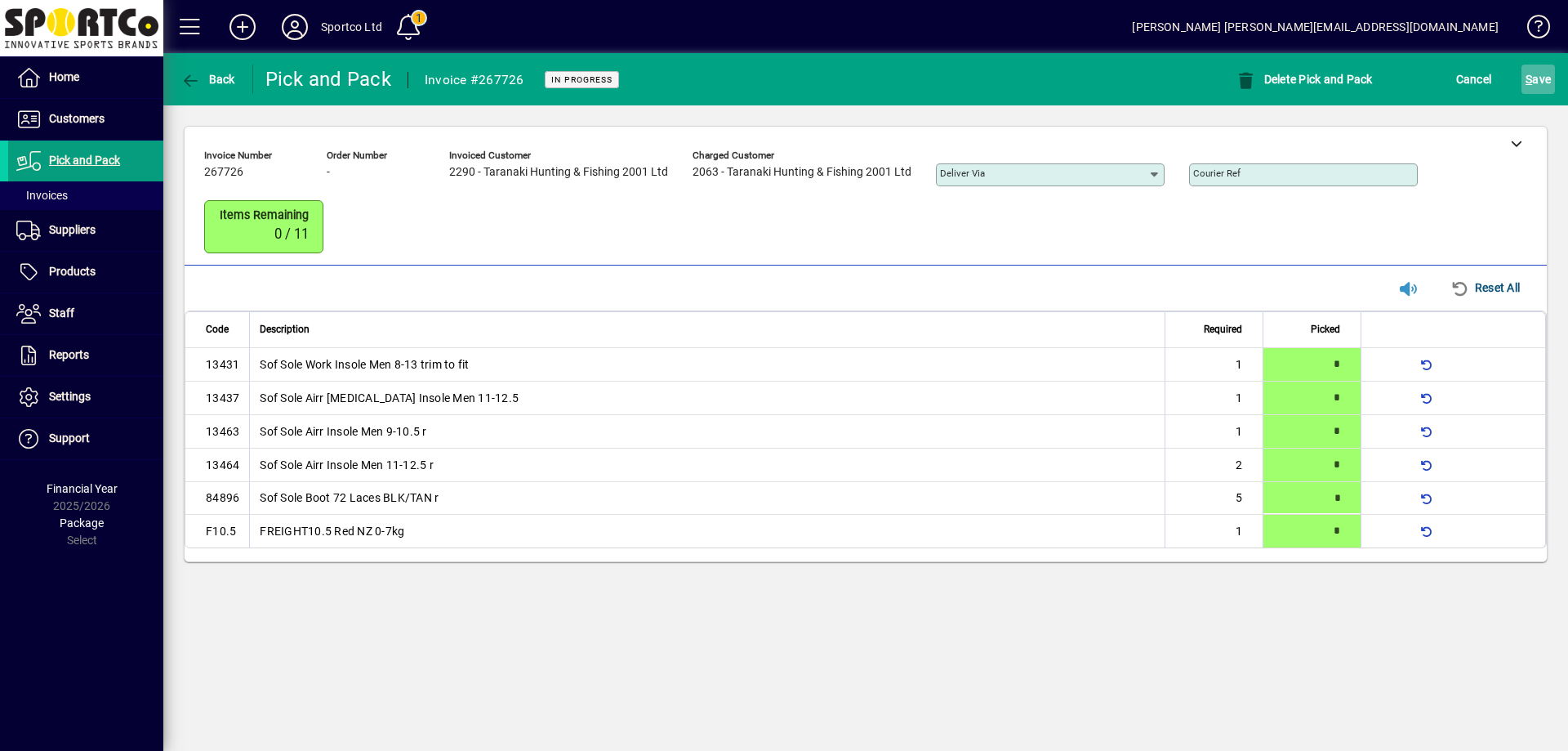
click at [1537, 70] on span "S ave" at bounding box center [1538, 78] width 25 height 26
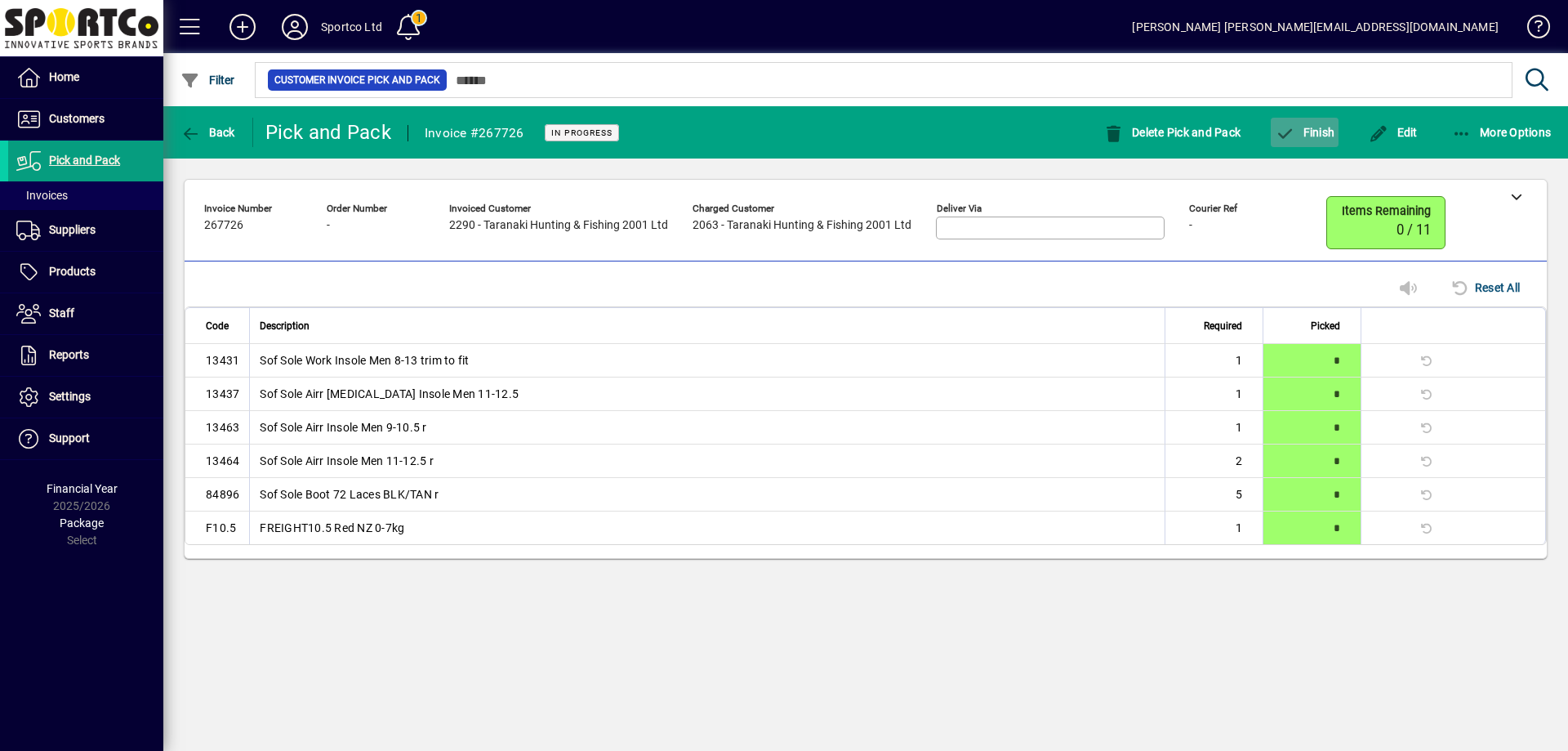
click at [1313, 133] on span "Finish" at bounding box center [1304, 133] width 59 height 13
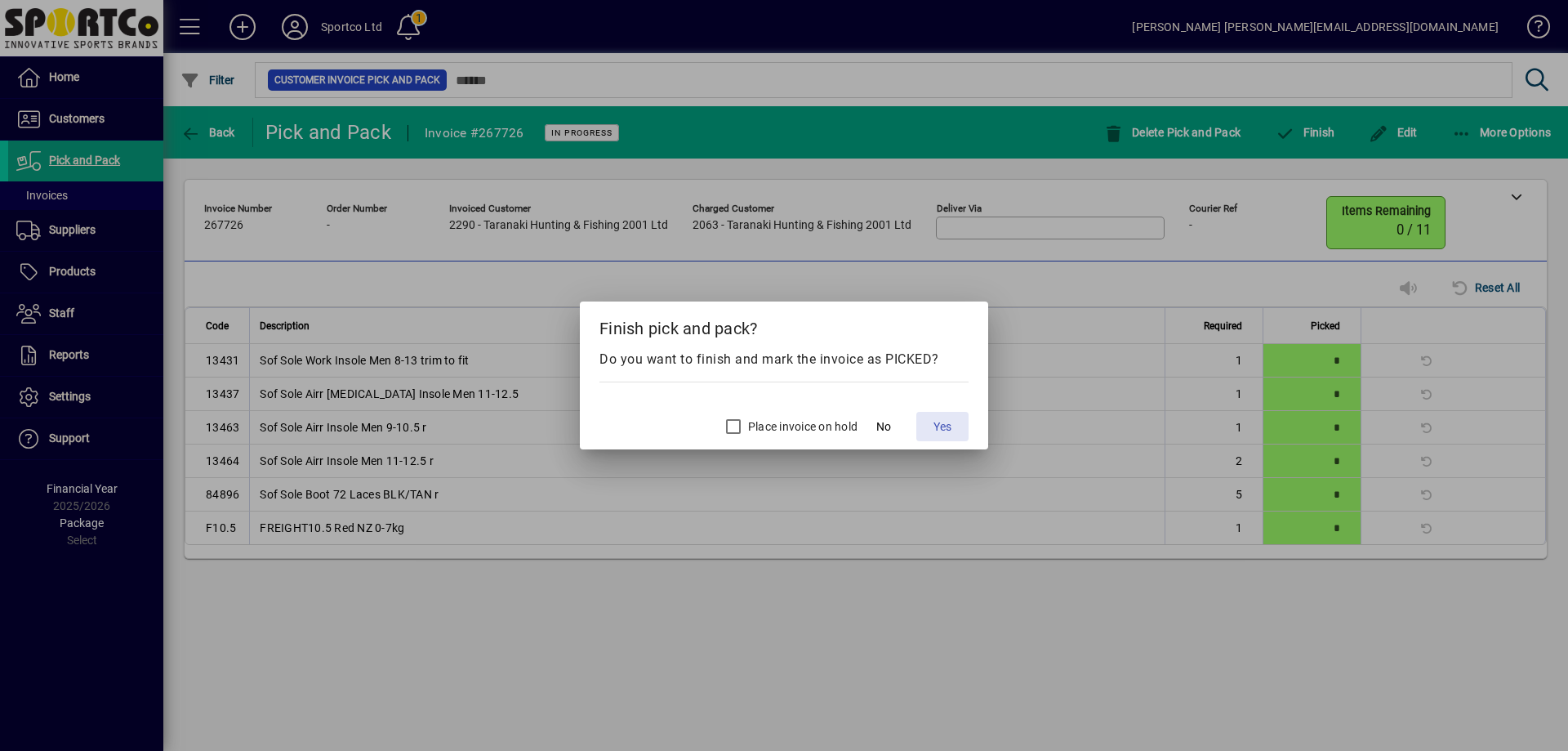
click at [940, 423] on span "Yes" at bounding box center [942, 426] width 18 height 18
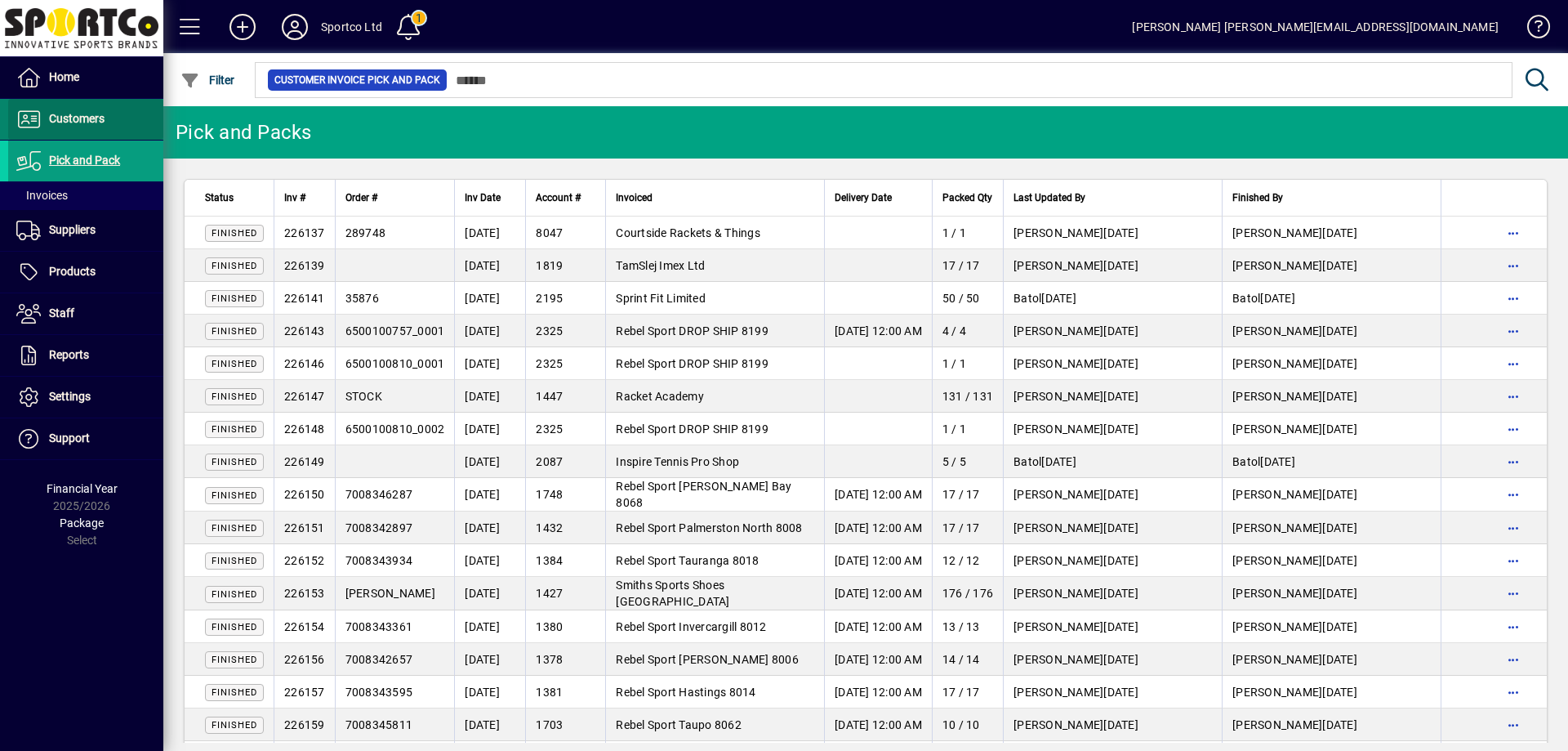
click at [65, 120] on span "Customers" at bounding box center [77, 118] width 56 height 13
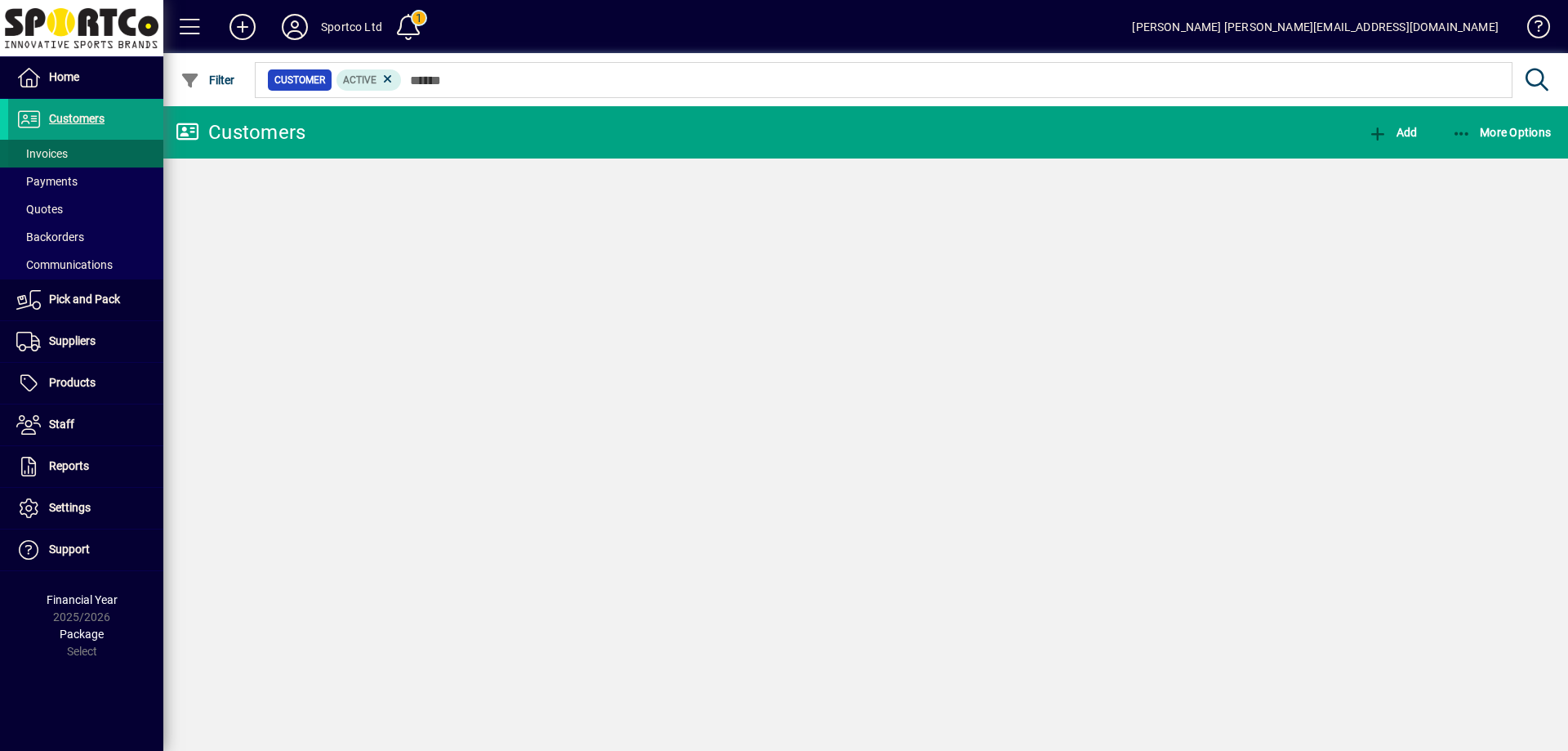
click at [38, 154] on span "Invoices" at bounding box center [43, 154] width 52 height 13
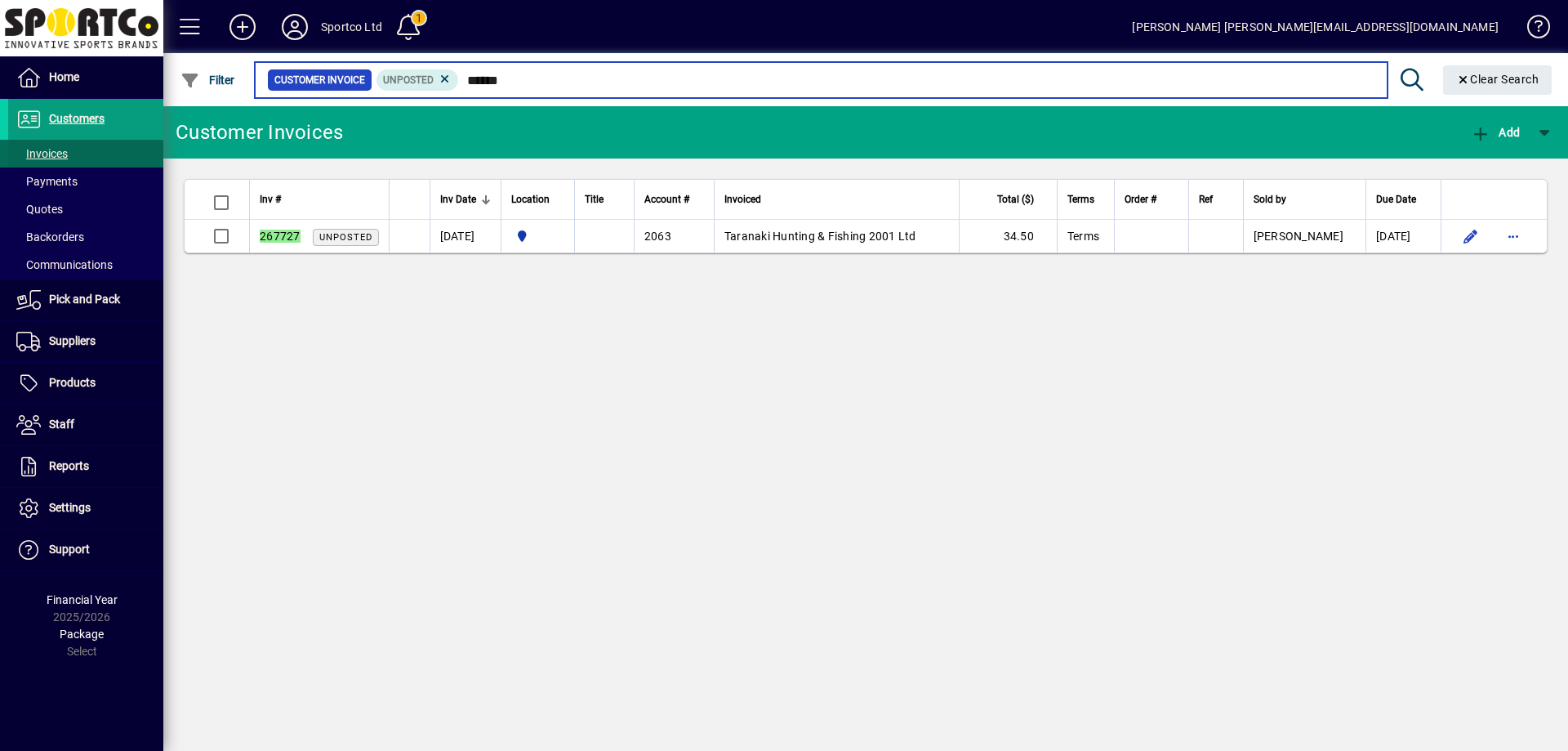
type input "******"
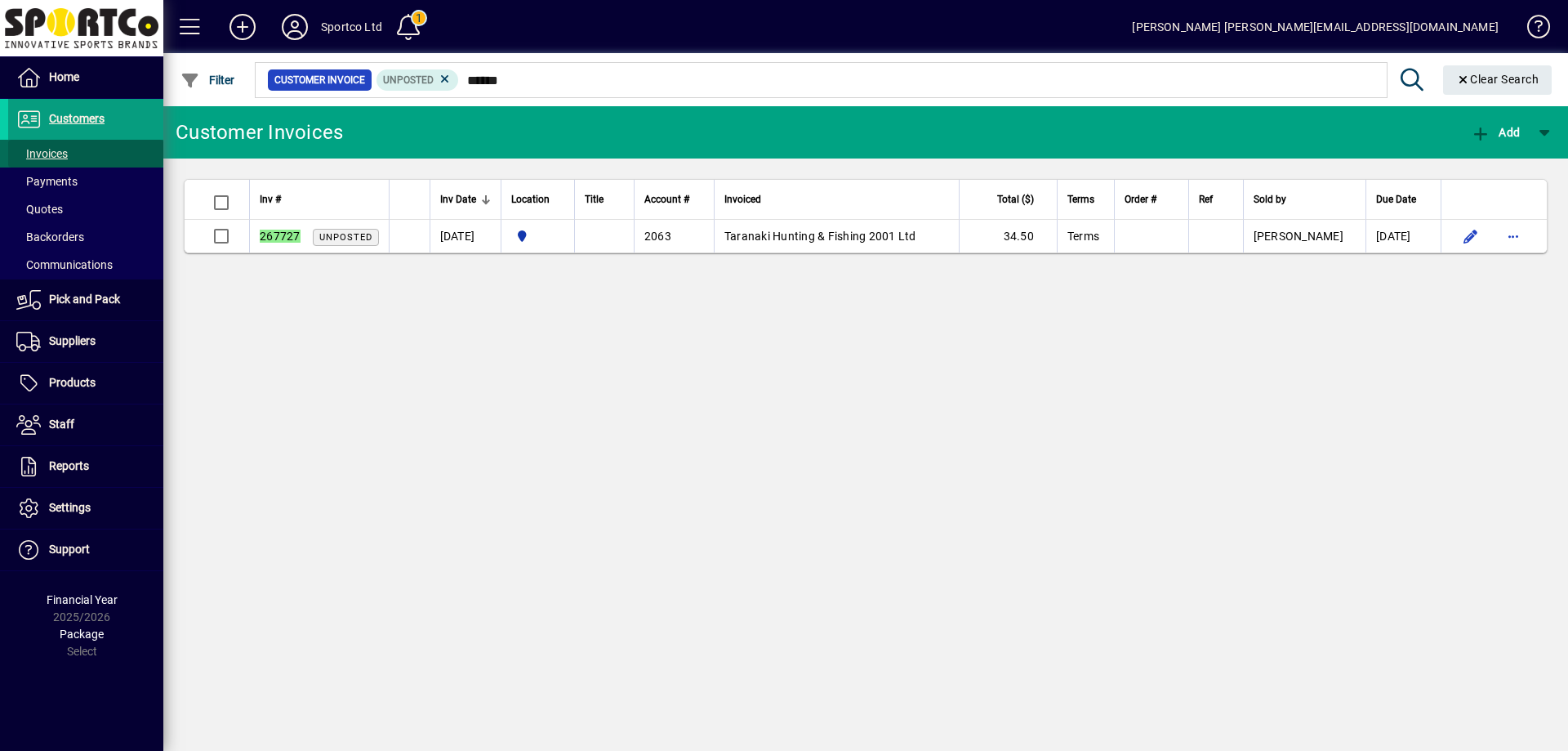
click at [34, 150] on span "Invoices" at bounding box center [43, 154] width 52 height 13
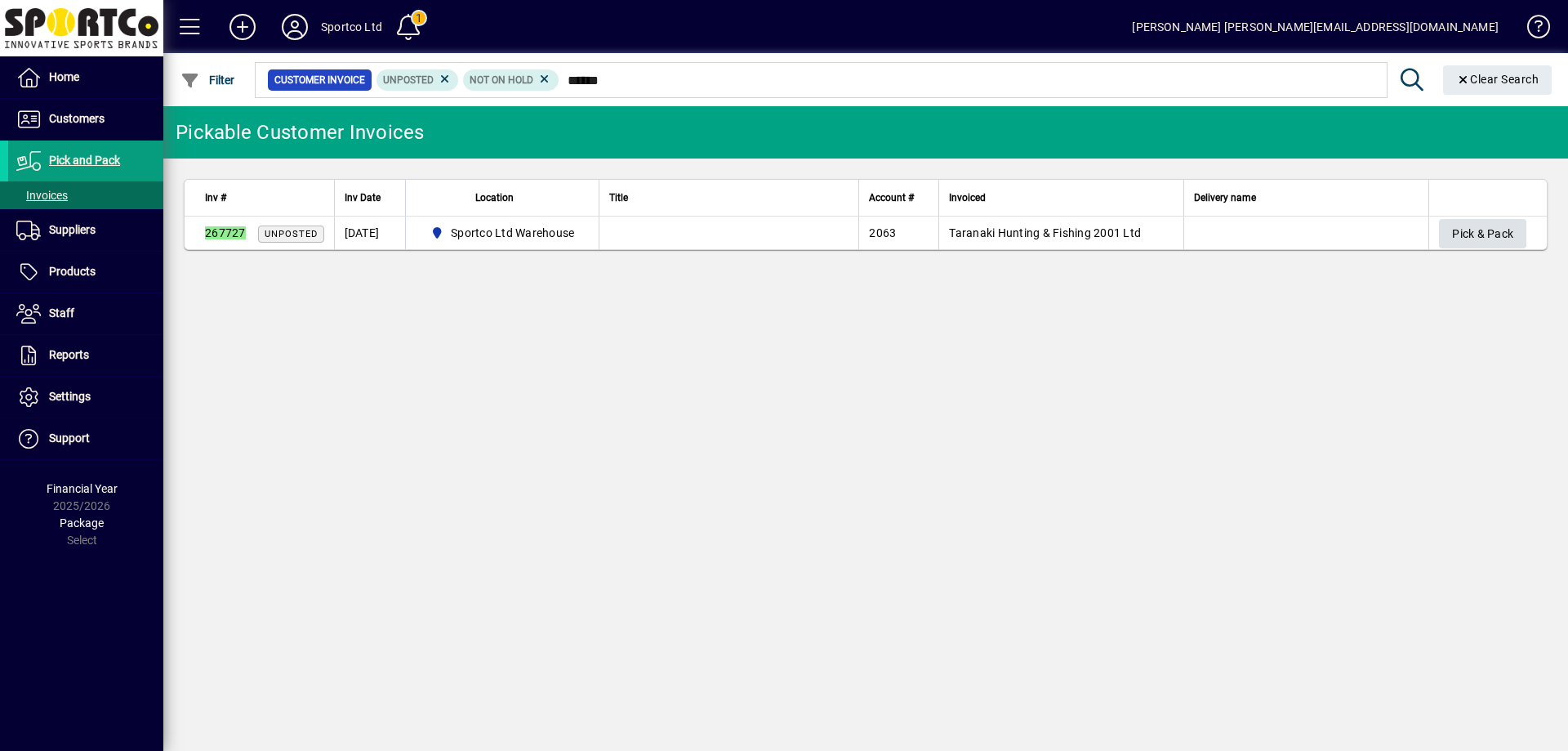
type input "******"
click at [1464, 224] on span "Pick & Pack" at bounding box center [1482, 234] width 61 height 27
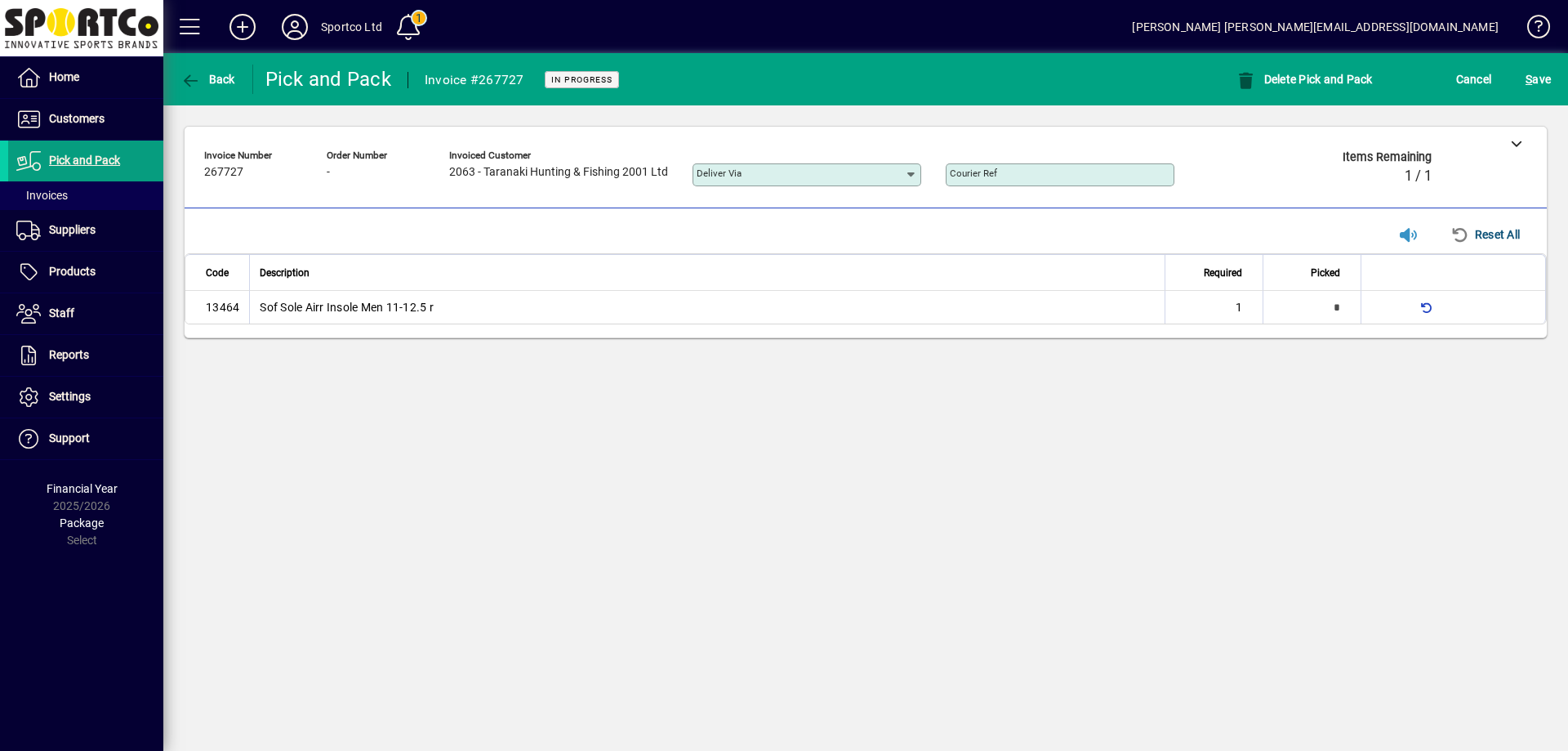
type input "*"
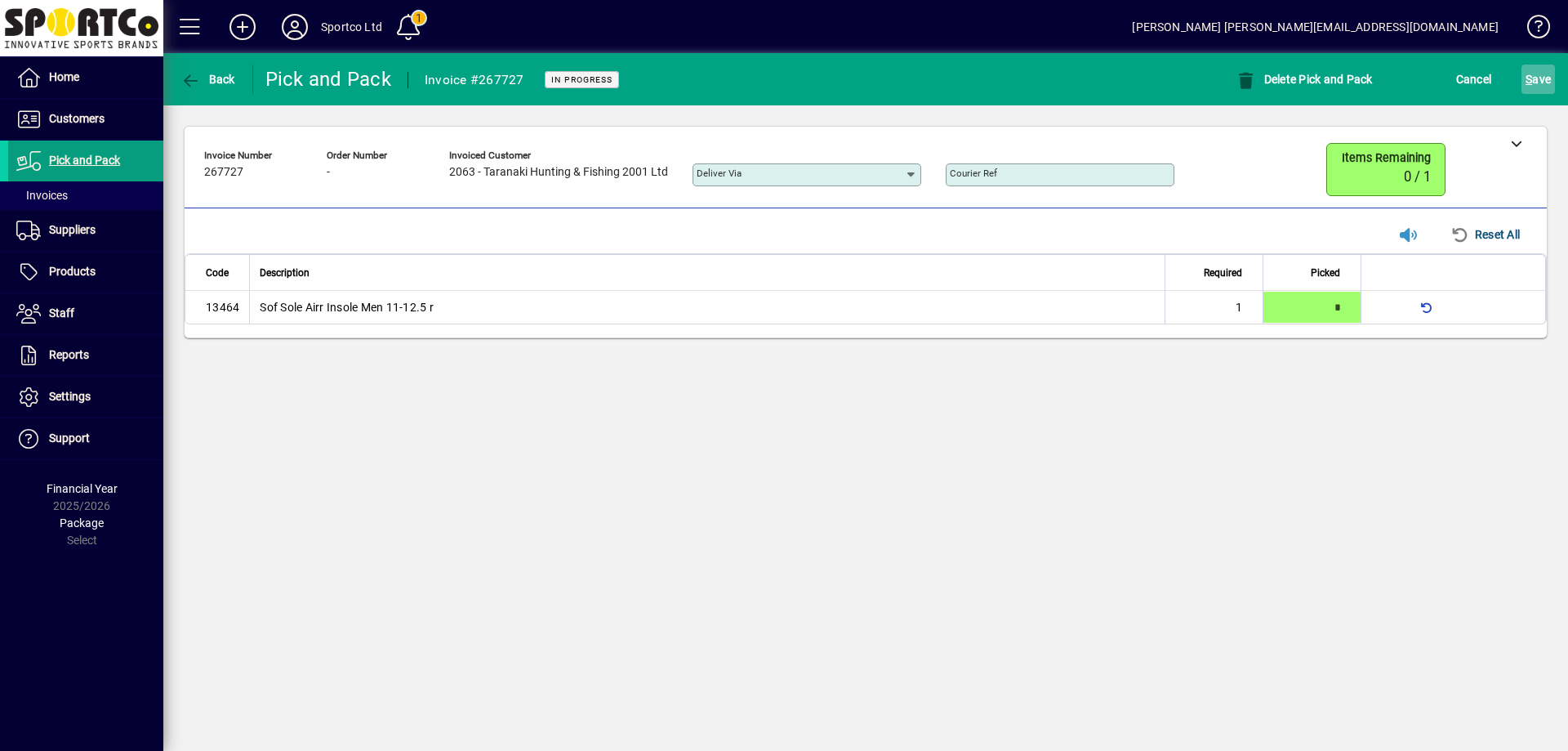
click at [1537, 70] on span "S ave" at bounding box center [1538, 78] width 25 height 26
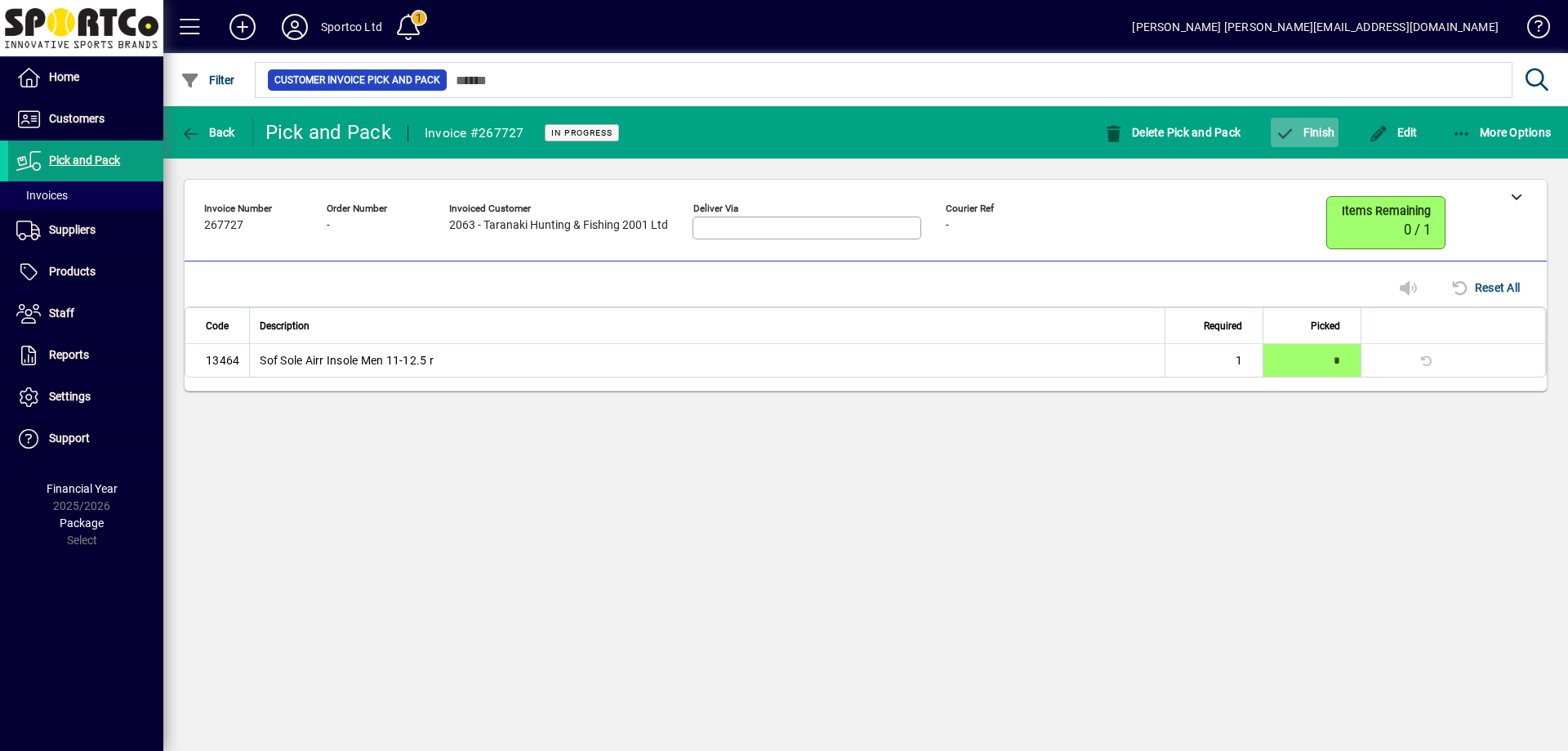
click at [1319, 127] on span "Finish" at bounding box center [1304, 133] width 59 height 13
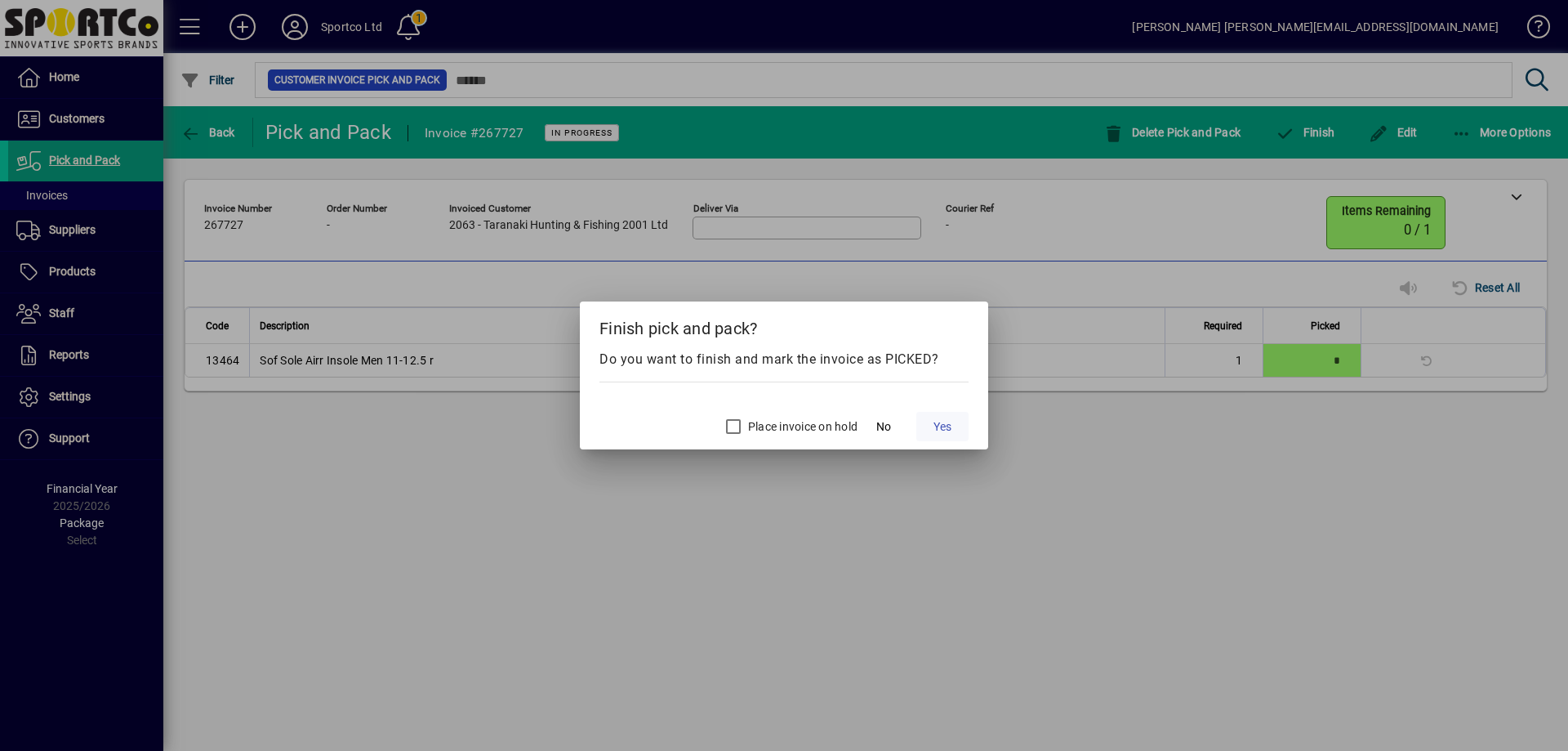
click at [941, 426] on span "Yes" at bounding box center [942, 426] width 18 height 18
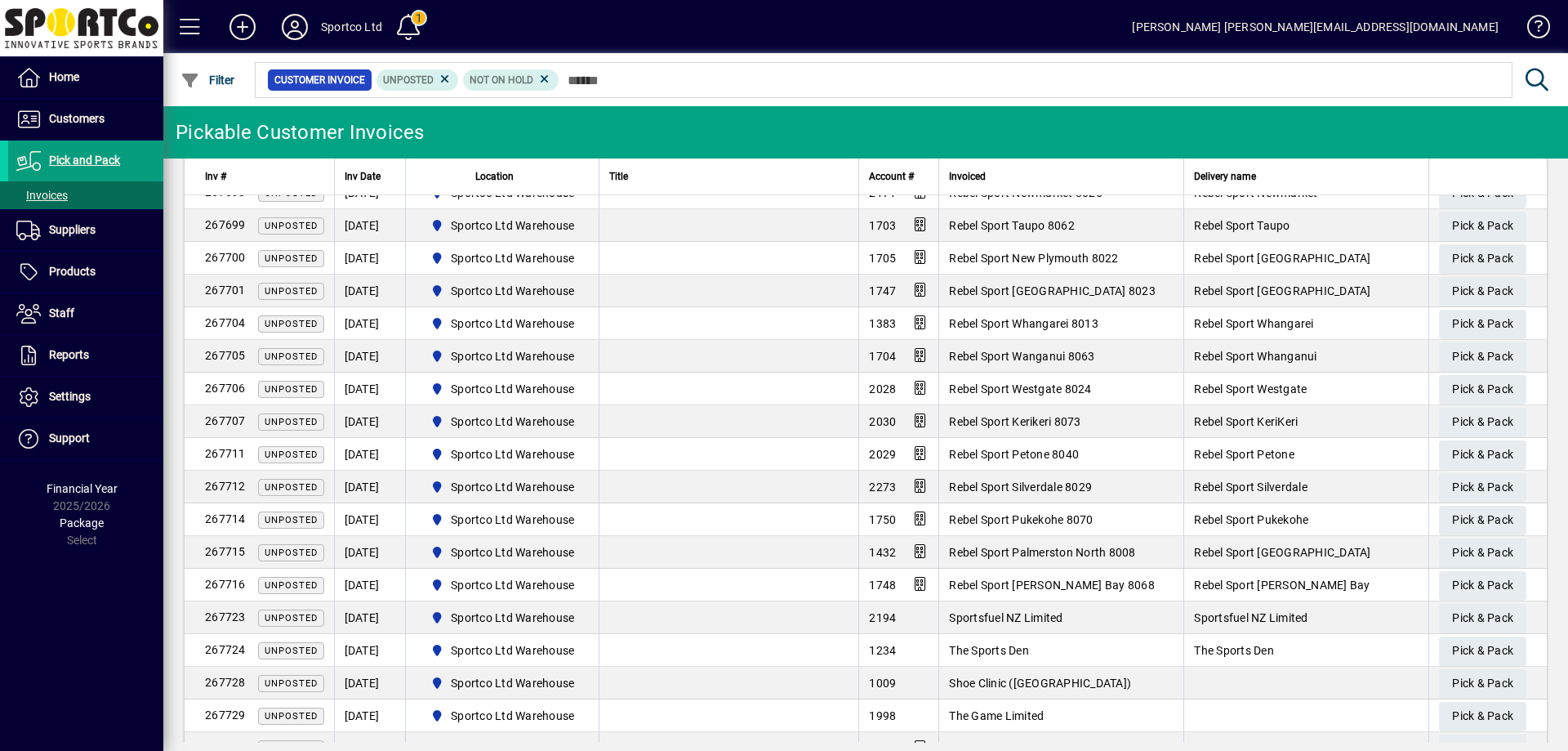
scroll to position [933, 0]
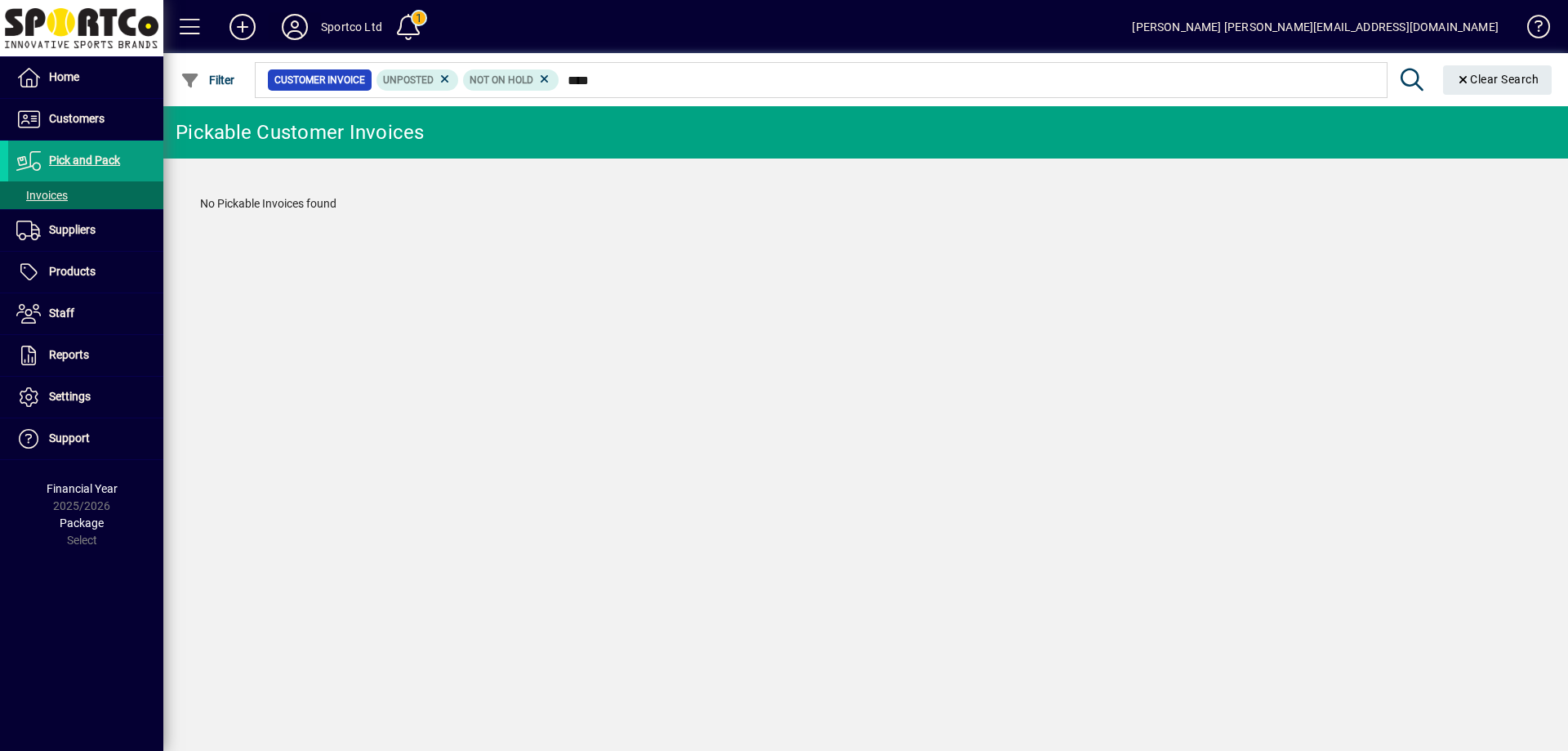
type input "****"
click at [289, 28] on icon at bounding box center [294, 27] width 33 height 26
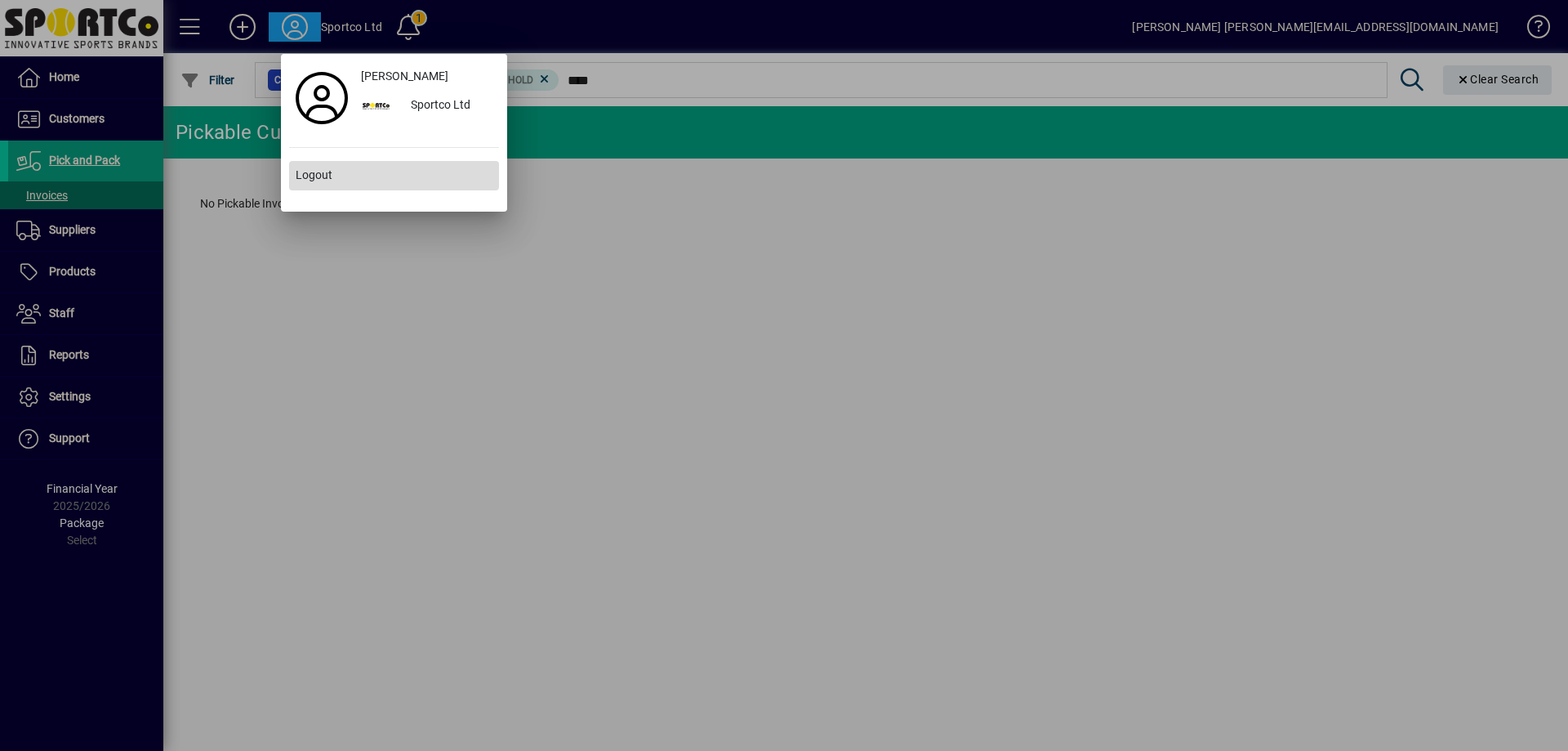
click at [377, 169] on span at bounding box center [395, 175] width 210 height 39
